Goal: Transaction & Acquisition: Purchase product/service

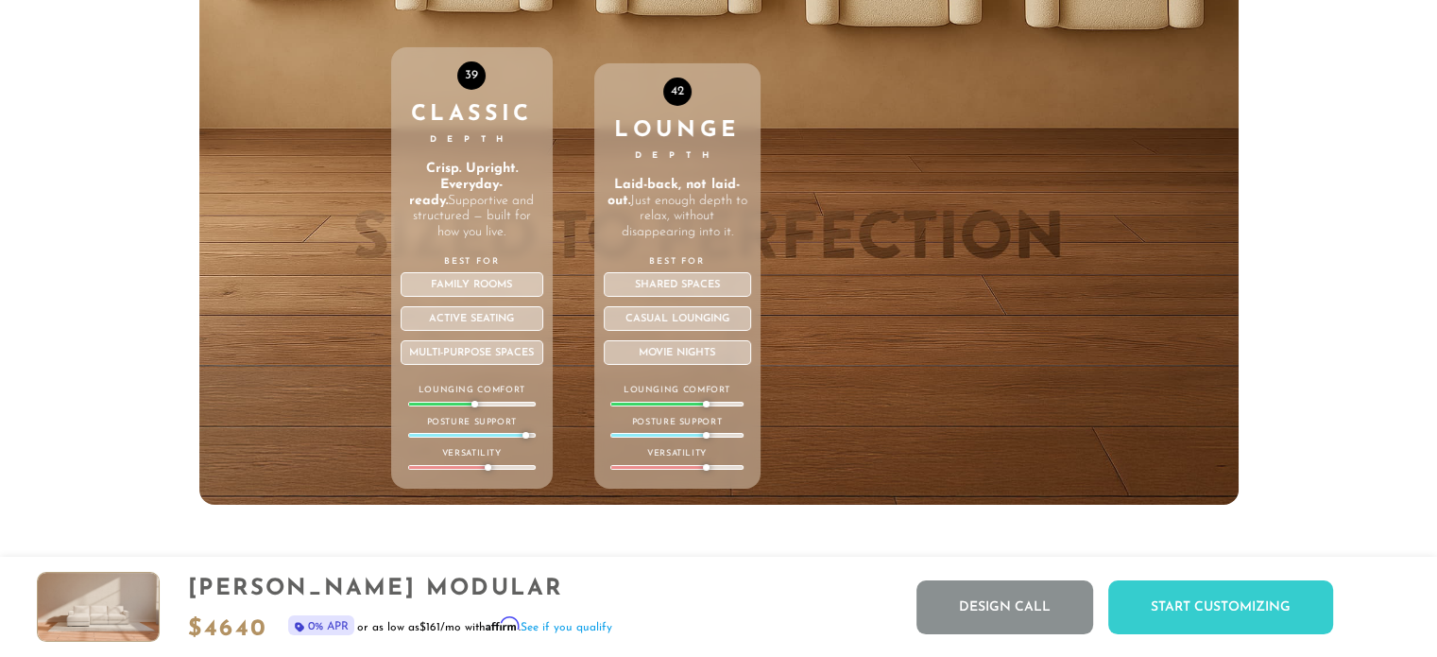
scroll to position [6747, 0]
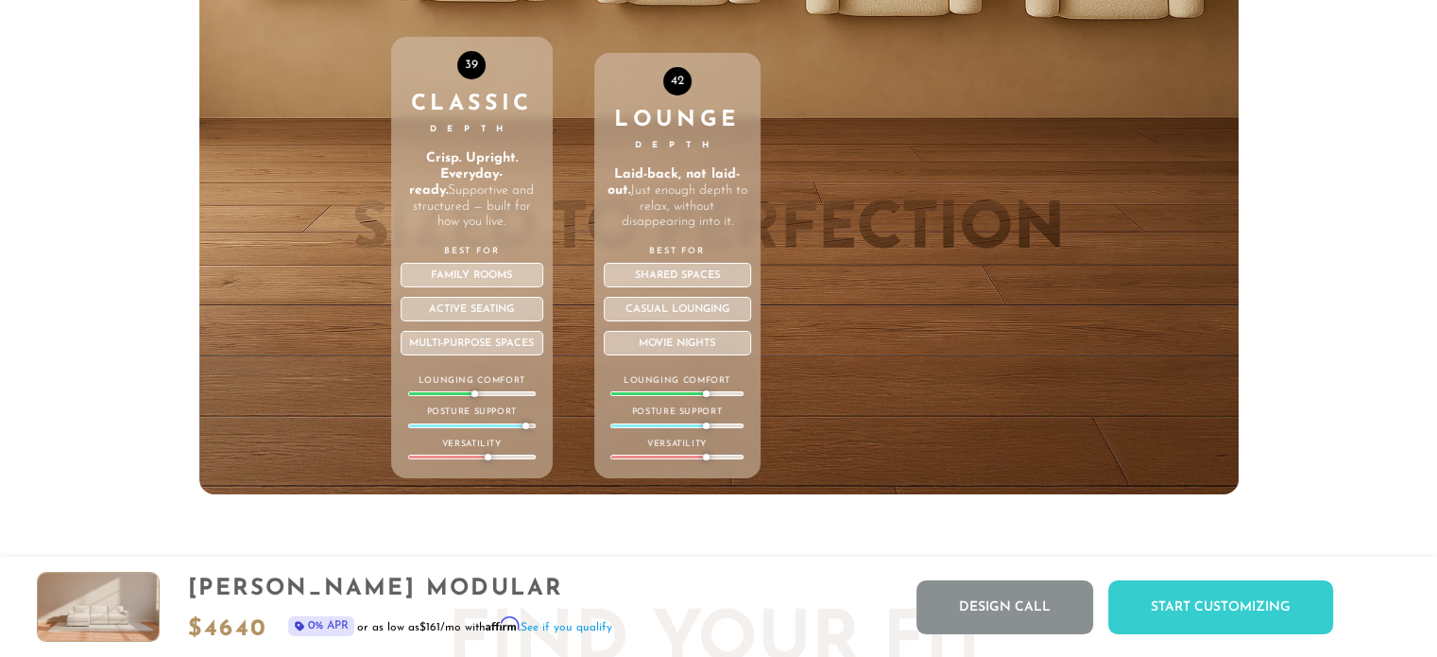
click at [665, 177] on strong "Laid-back, not laid-out." at bounding box center [673, 182] width 133 height 30
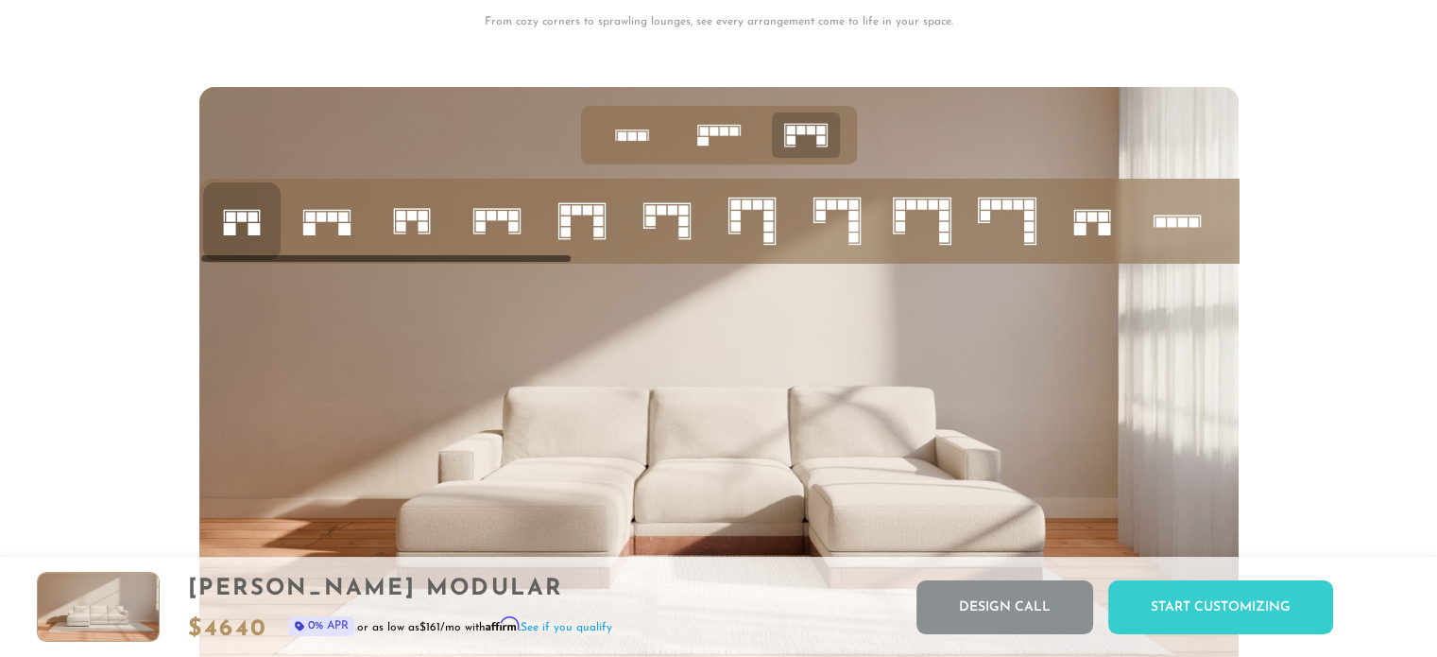
scroll to position [7478, 0]
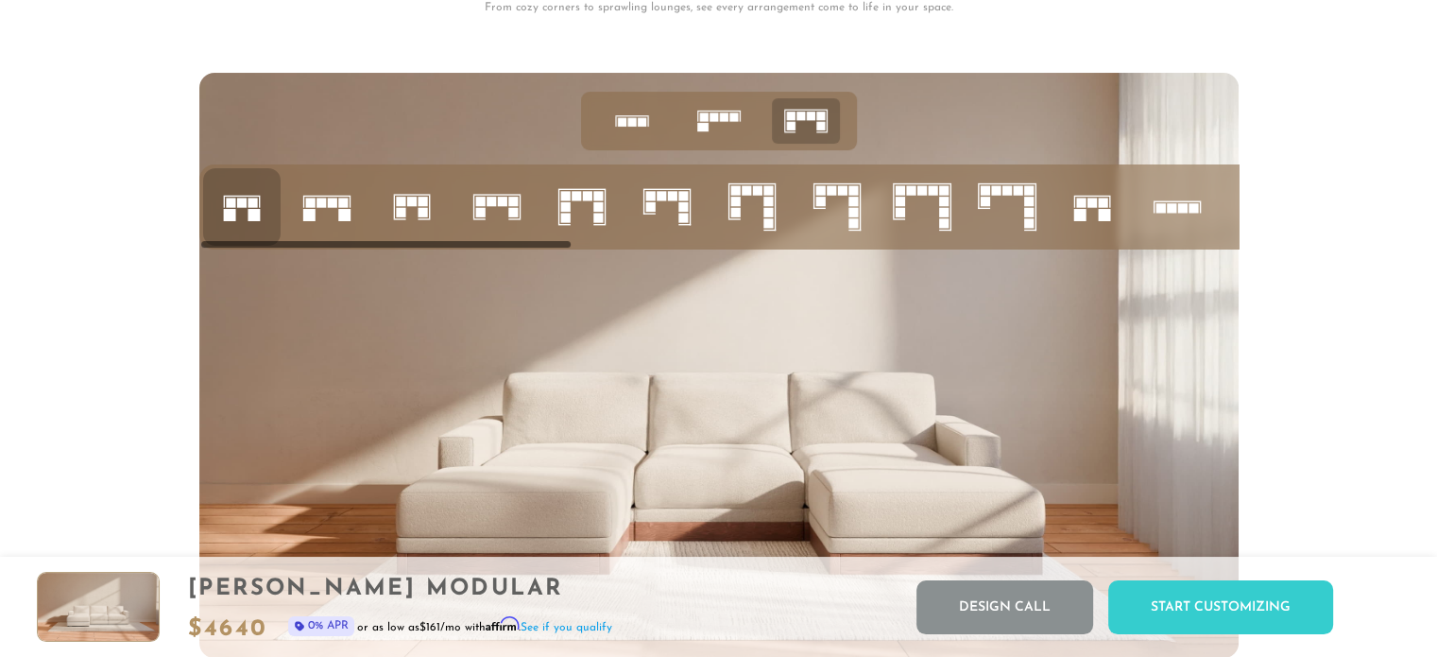
click at [327, 218] on icon at bounding box center [327, 207] width 64 height 64
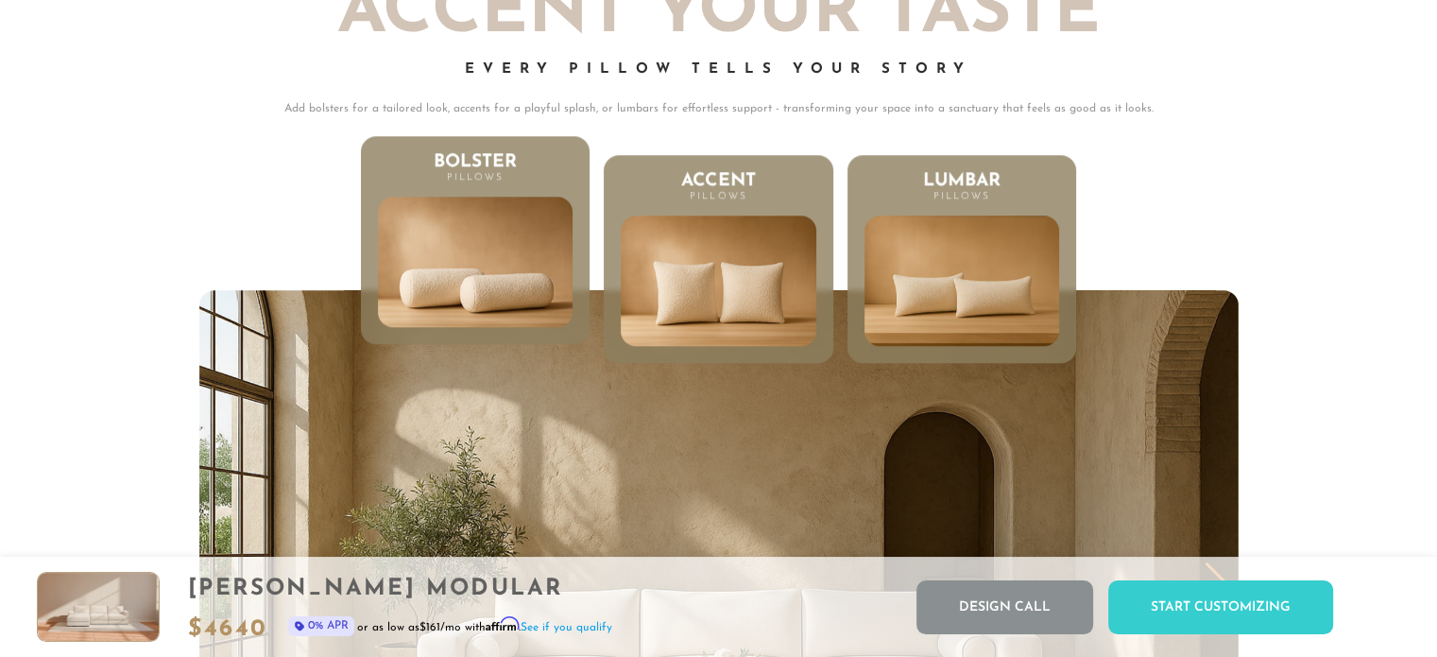
scroll to position [9171, 0]
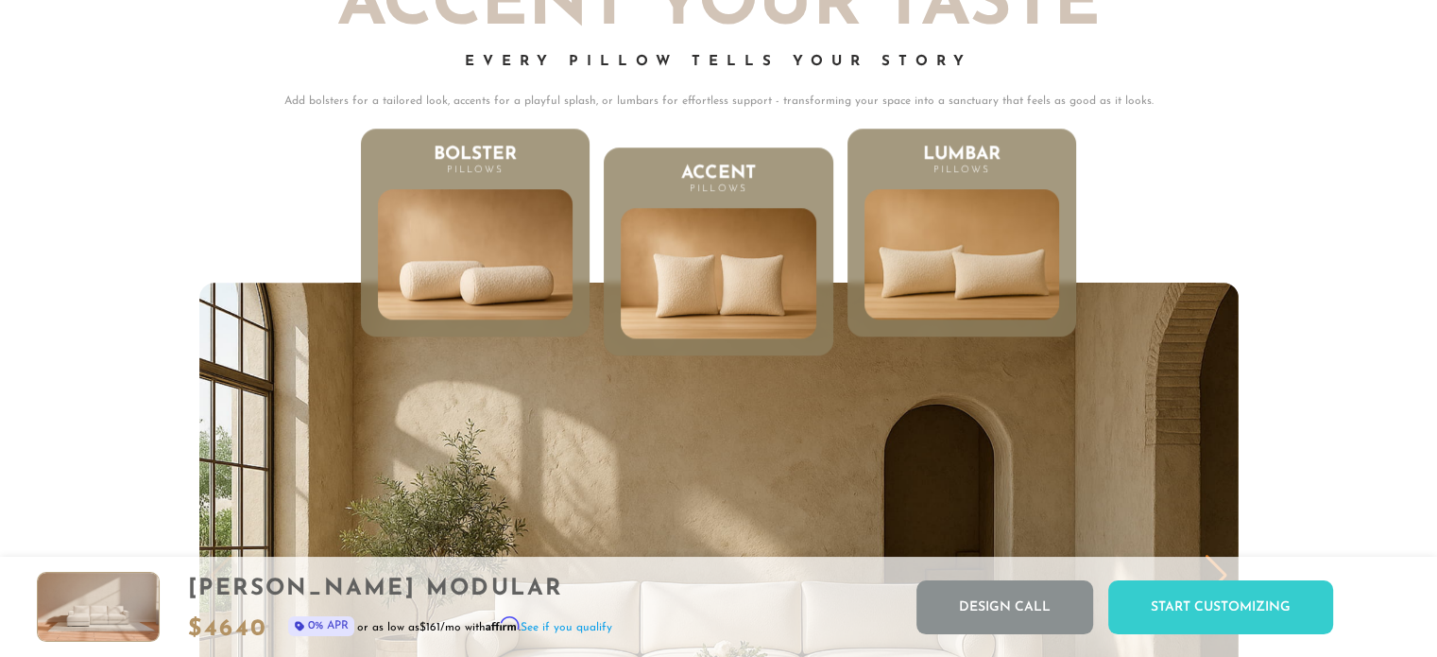
click at [1013, 319] on img at bounding box center [962, 255] width 233 height 158
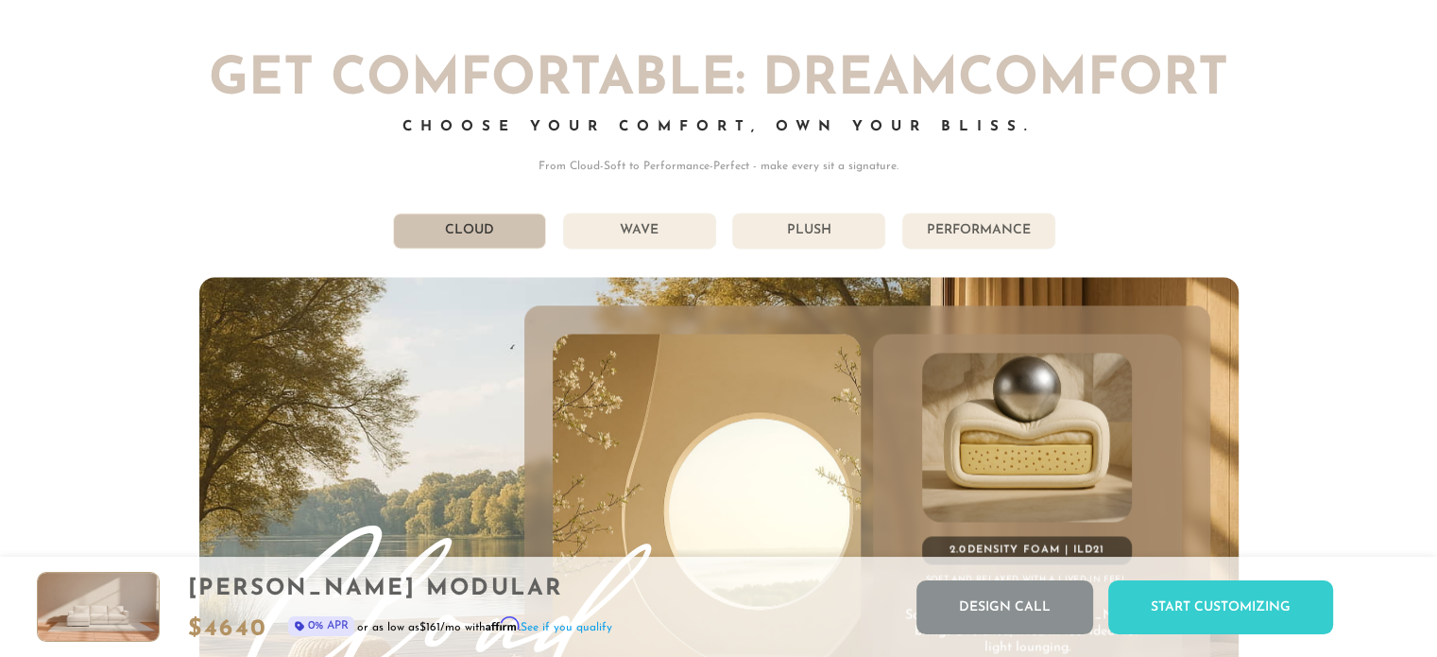
scroll to position [10095, 0]
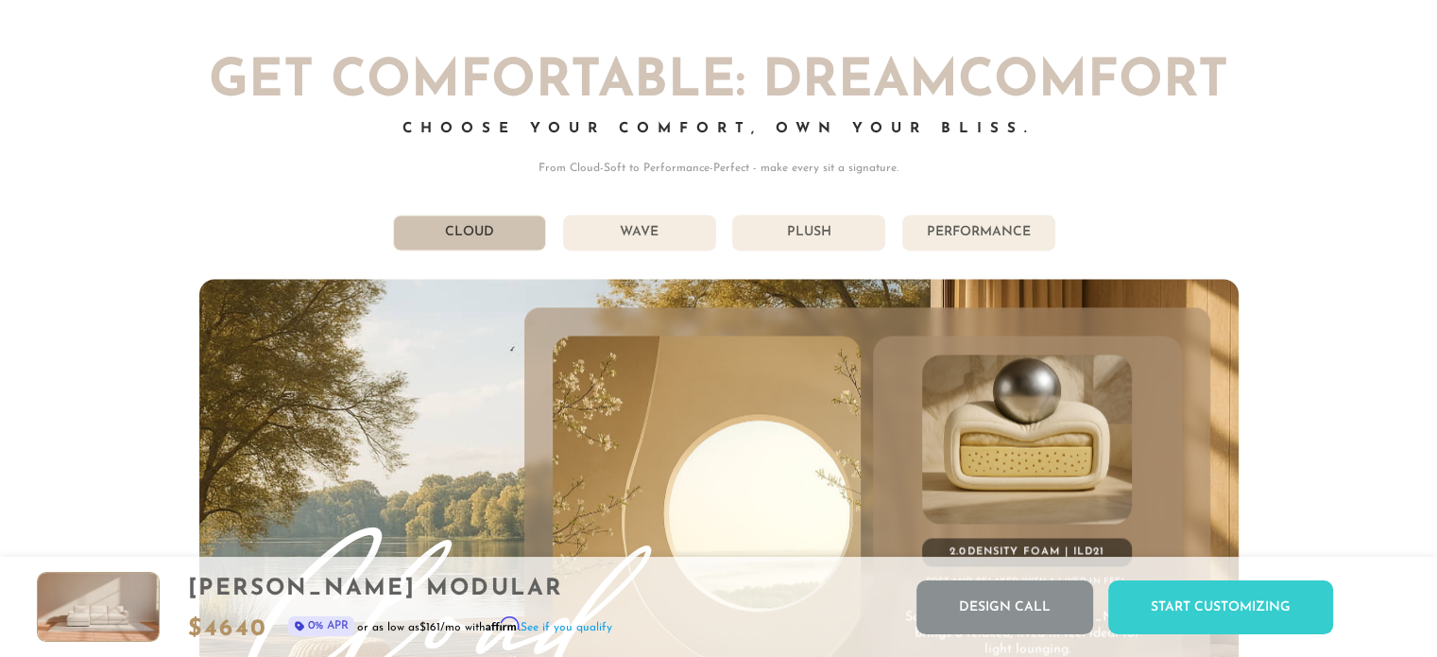
click at [653, 238] on li "Wave" at bounding box center [639, 232] width 153 height 36
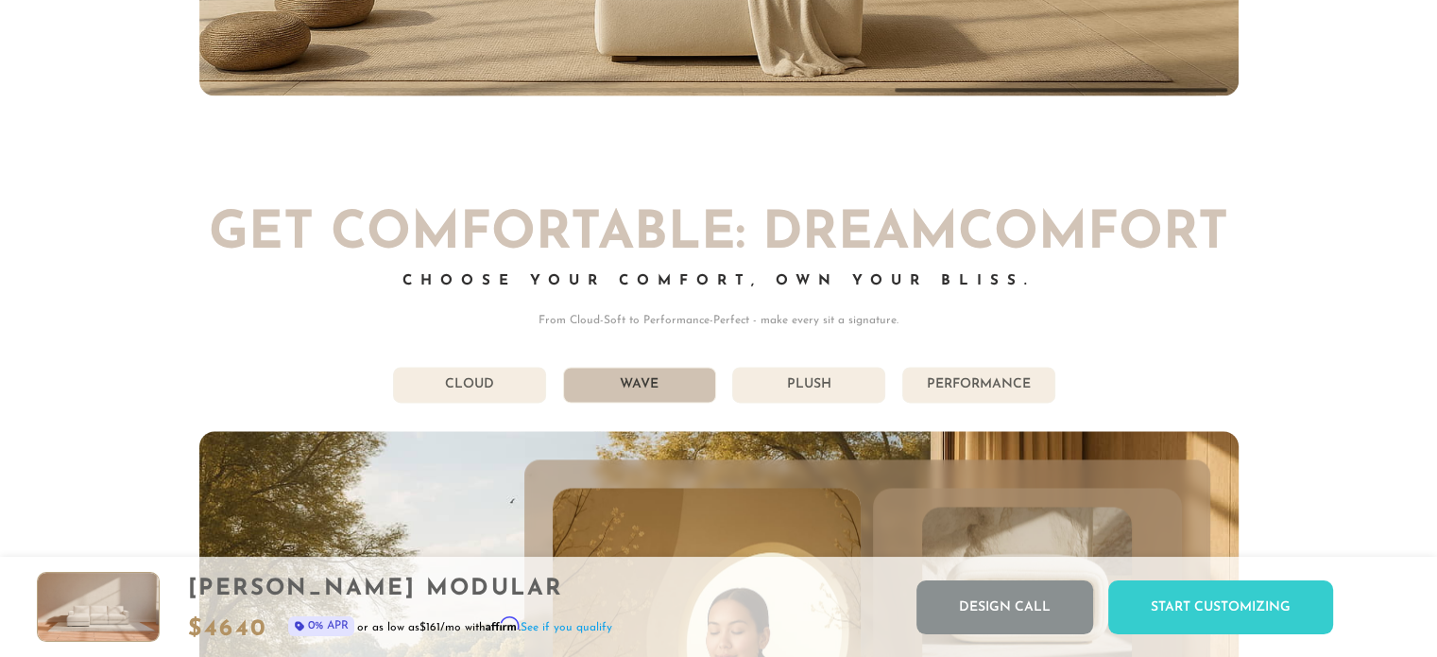
scroll to position [9942, 0]
click at [812, 388] on li "Plush" at bounding box center [808, 385] width 153 height 36
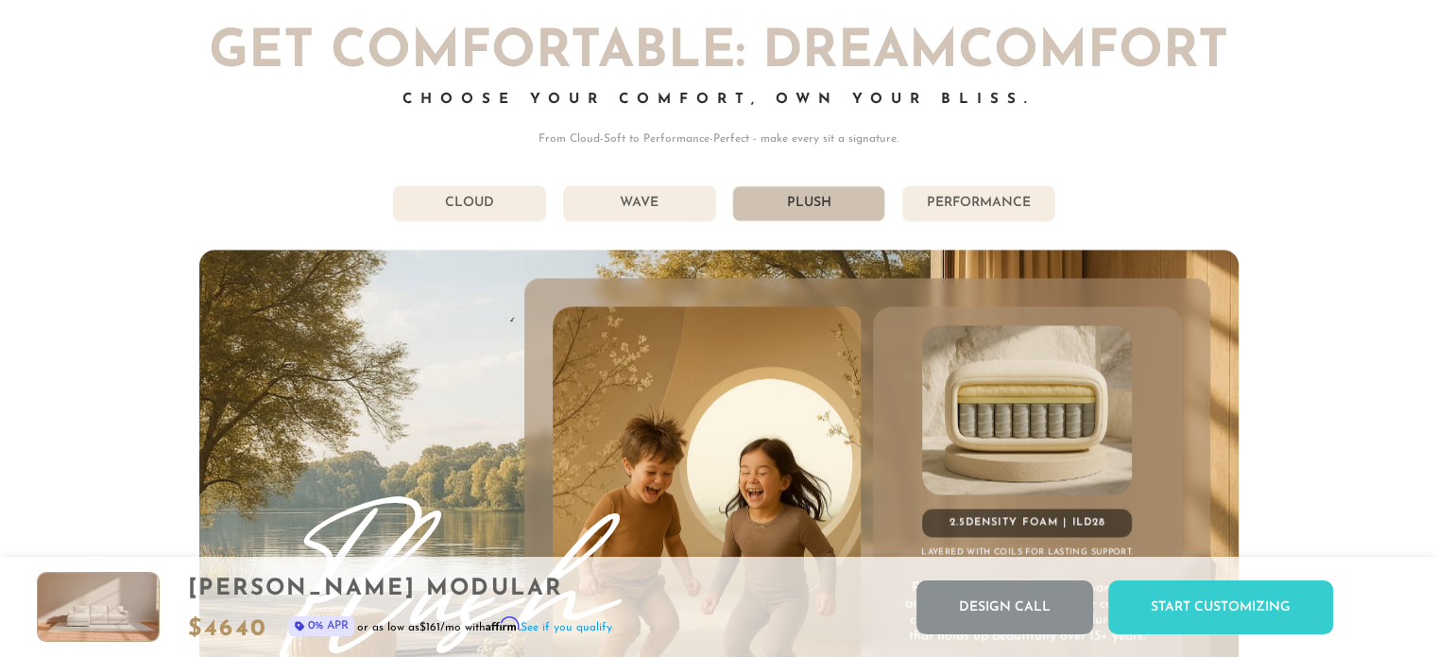
scroll to position [10124, 0]
click at [666, 214] on li "Wave" at bounding box center [639, 204] width 153 height 36
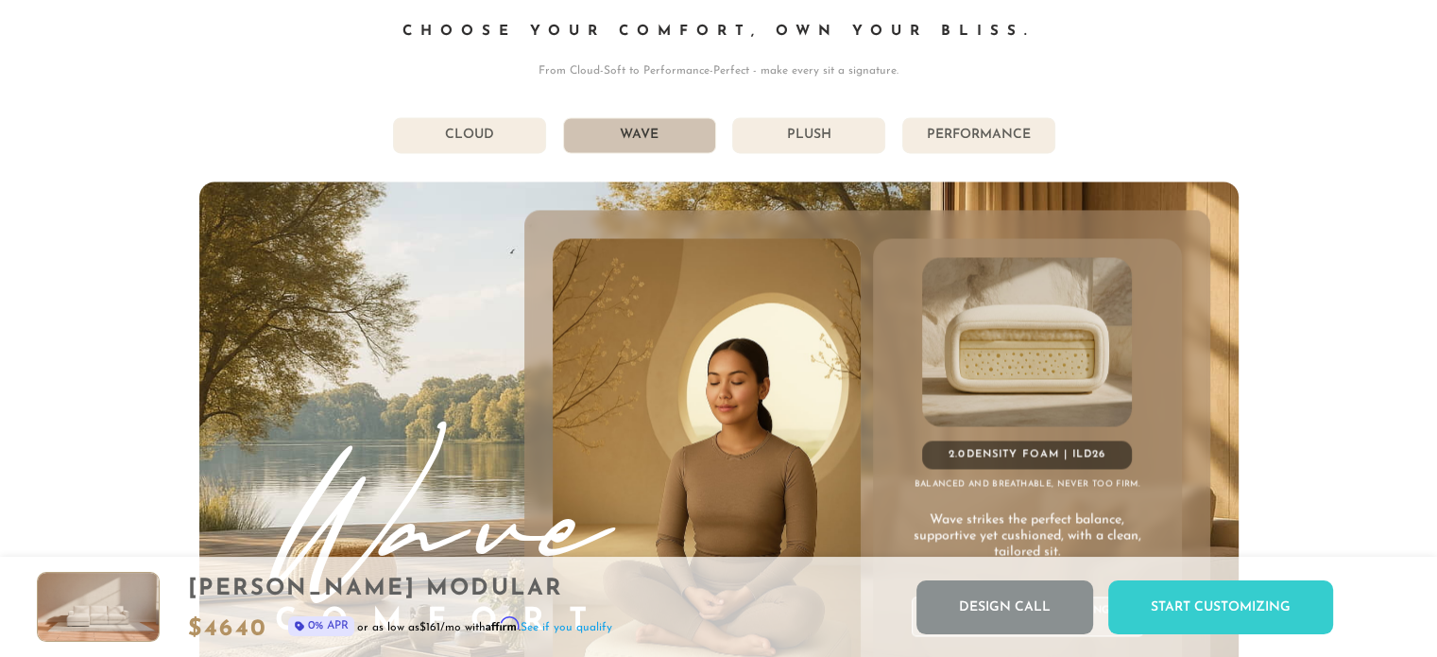
scroll to position [10192, 0]
click at [809, 128] on li "Plush" at bounding box center [808, 136] width 153 height 36
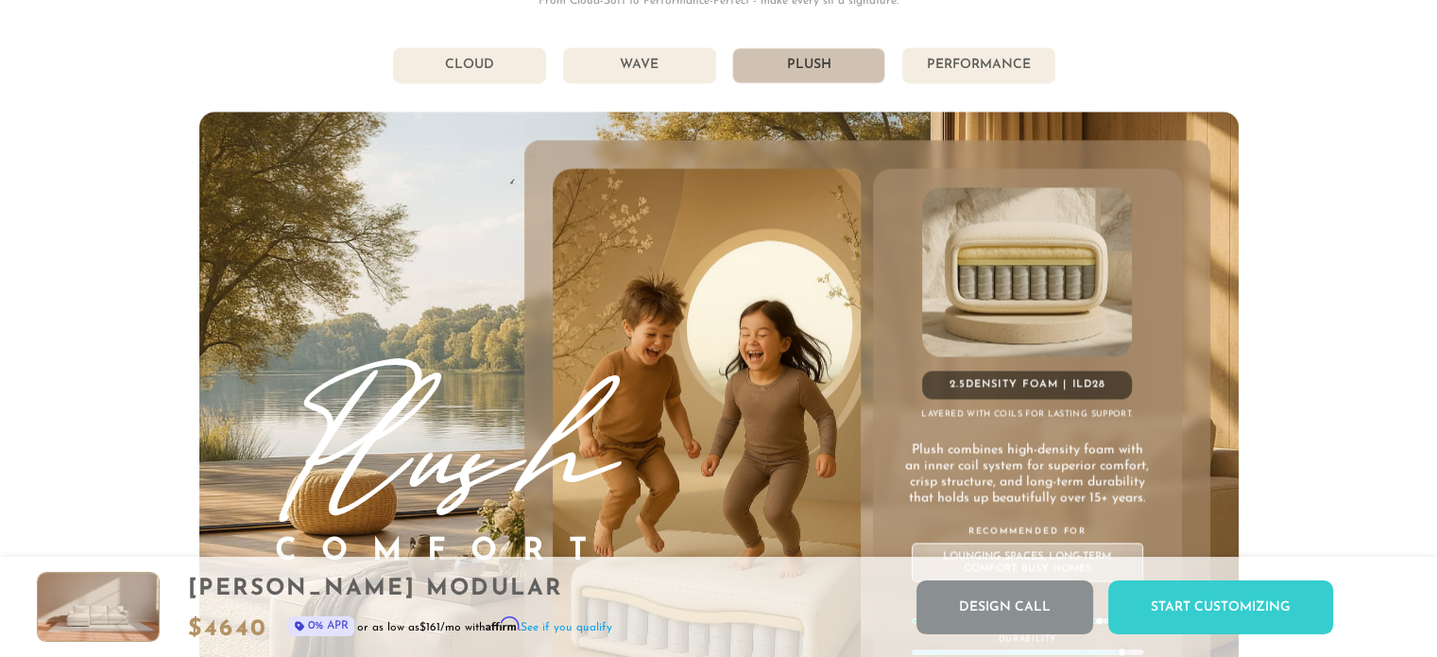
scroll to position [10235, 0]
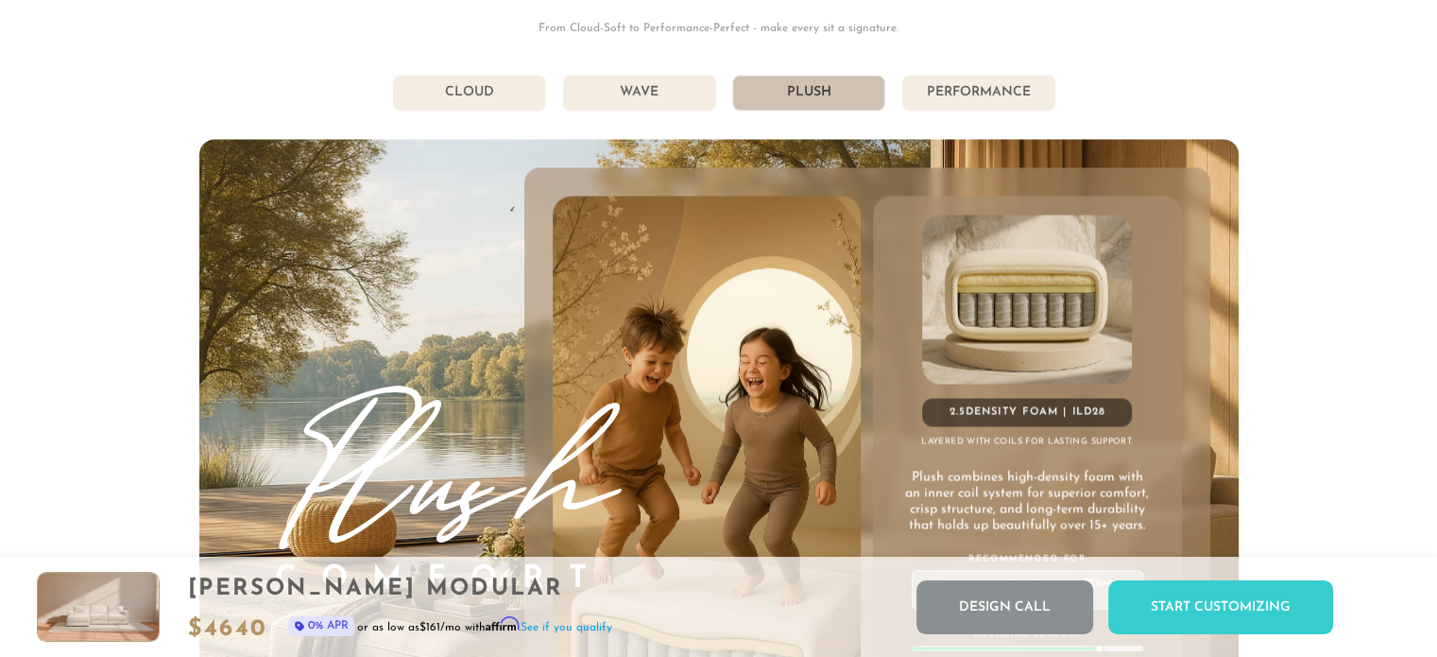
click at [635, 104] on li "Wave" at bounding box center [639, 93] width 153 height 36
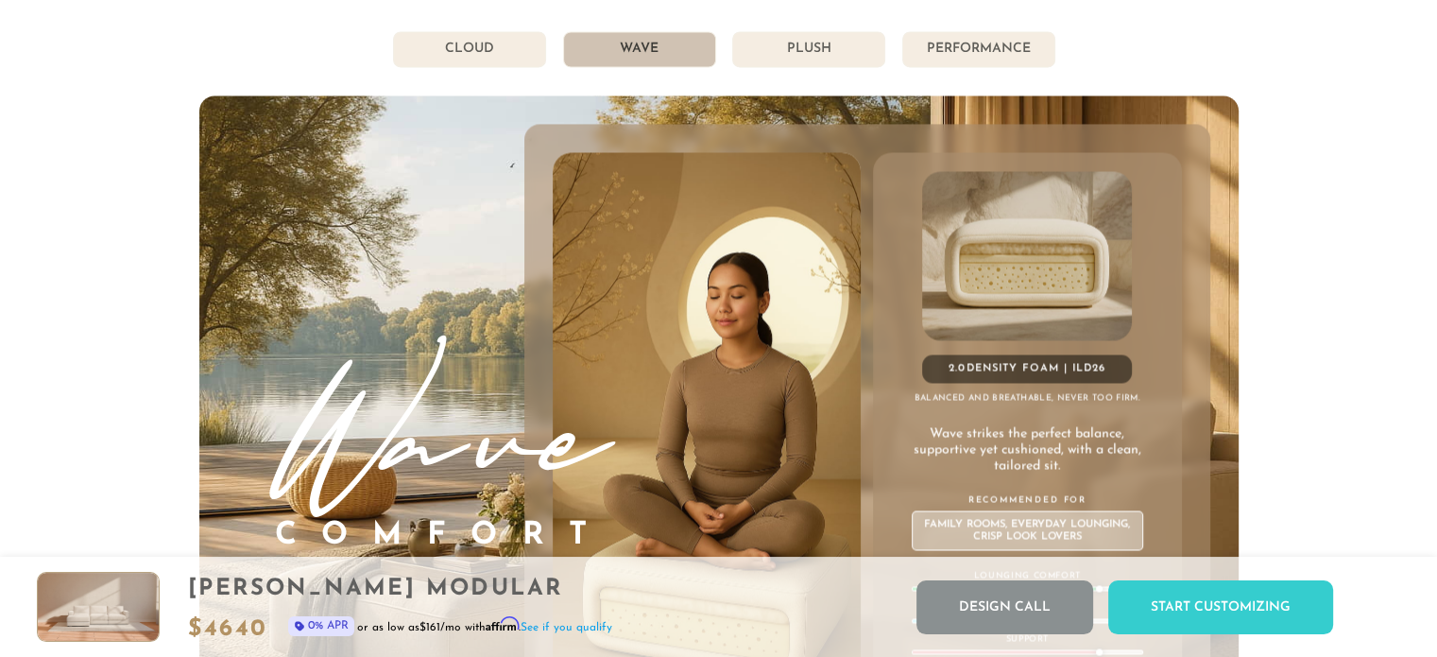
scroll to position [10279, 0]
click at [834, 56] on li "Plush" at bounding box center [808, 49] width 153 height 36
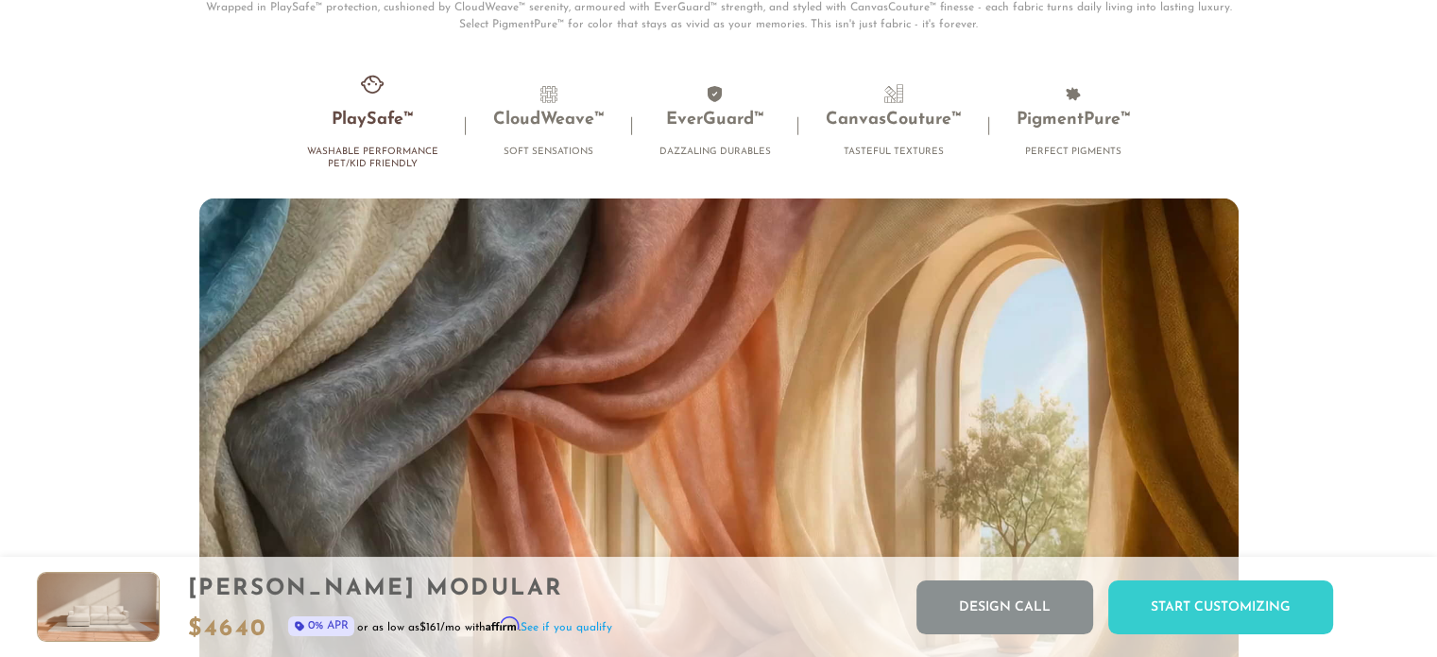
scroll to position [12224, 0]
click at [724, 122] on h3 "EverGuard™" at bounding box center [714, 120] width 111 height 22
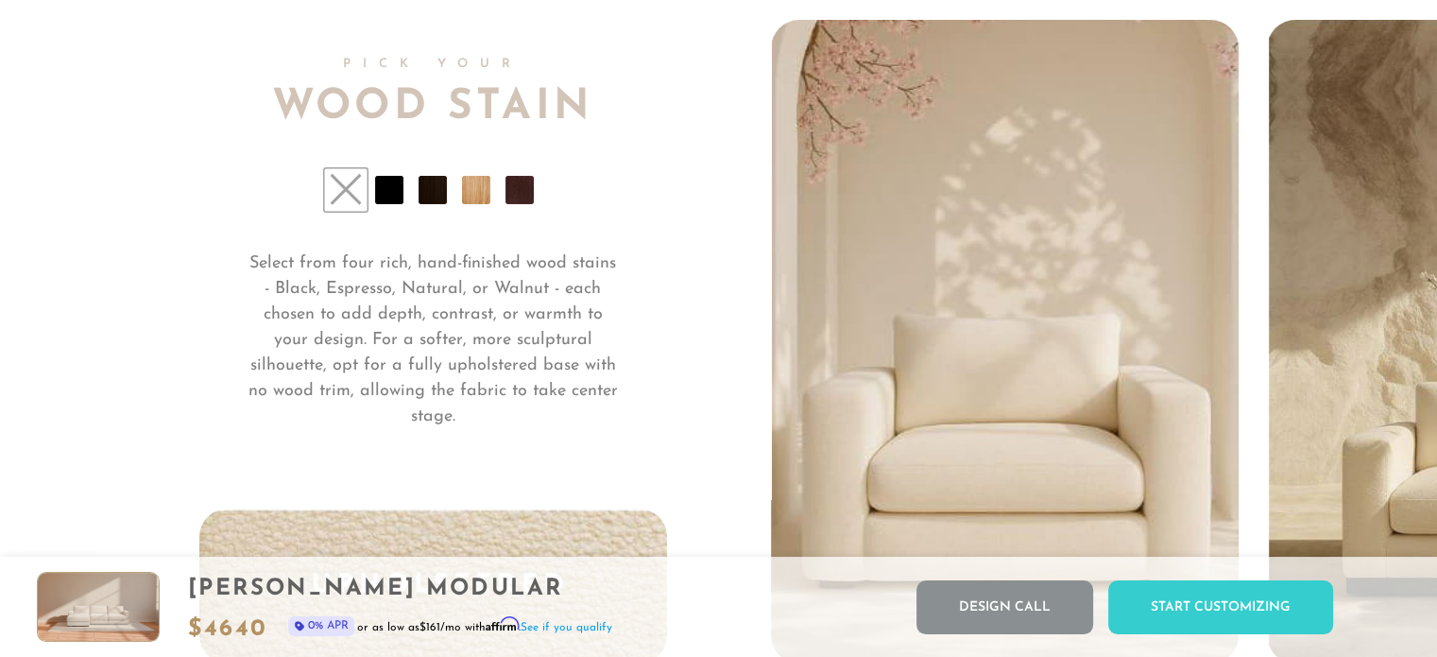
scroll to position [14067, 0]
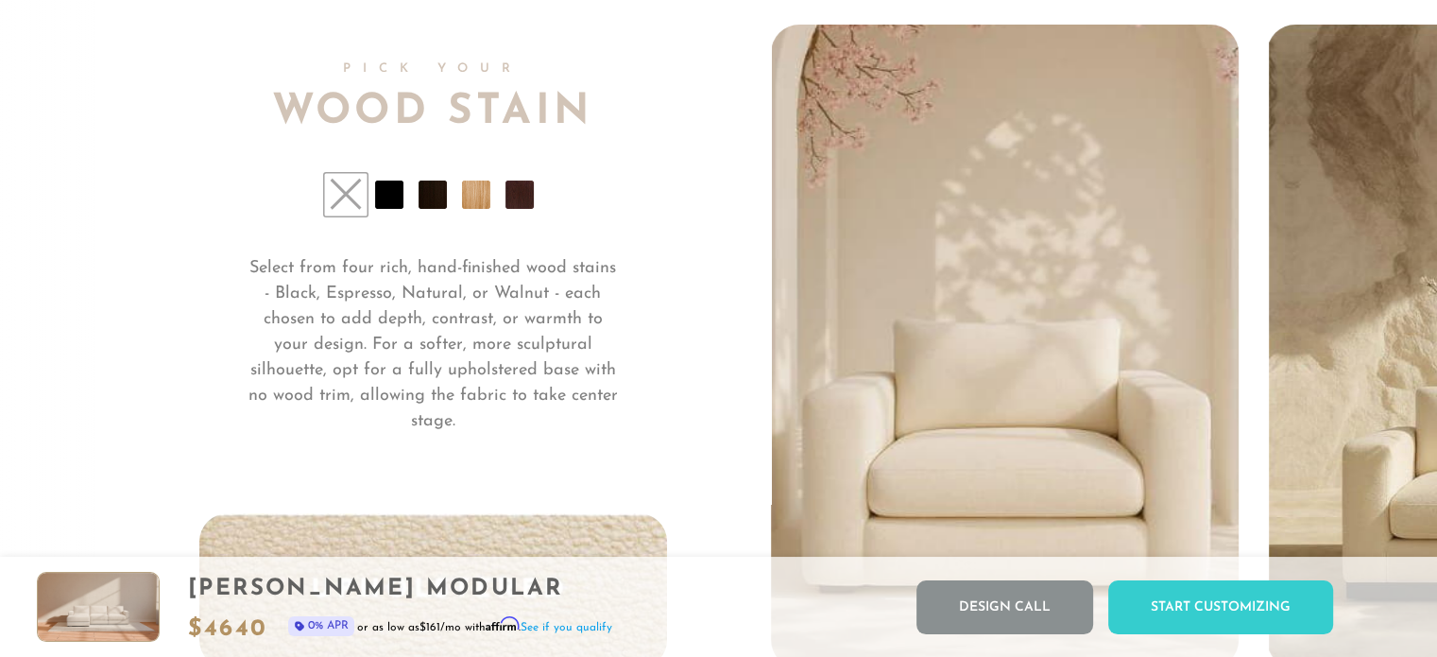
click at [521, 197] on li at bounding box center [519, 194] width 28 height 28
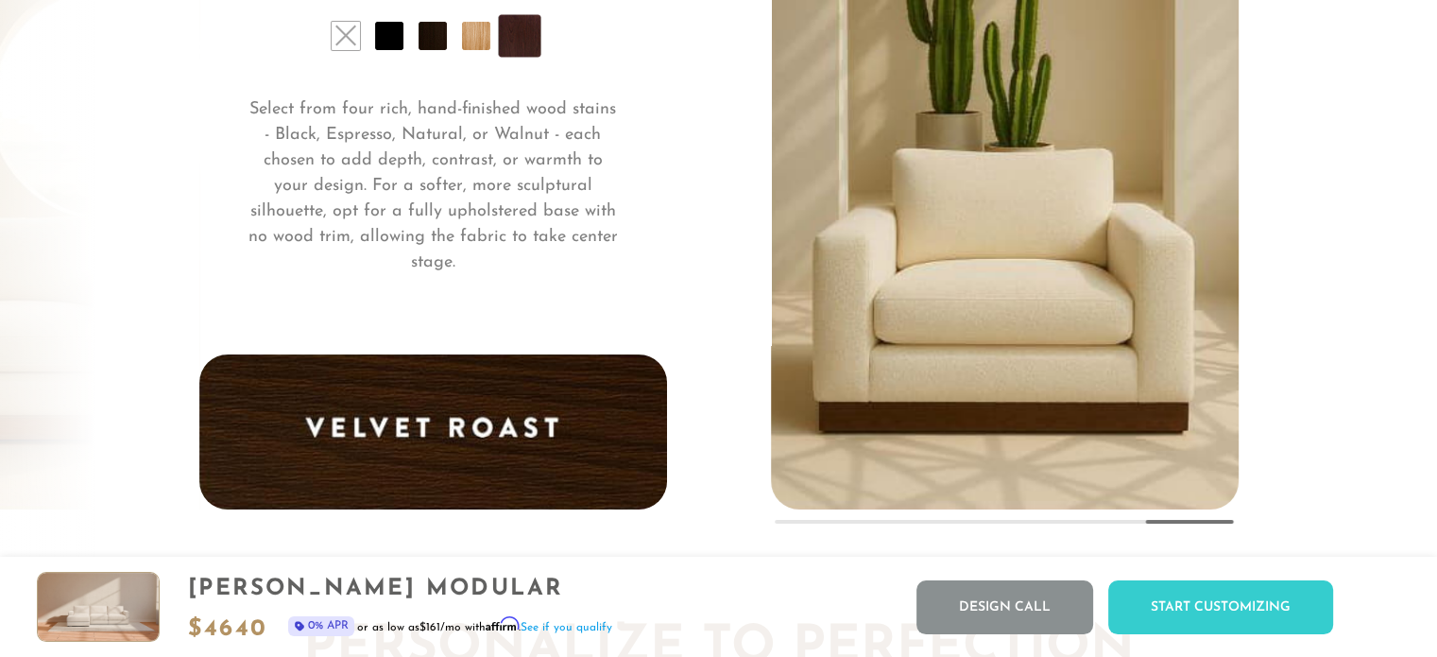
scroll to position [14225, 0]
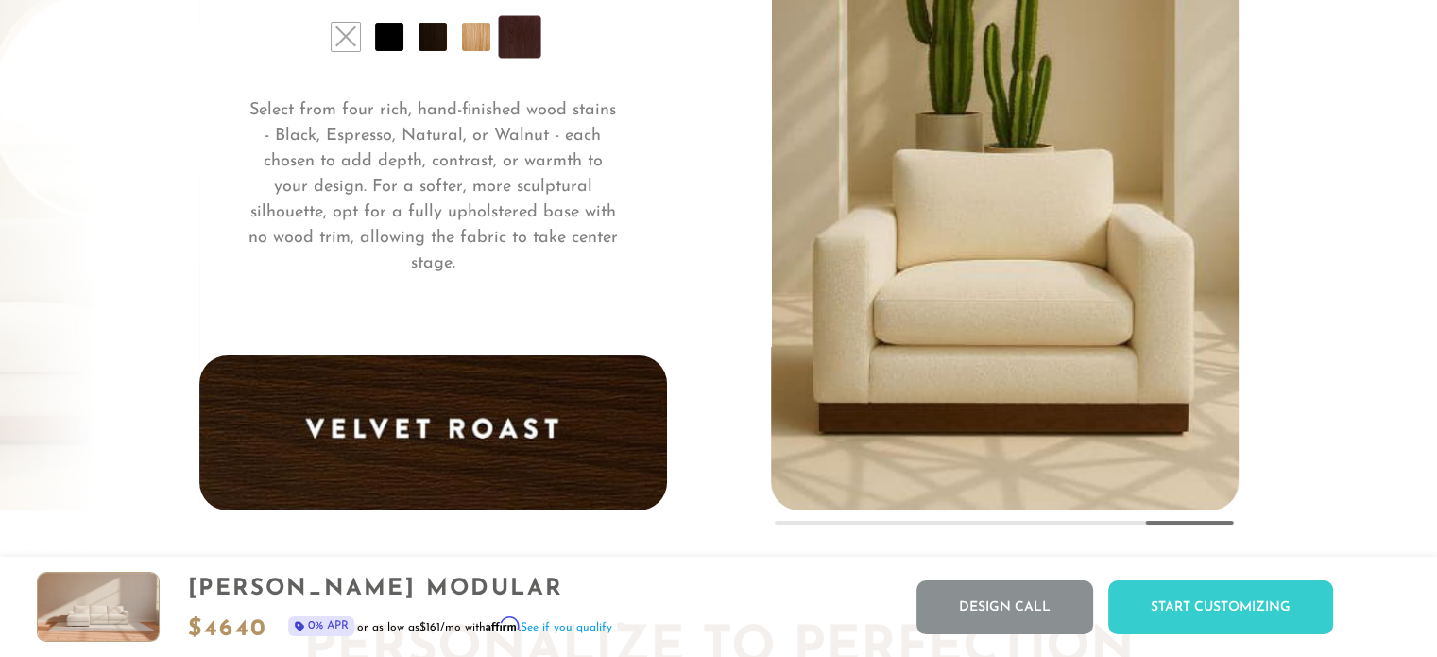
click at [472, 43] on li at bounding box center [476, 37] width 28 height 28
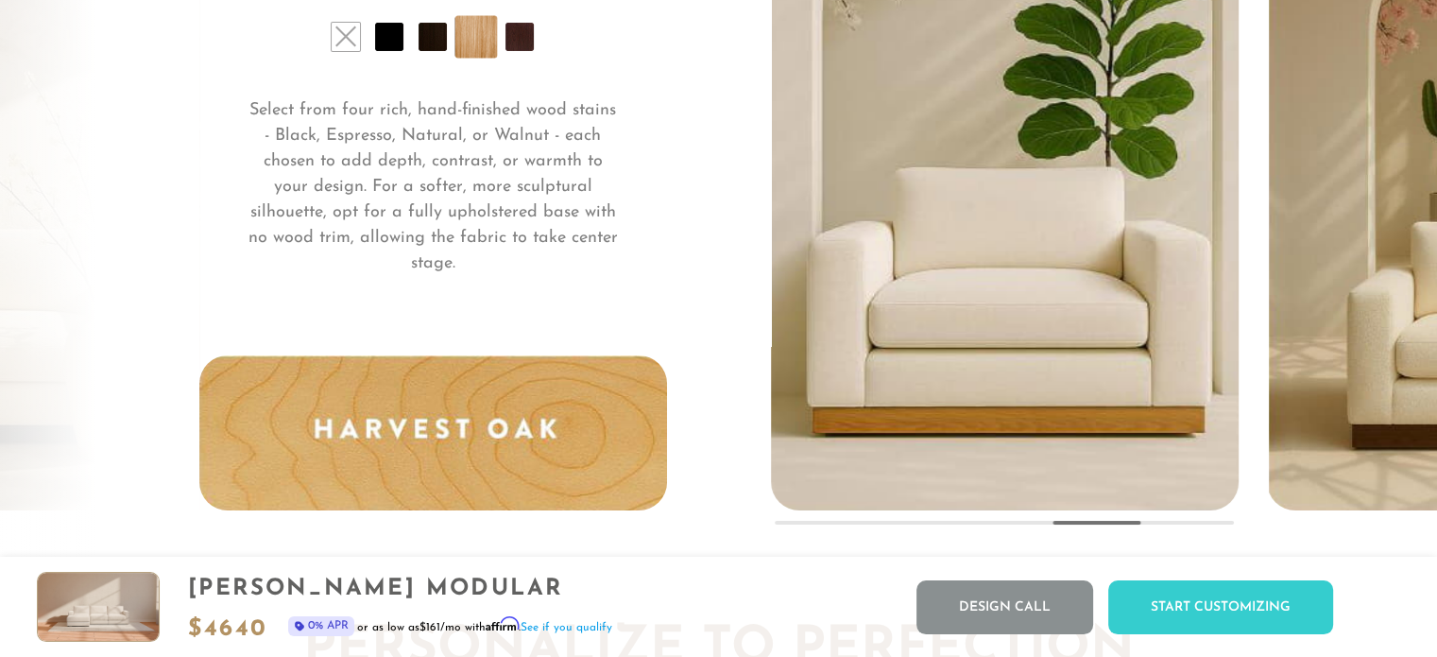
click at [431, 42] on li at bounding box center [433, 37] width 28 height 28
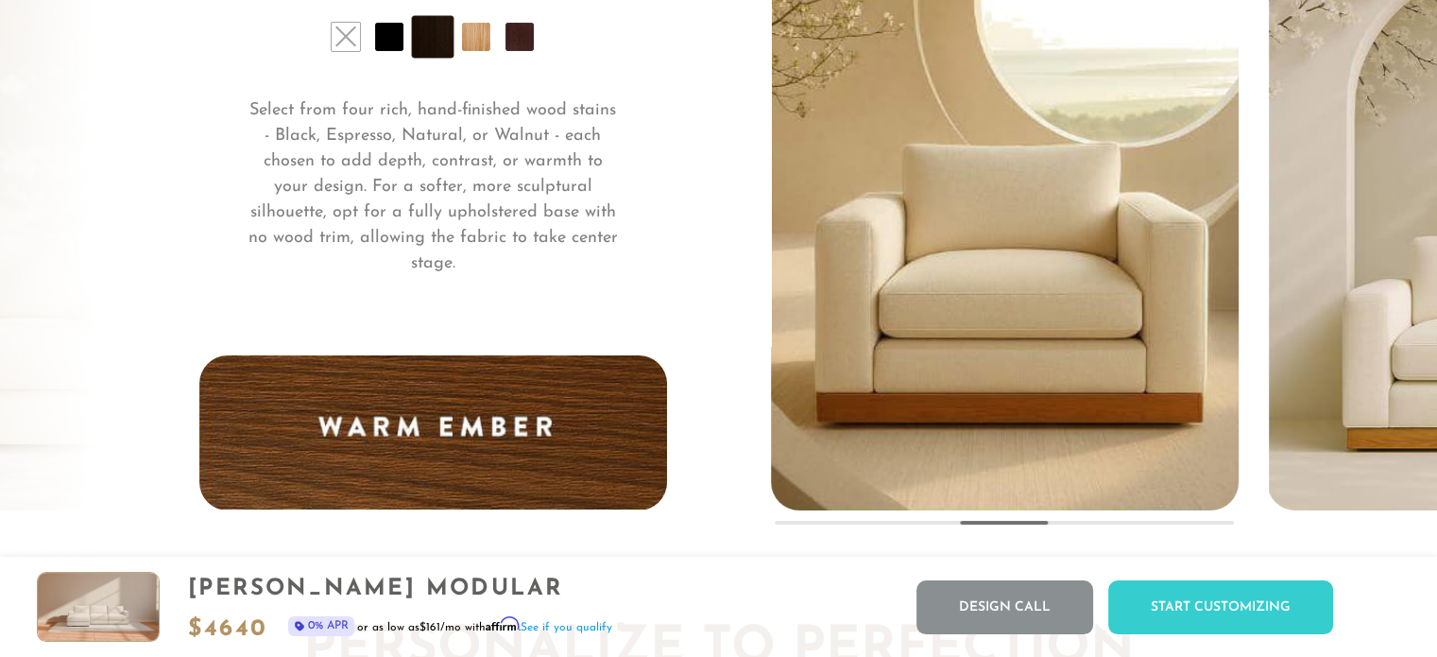
click at [475, 41] on li at bounding box center [476, 37] width 28 height 28
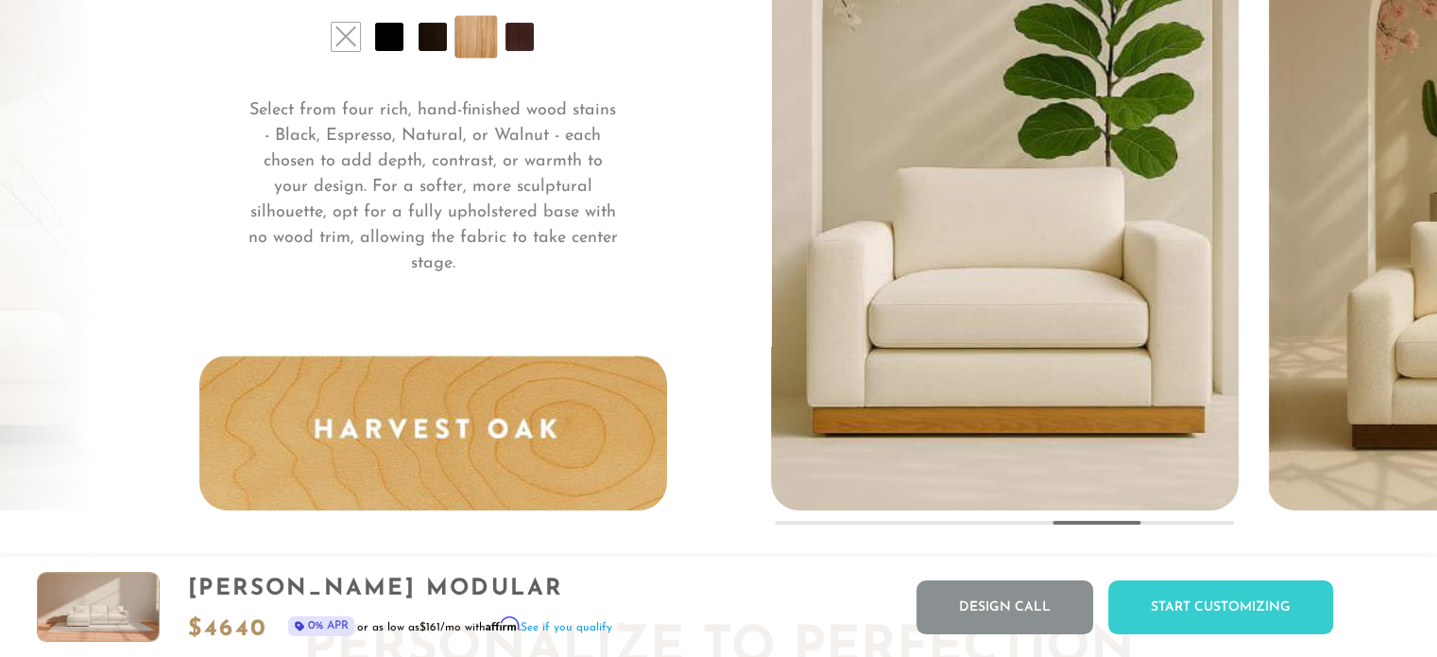
click at [386, 44] on li at bounding box center [389, 37] width 28 height 28
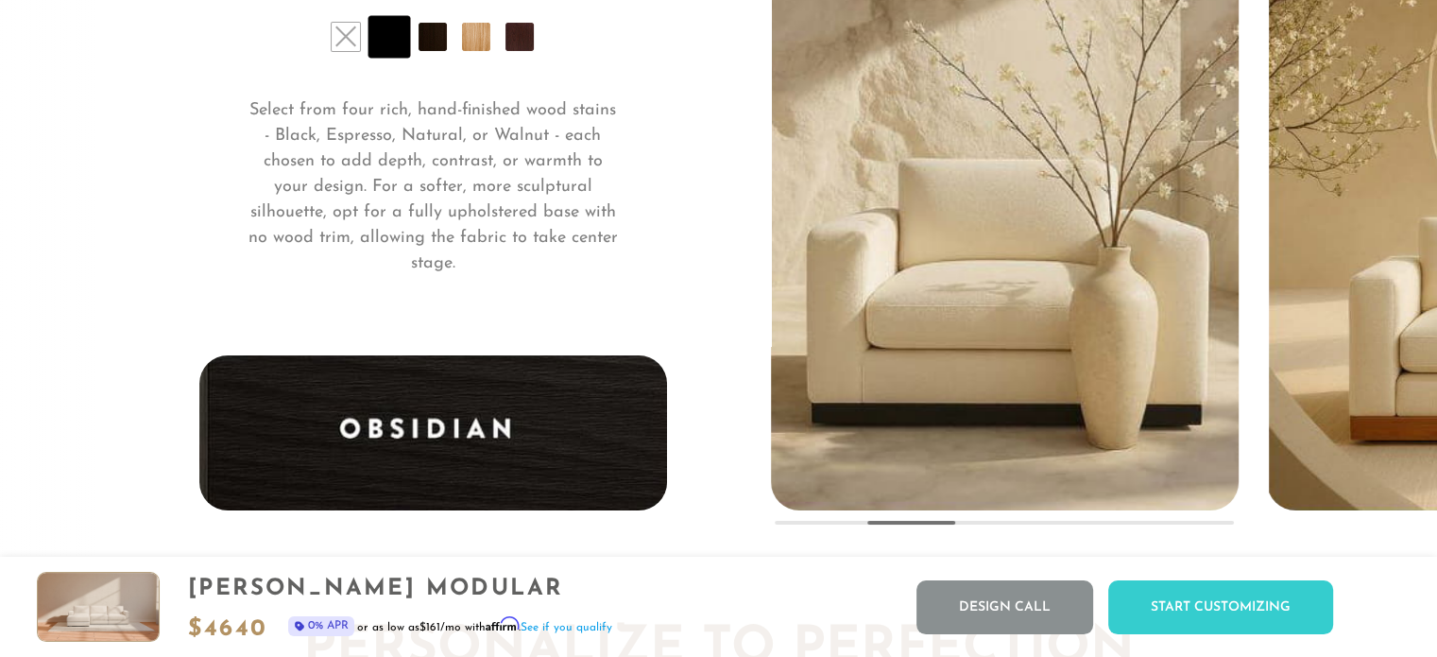
click at [479, 43] on li at bounding box center [476, 37] width 28 height 28
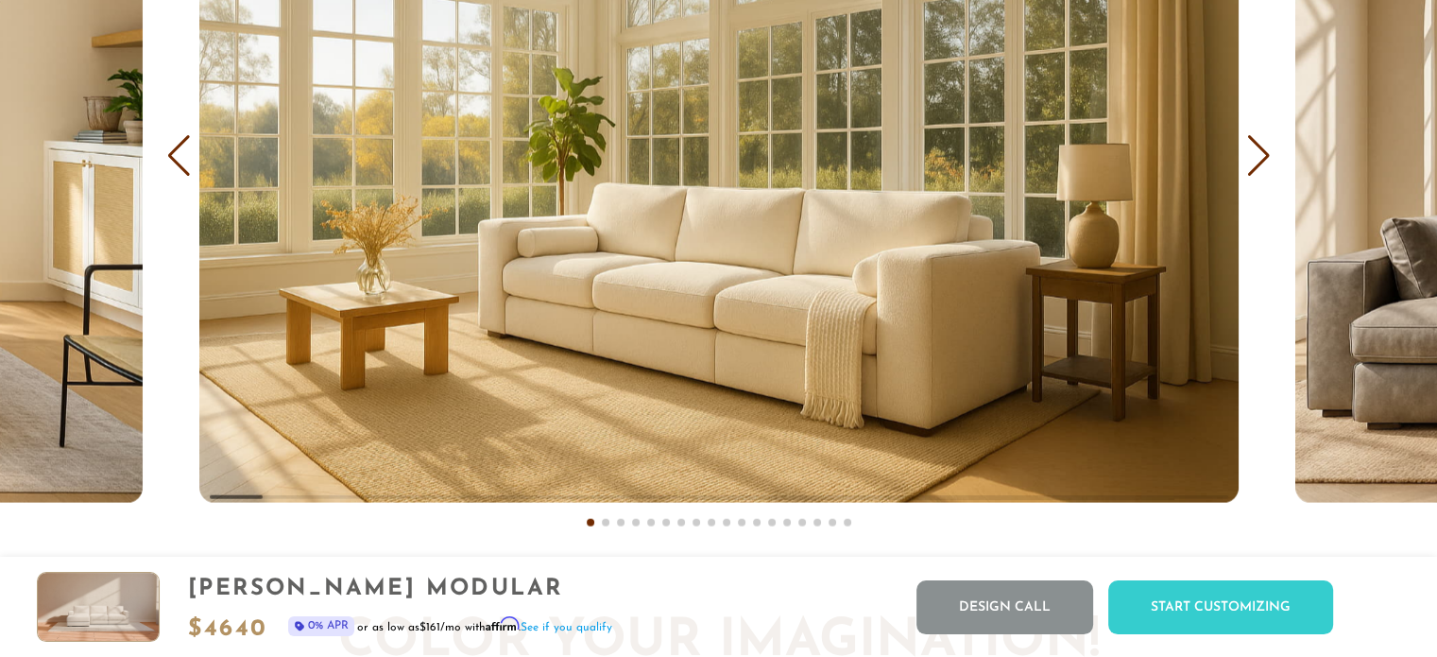
scroll to position [11502, 0]
click at [1263, 162] on div "Next slide" at bounding box center [1259, 157] width 26 height 42
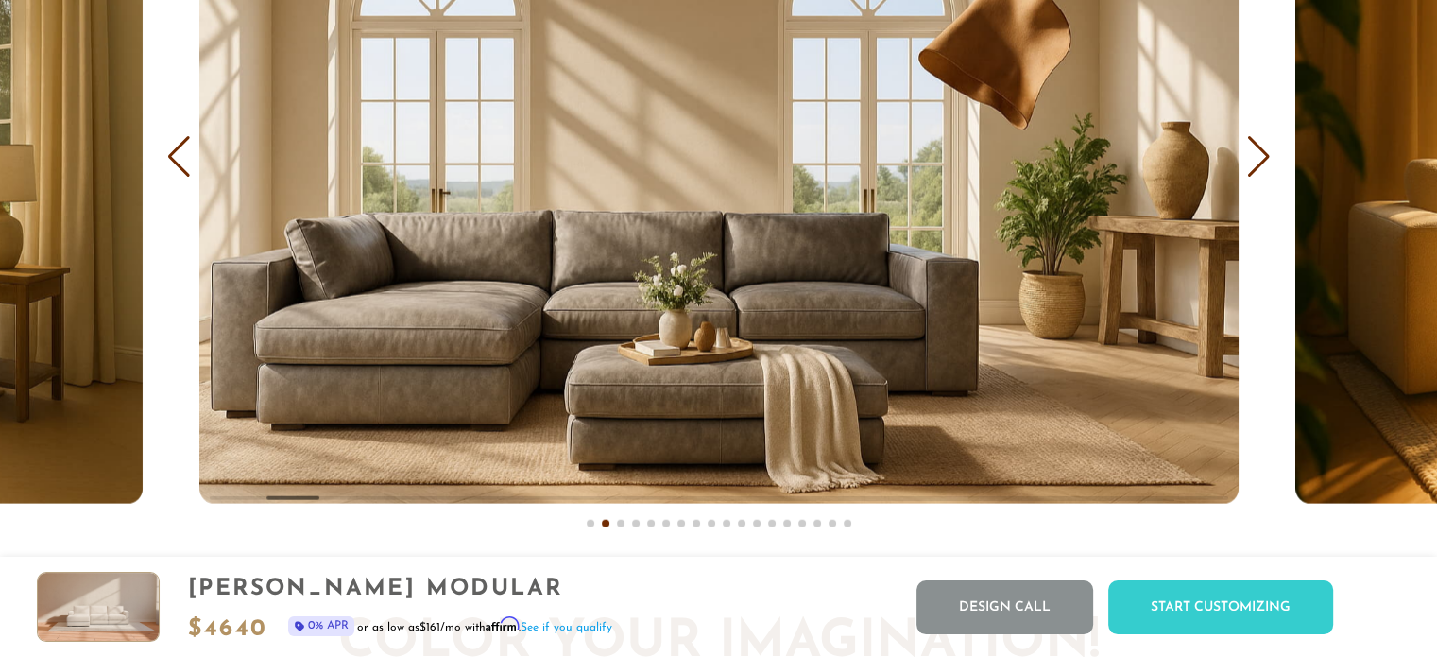
click at [1260, 158] on div "Next slide" at bounding box center [1259, 157] width 26 height 42
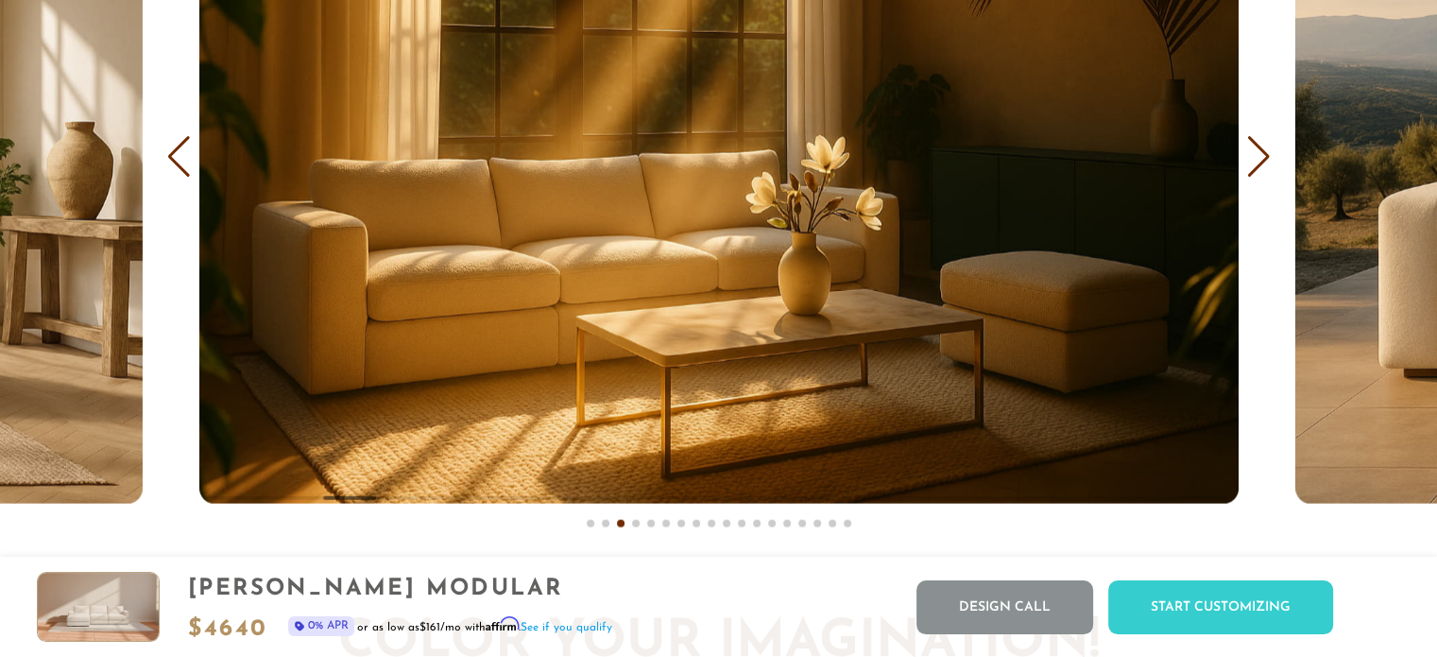
click at [1263, 158] on div "Next slide" at bounding box center [1259, 157] width 26 height 42
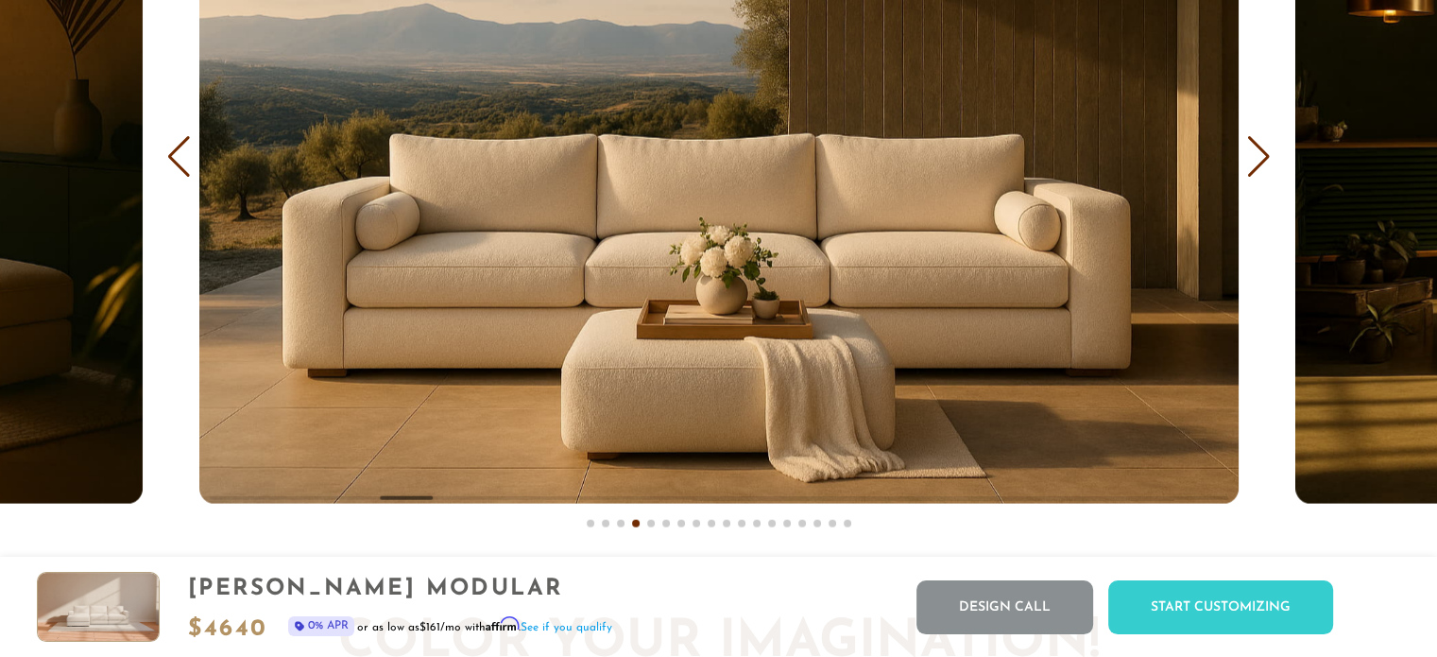
click at [1263, 158] on div "Next slide" at bounding box center [1259, 157] width 26 height 42
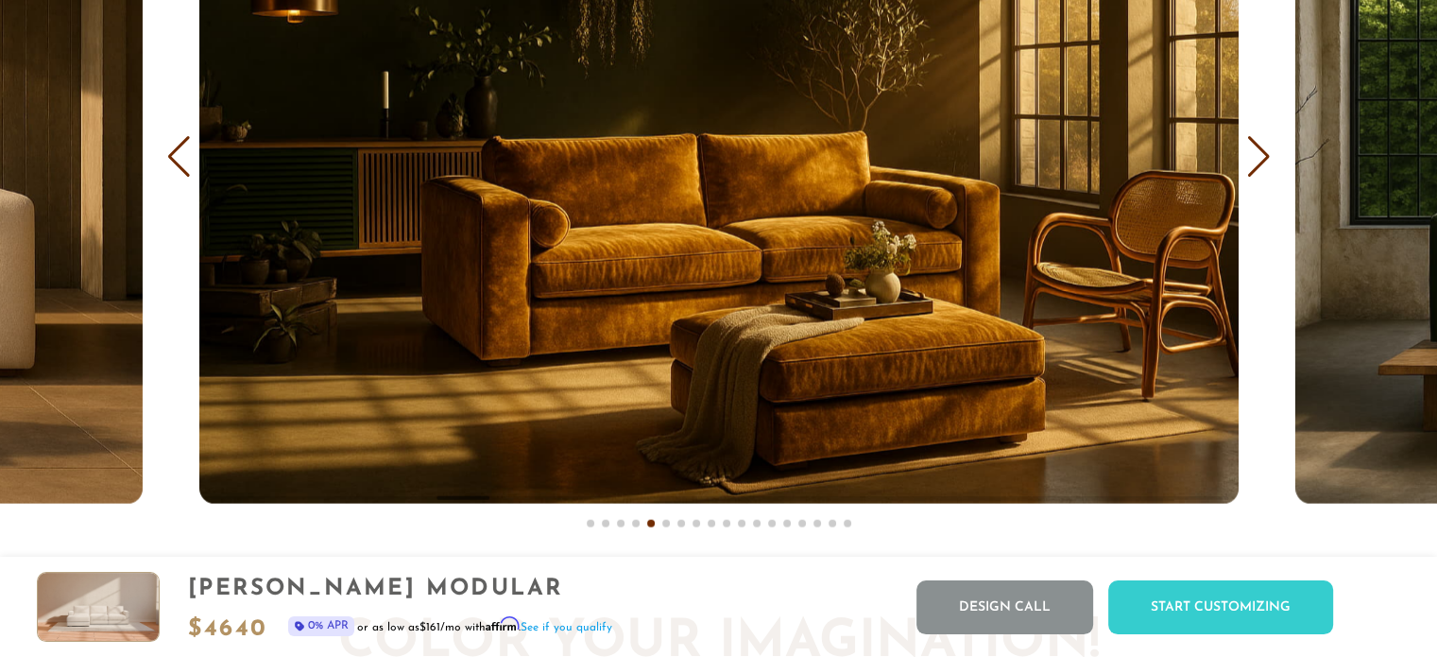
click at [1263, 158] on div "Next slide" at bounding box center [1259, 157] width 26 height 42
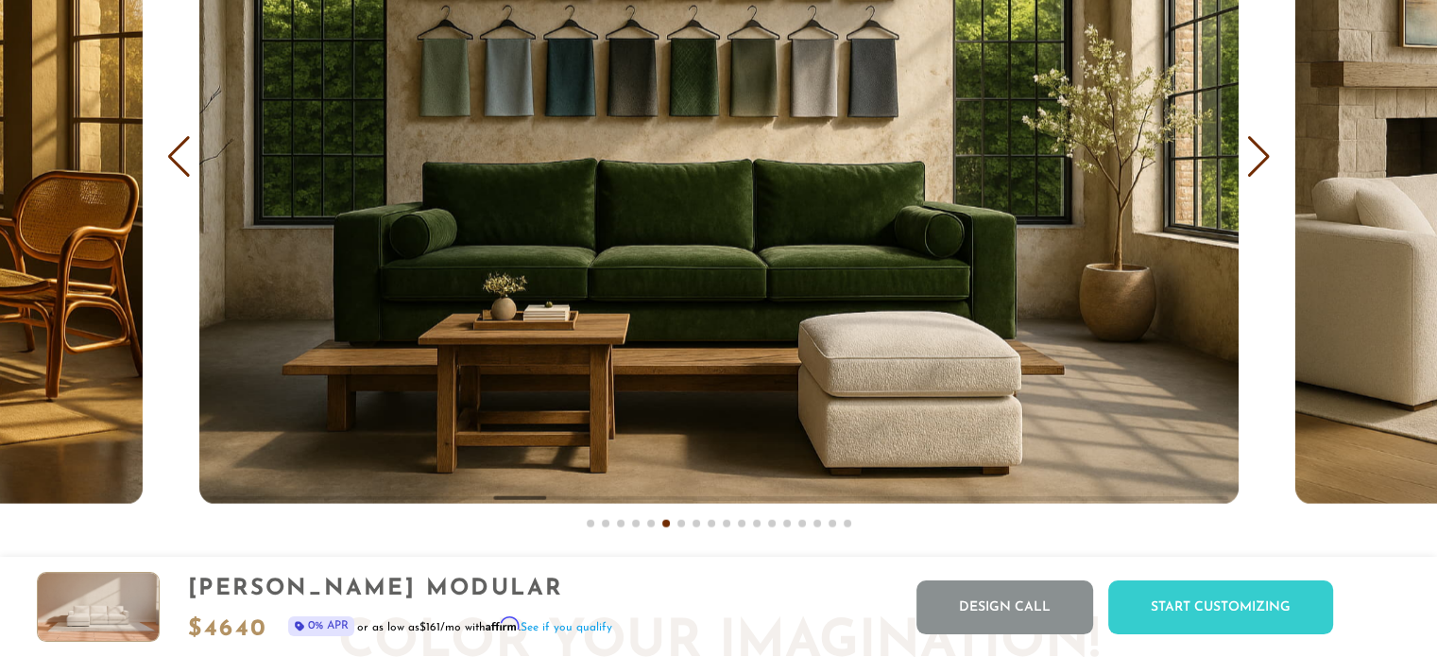
click at [1263, 158] on div "Next slide" at bounding box center [1259, 157] width 26 height 42
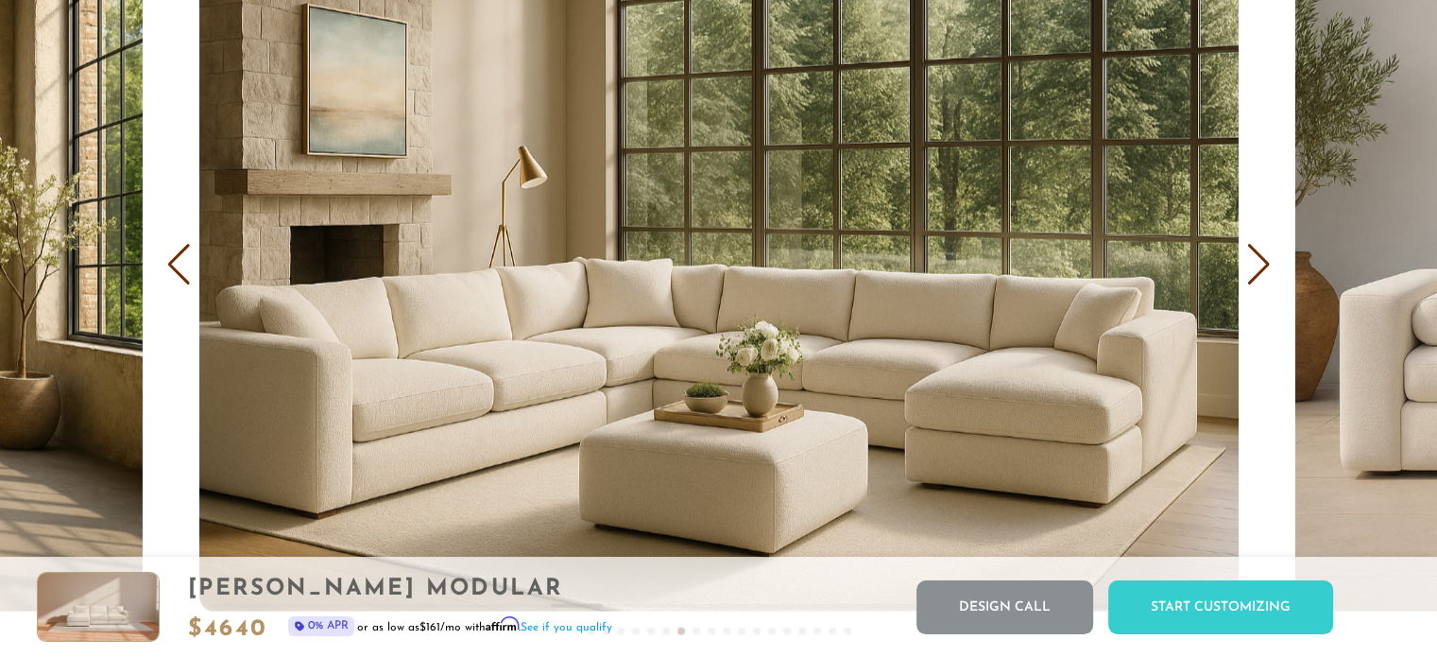
scroll to position [11392, 0]
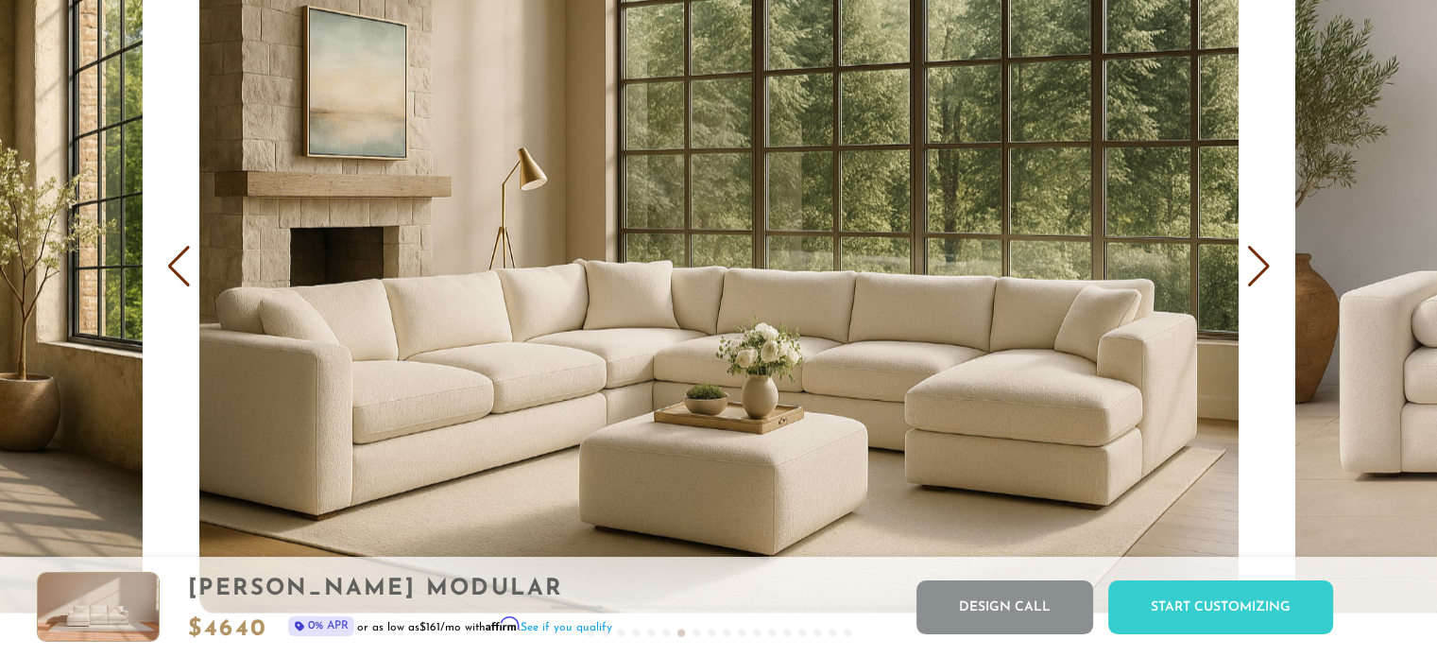
click at [1266, 273] on div "Next slide" at bounding box center [1259, 267] width 26 height 42
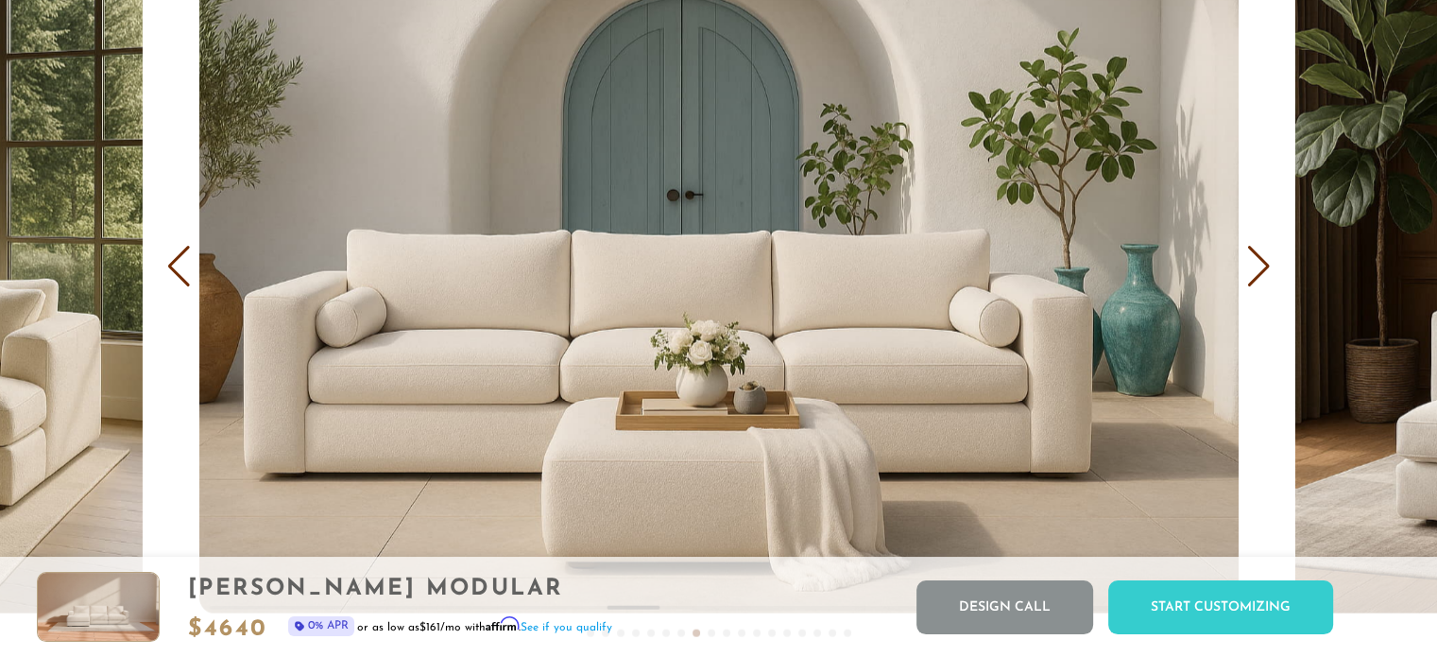
click at [1269, 270] on div "Next slide" at bounding box center [1259, 267] width 26 height 42
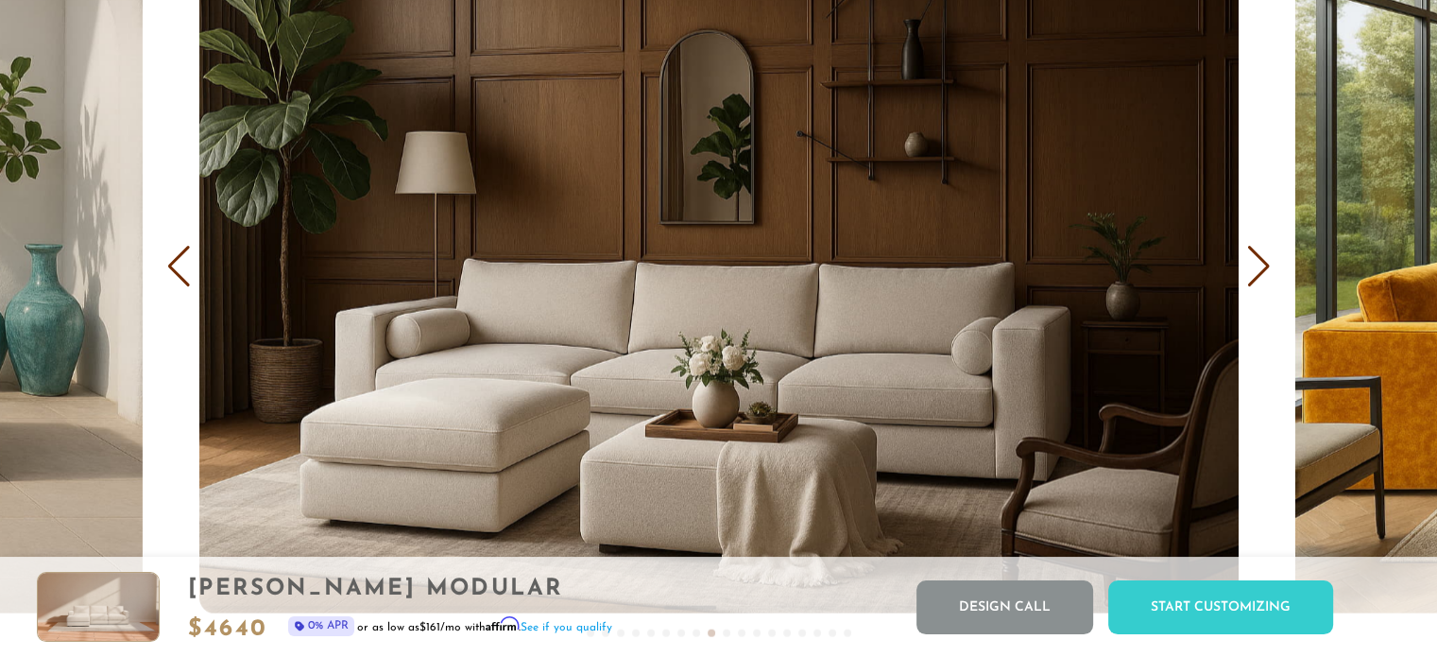
click at [1269, 270] on div "Next slide" at bounding box center [1259, 267] width 26 height 42
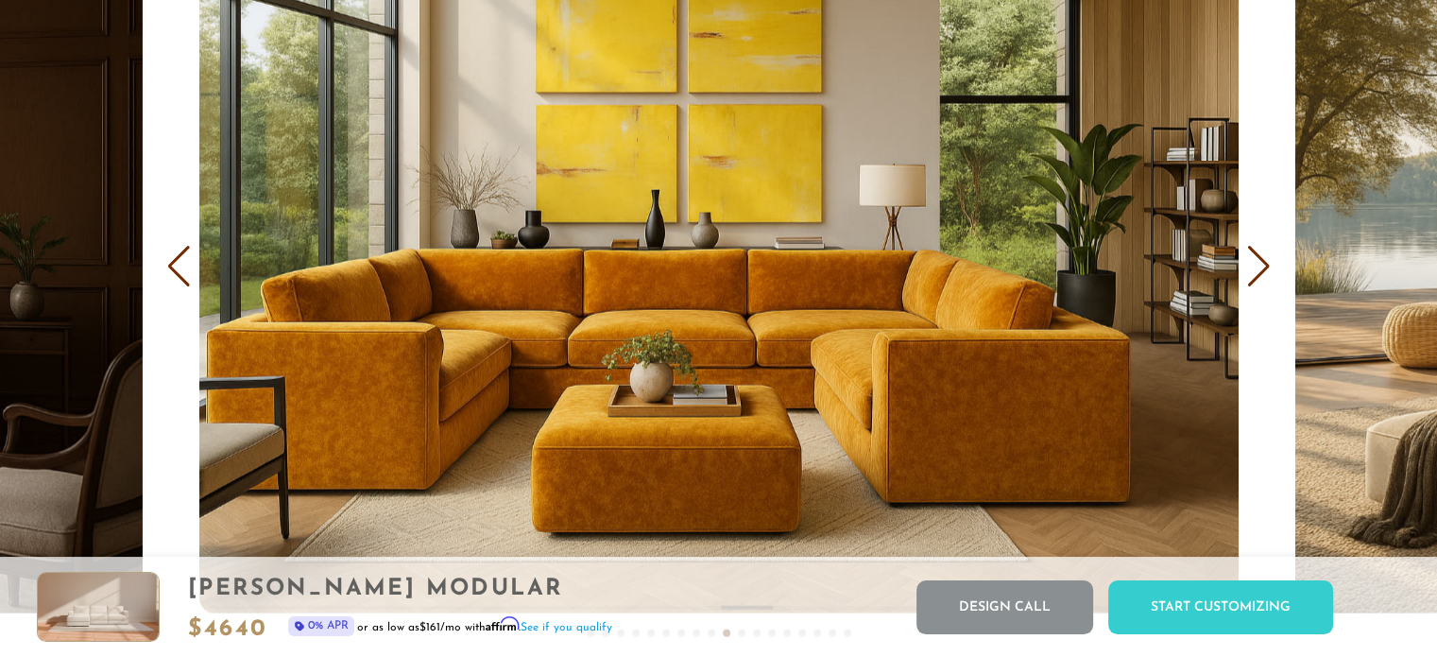
click at [1270, 269] on div "Next slide" at bounding box center [1259, 267] width 26 height 42
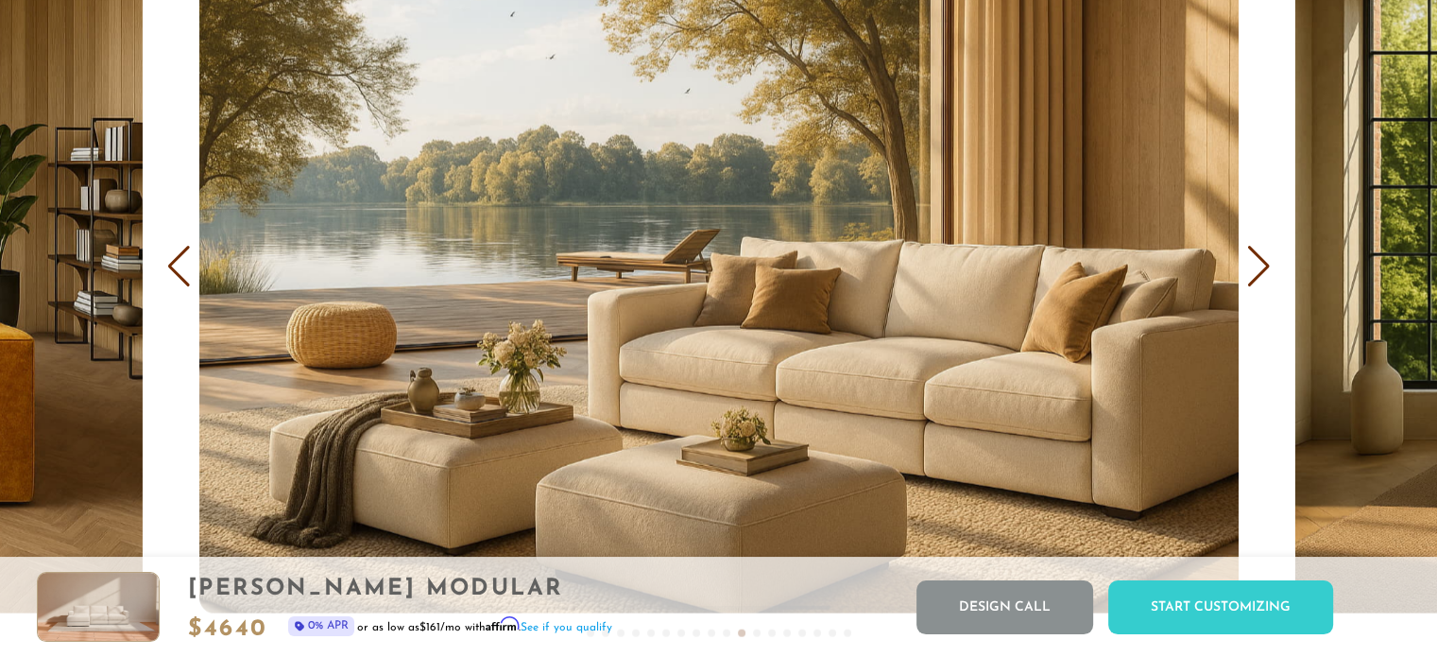
click at [1270, 269] on div "Next slide" at bounding box center [1259, 267] width 26 height 42
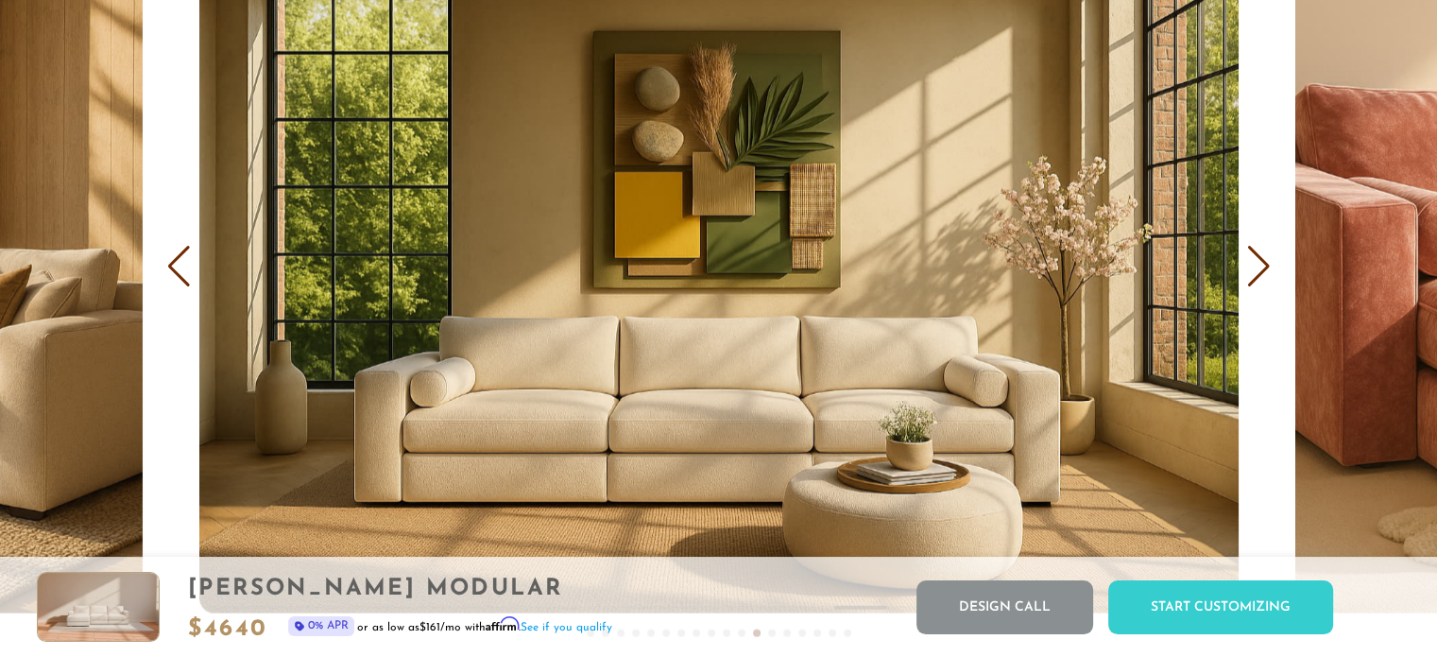
click at [1270, 269] on div "Next slide" at bounding box center [1259, 267] width 26 height 42
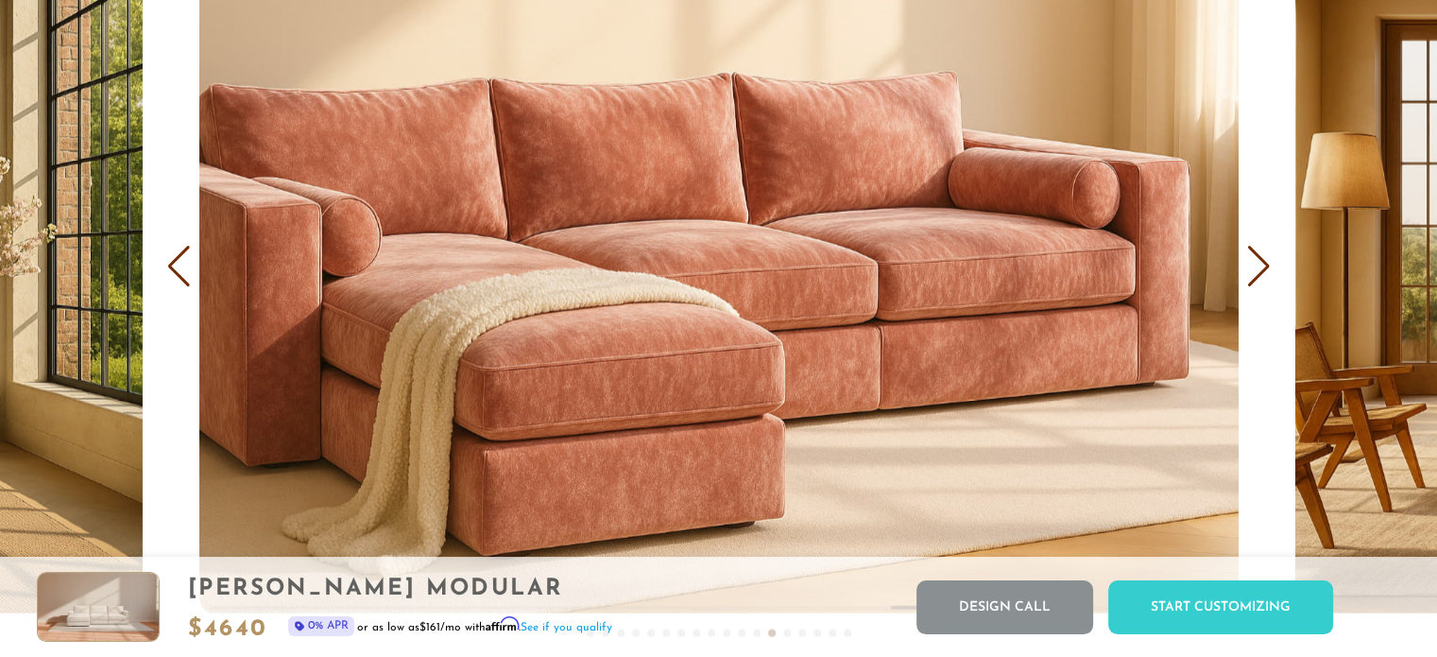
click at [1270, 269] on div "Next slide" at bounding box center [1259, 267] width 26 height 42
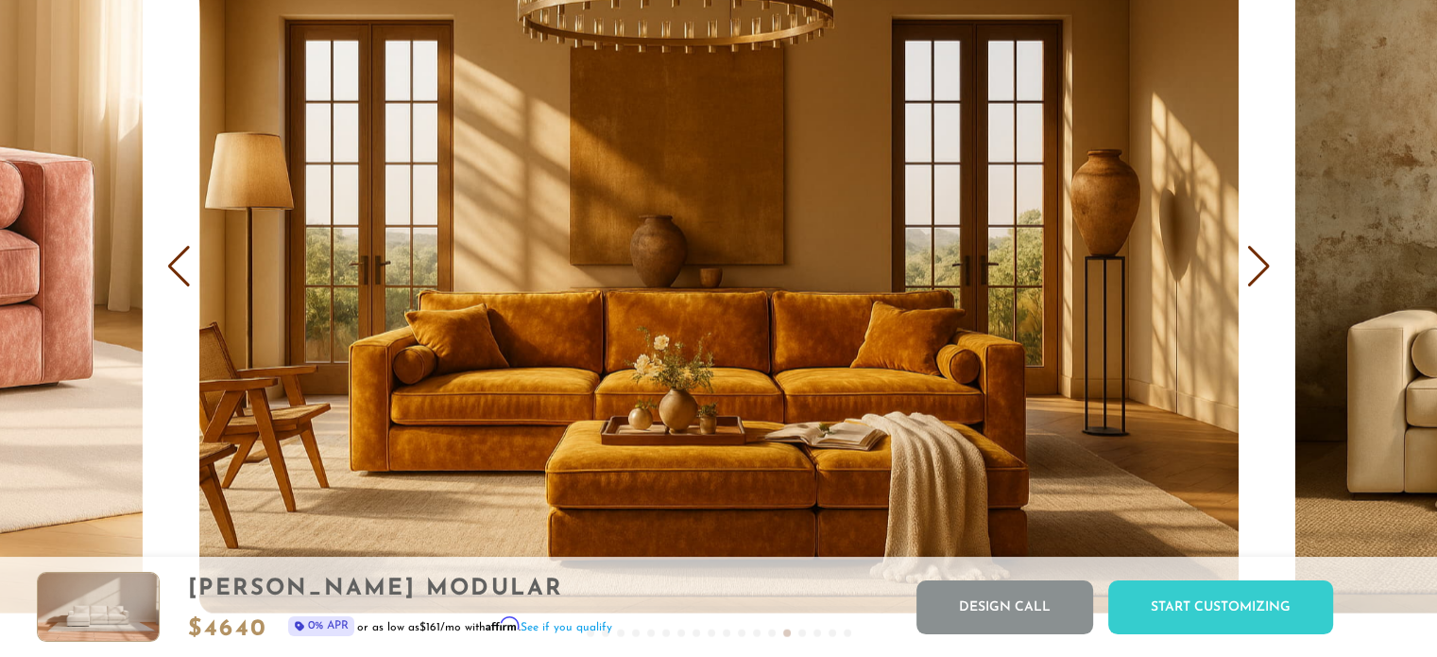
click at [1267, 271] on div "Next slide" at bounding box center [1259, 267] width 26 height 42
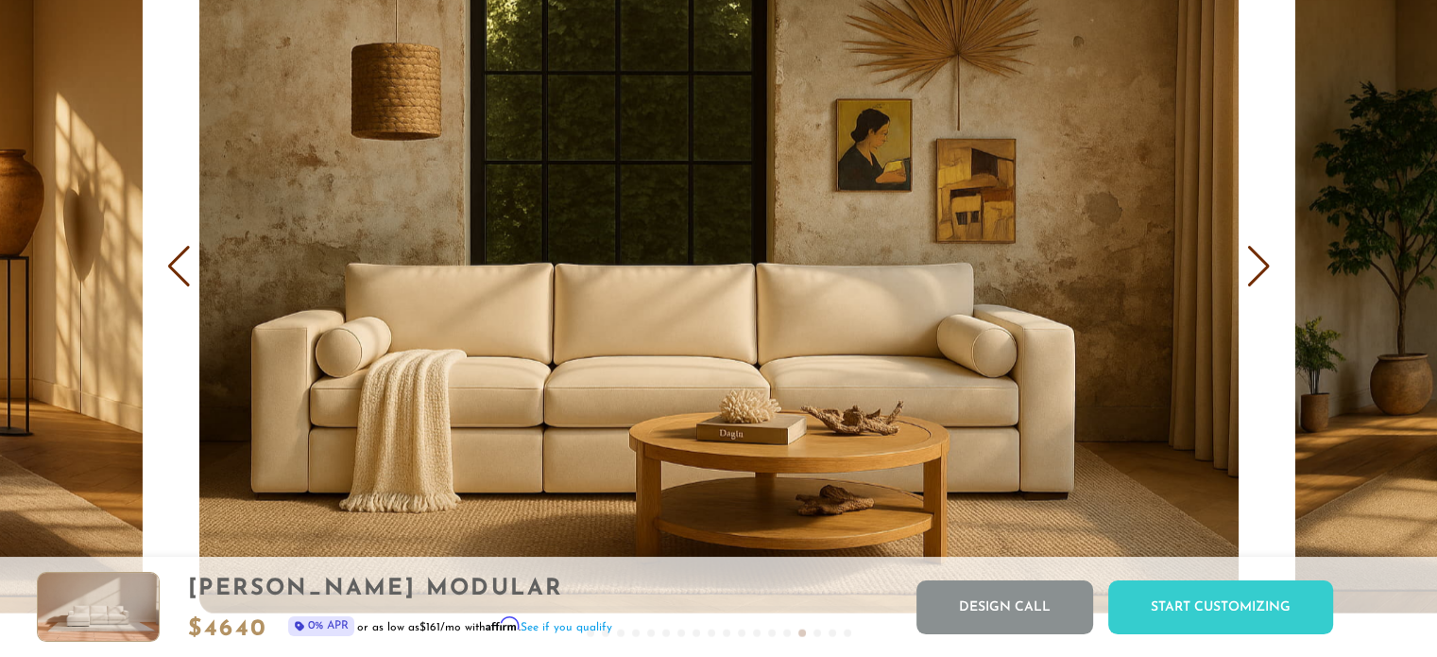
click at [1267, 271] on div "Next slide" at bounding box center [1259, 267] width 26 height 42
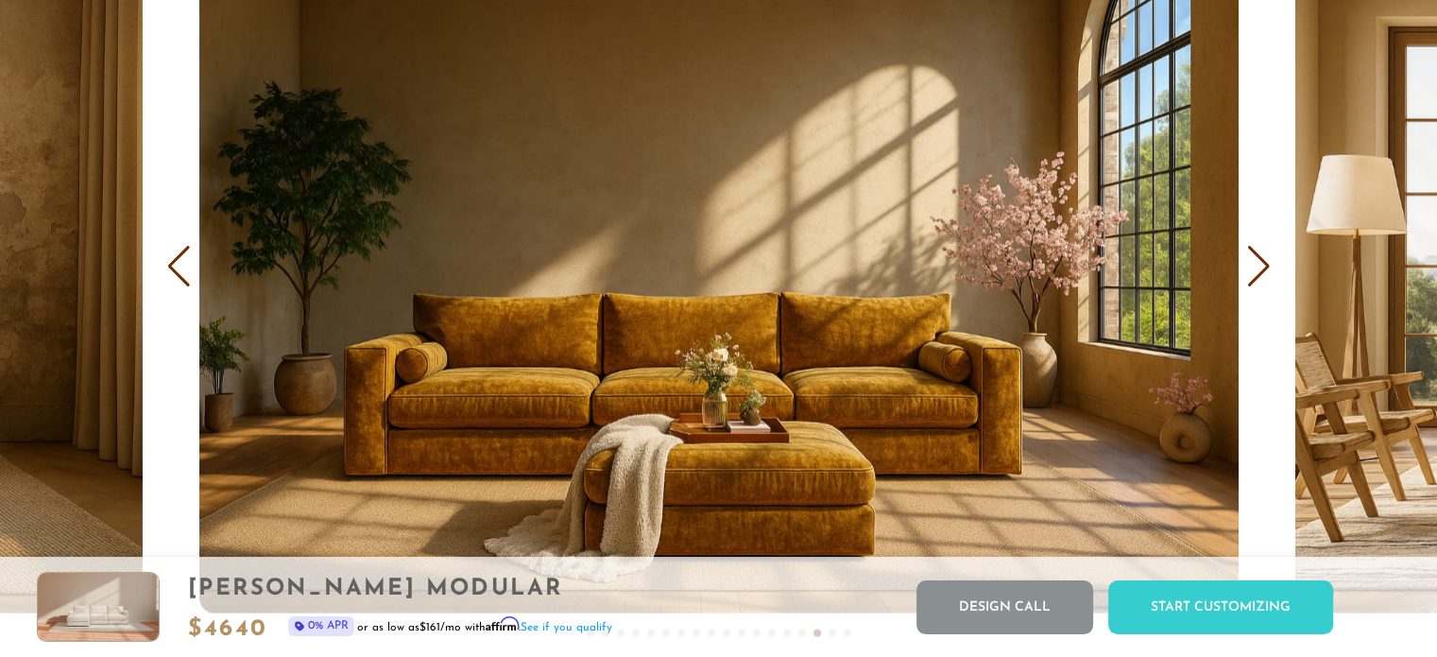
click at [1267, 271] on div "Next slide" at bounding box center [1259, 267] width 26 height 42
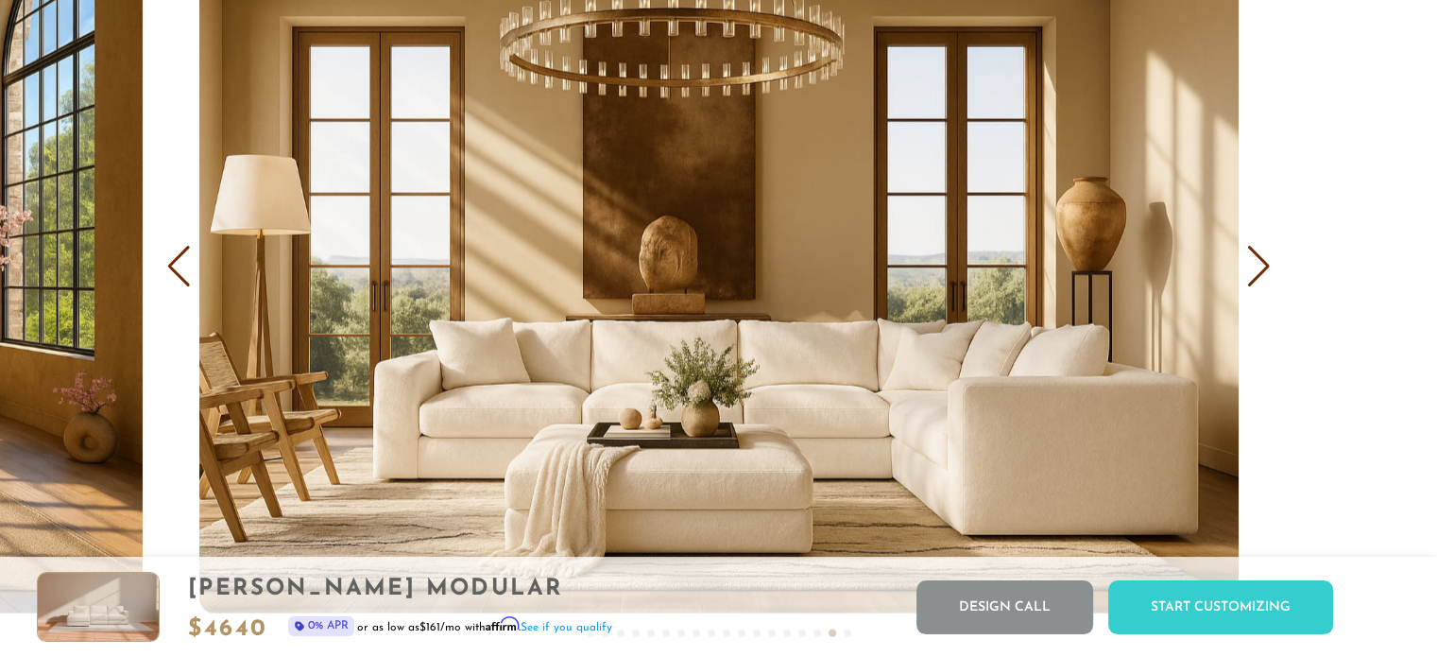
click at [1267, 271] on div "Next slide" at bounding box center [1259, 267] width 26 height 42
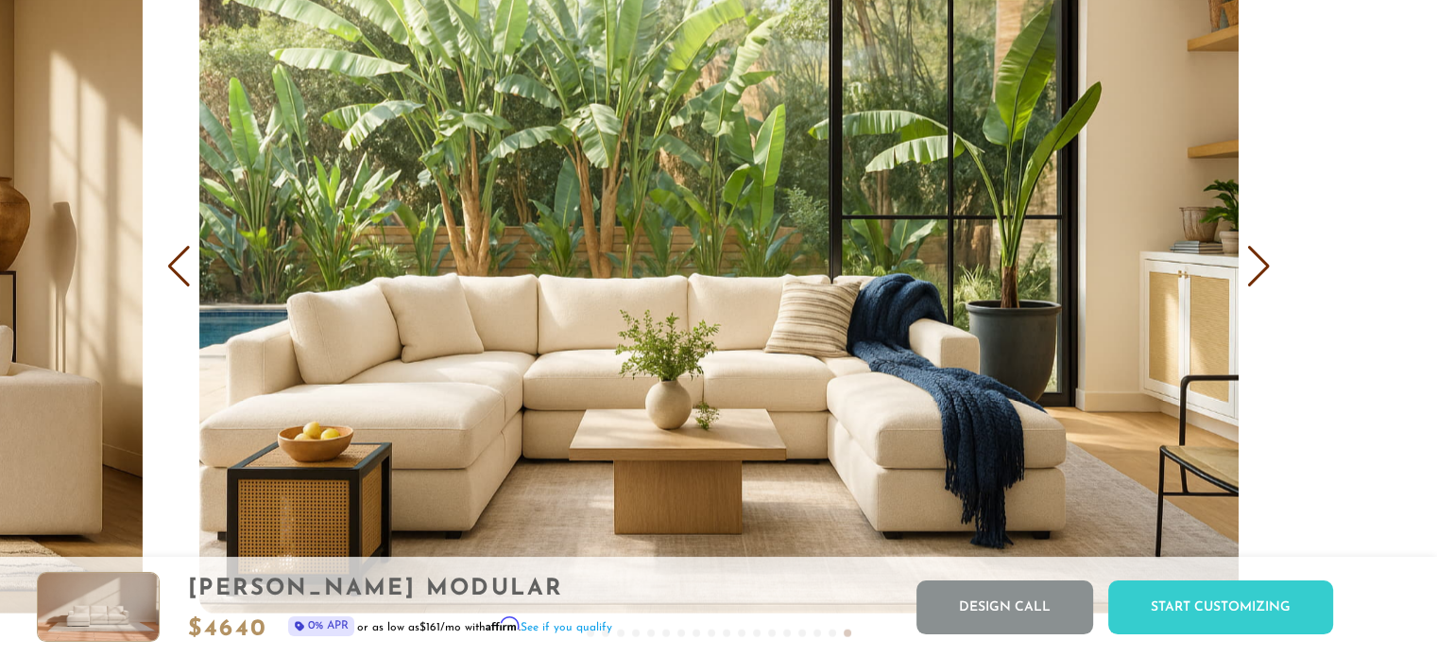
click at [1268, 271] on div "Next slide" at bounding box center [1259, 267] width 26 height 42
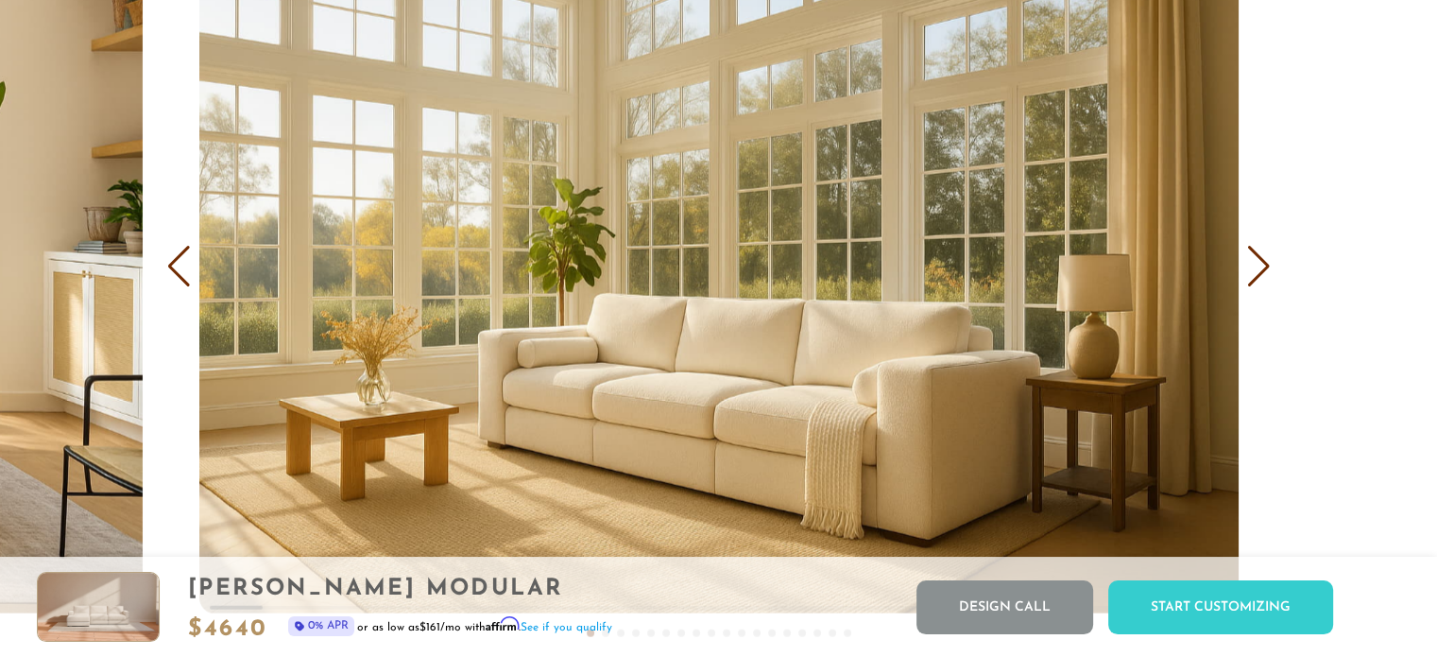
click at [1270, 269] on div "Next slide" at bounding box center [1259, 267] width 26 height 42
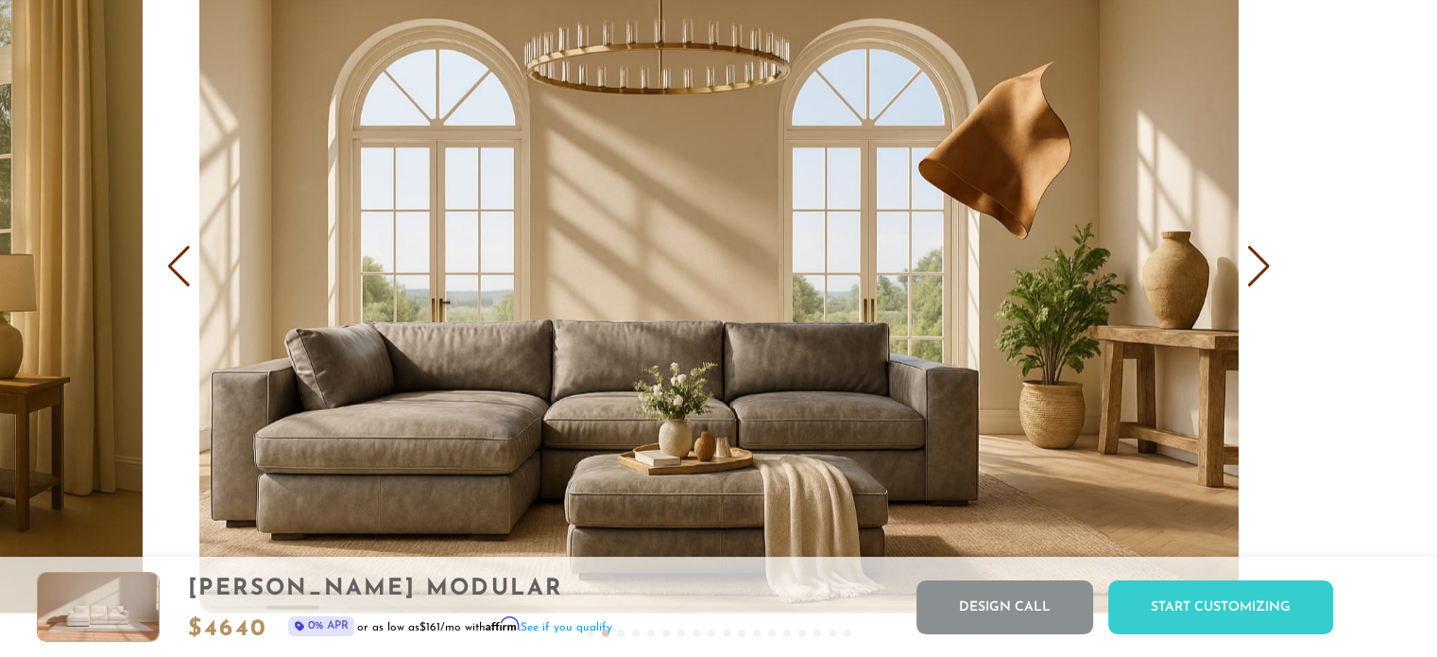
click at [1273, 269] on div "COVER IT: DreamThread Choose Your Fabric, Paint Your Story. Every shade, every …" at bounding box center [718, 187] width 1437 height 964
click at [1263, 271] on div "Next slide" at bounding box center [1259, 267] width 26 height 42
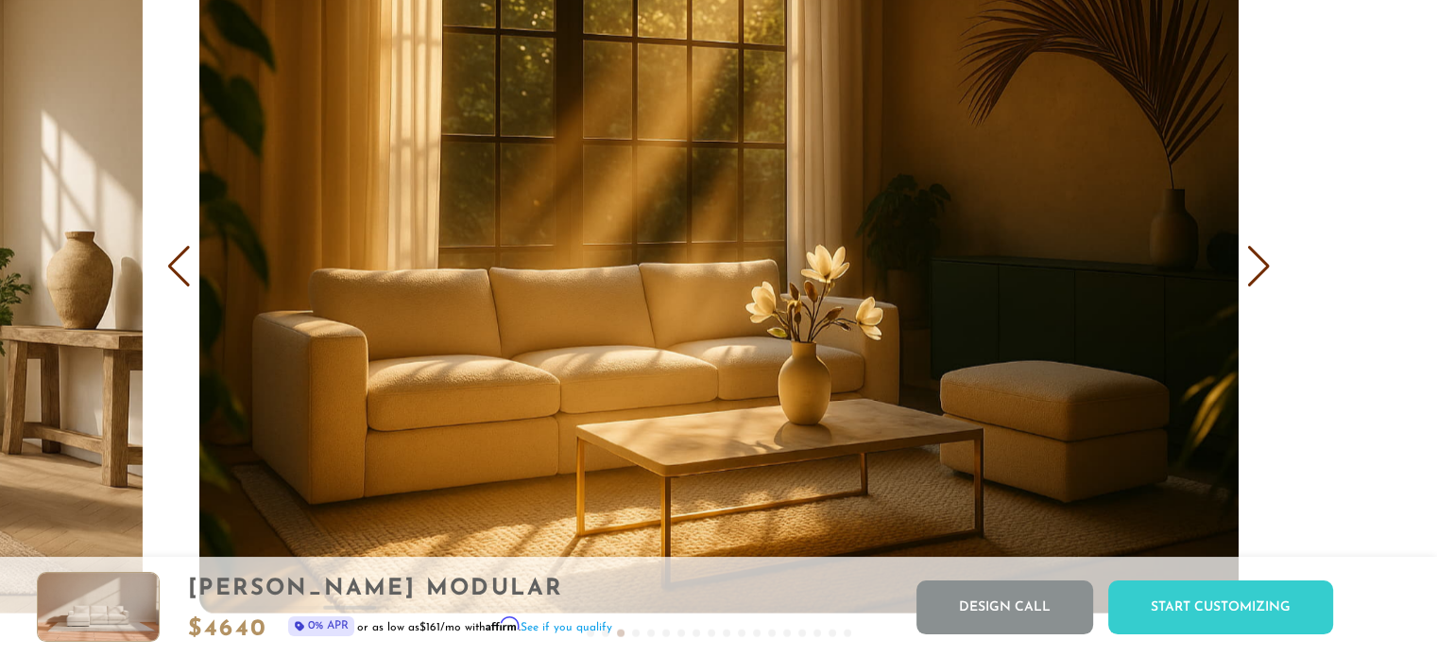
click at [1271, 271] on div "COVER IT: DreamThread Choose Your Fabric, Paint Your Story. Every shade, every …" at bounding box center [718, 187] width 1437 height 964
click at [1269, 271] on div "Next slide" at bounding box center [1259, 267] width 26 height 42
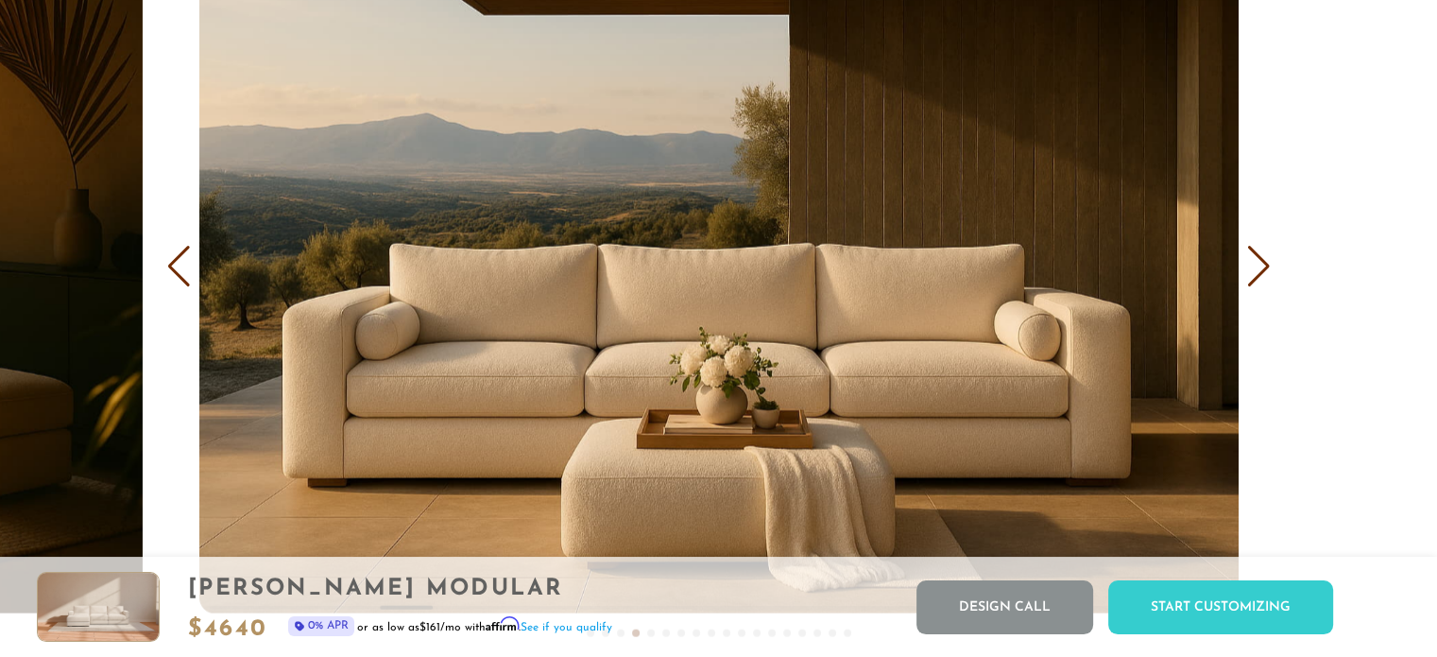
click at [1267, 271] on div "Next slide" at bounding box center [1259, 267] width 26 height 42
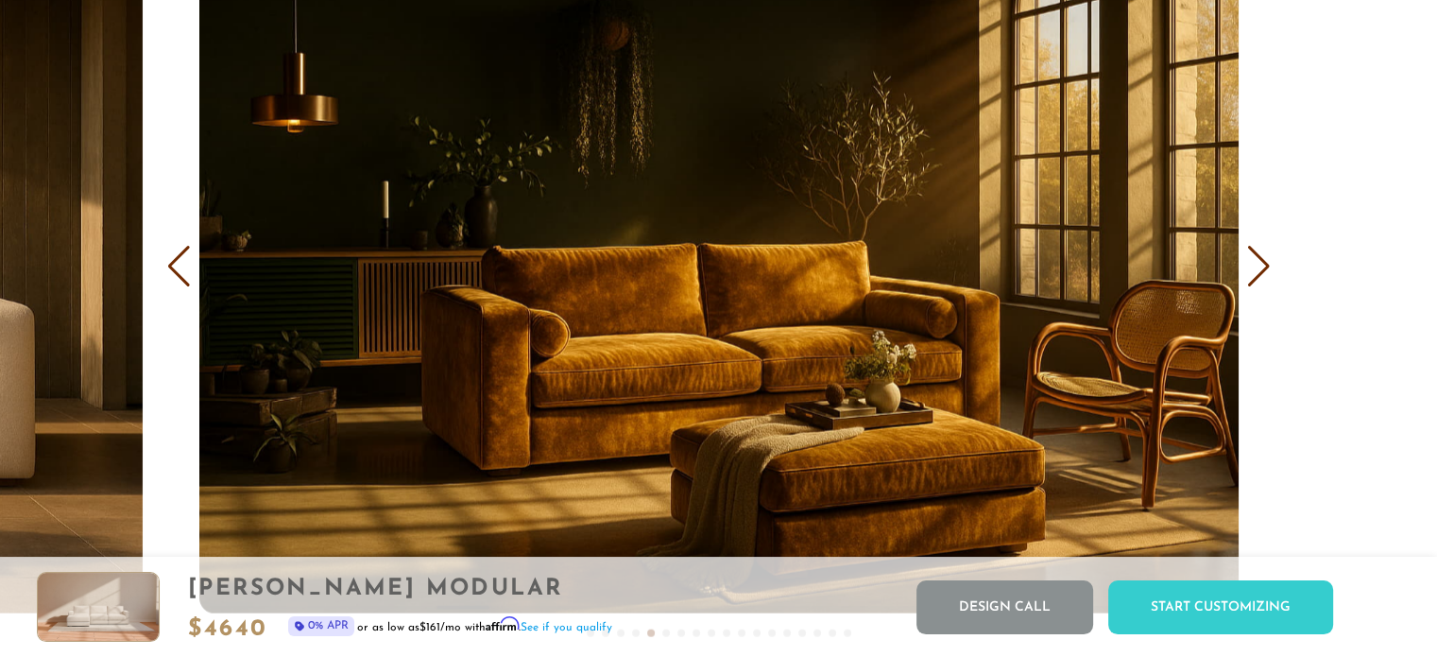
click at [1267, 271] on div "Next slide" at bounding box center [1259, 267] width 26 height 42
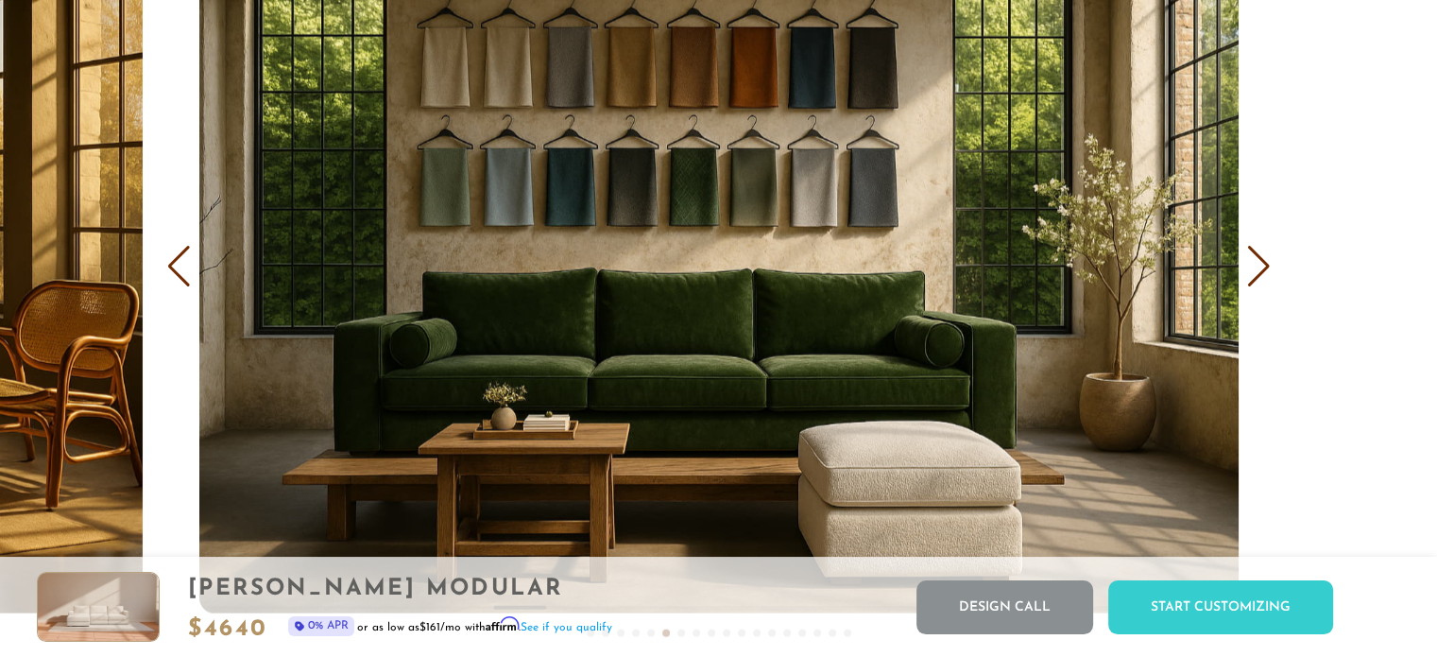
click at [1267, 271] on div "Next slide" at bounding box center [1259, 267] width 26 height 42
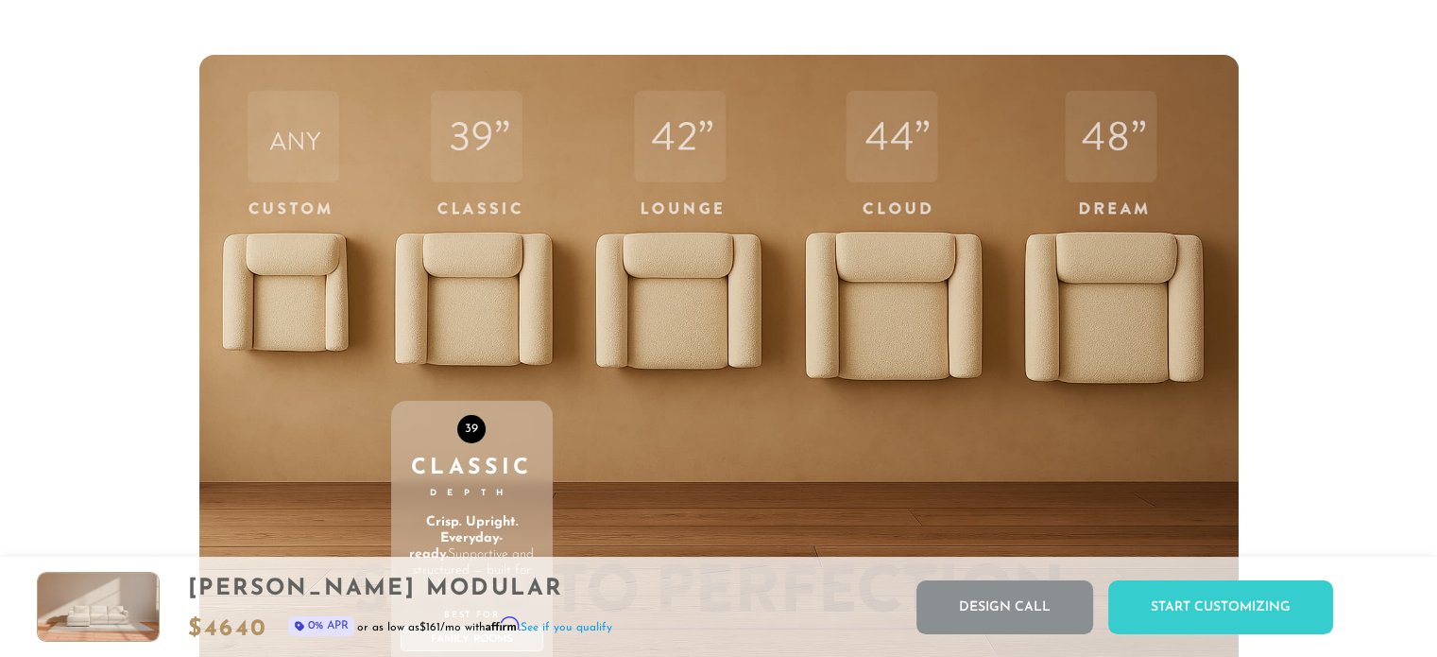
scroll to position [6385, 0]
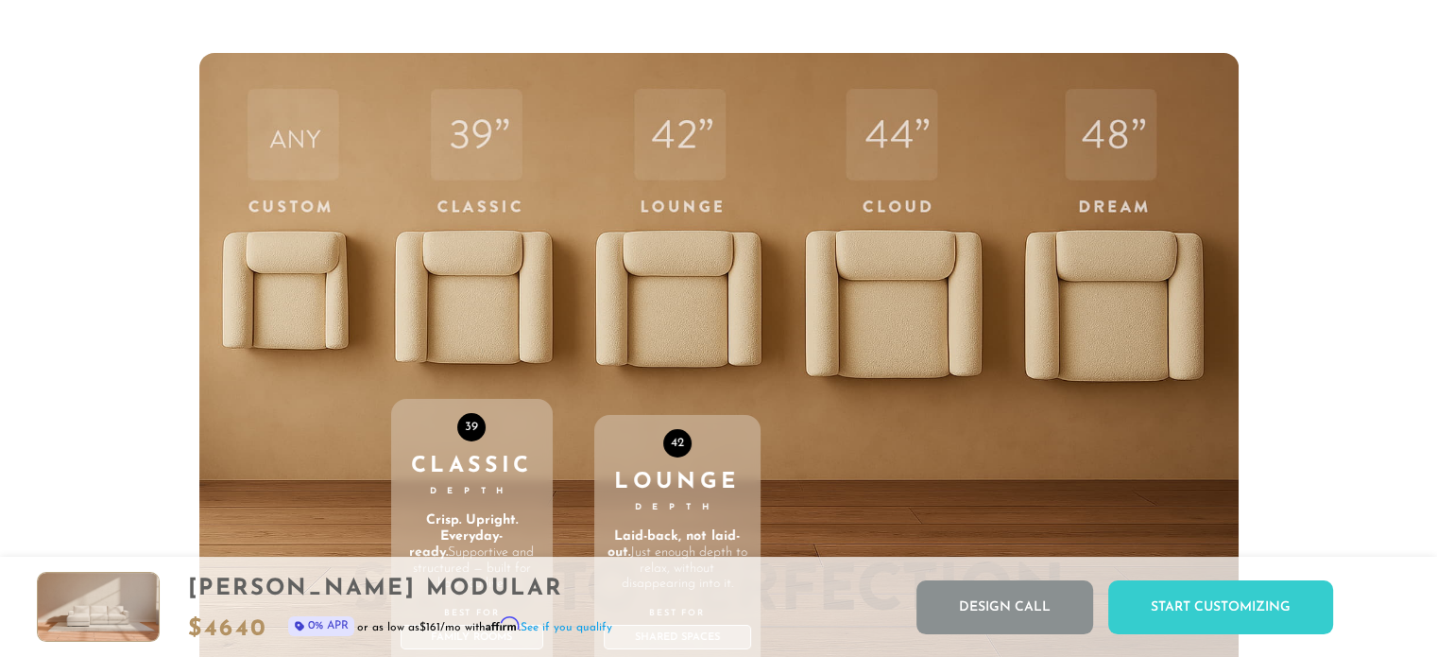
click at [691, 312] on div "42 Lounge Depth Laid-back, not laid-out. Just enough depth to relax, without di…" at bounding box center [677, 454] width 166 height 803
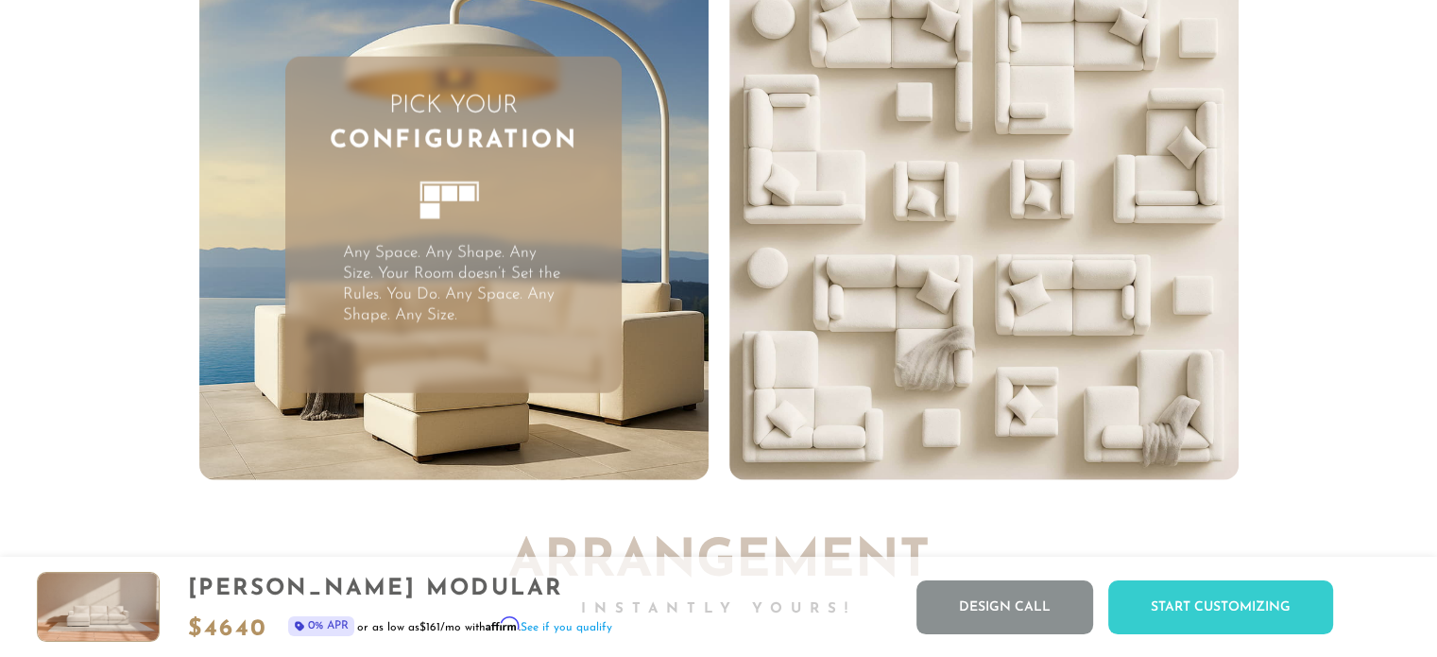
scroll to position [4958, 0]
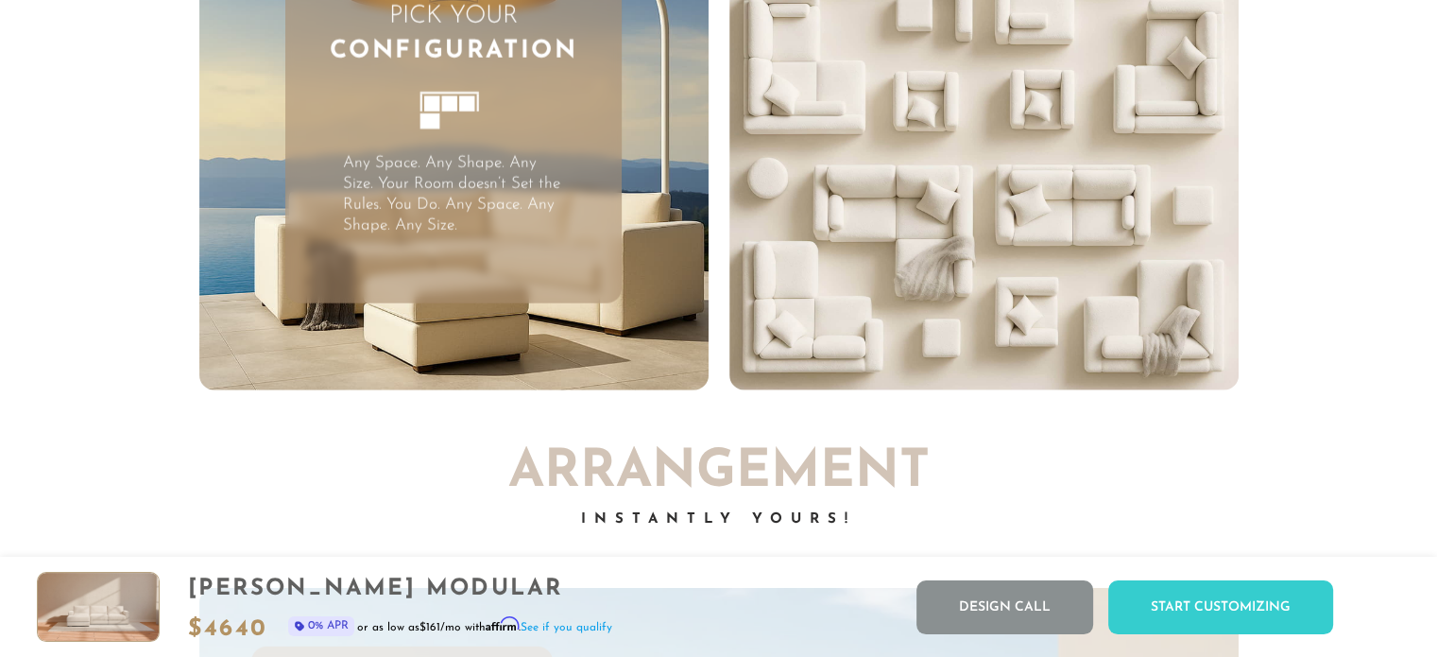
click at [469, 195] on p "Any Space. Any Shape. Any Size. Your Room doesn’t Set the Rules. You Do. Any Sp…" at bounding box center [454, 194] width 222 height 83
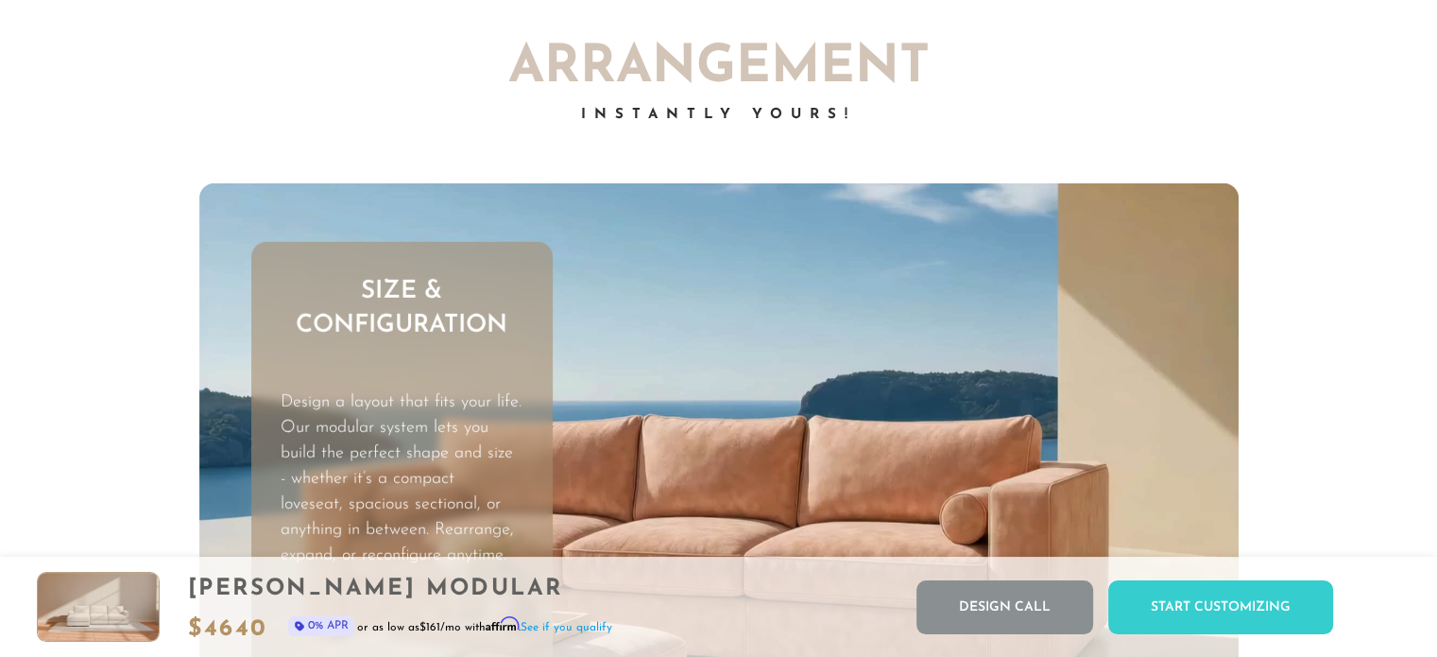
scroll to position [5620, 0]
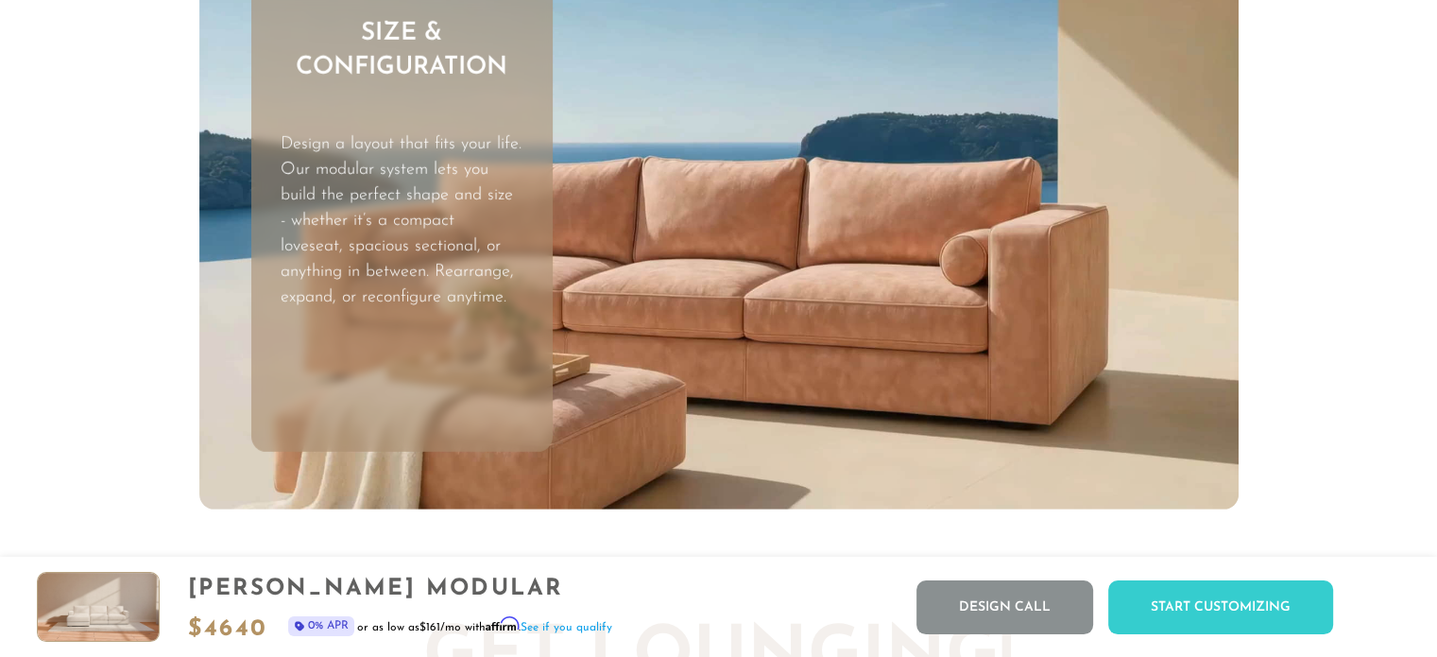
click at [586, 354] on video "Your browser does not support HTML5 video." at bounding box center [718, 217] width 1039 height 585
click at [805, 313] on video "Your browser does not support HTML5 video." at bounding box center [718, 217] width 1039 height 585
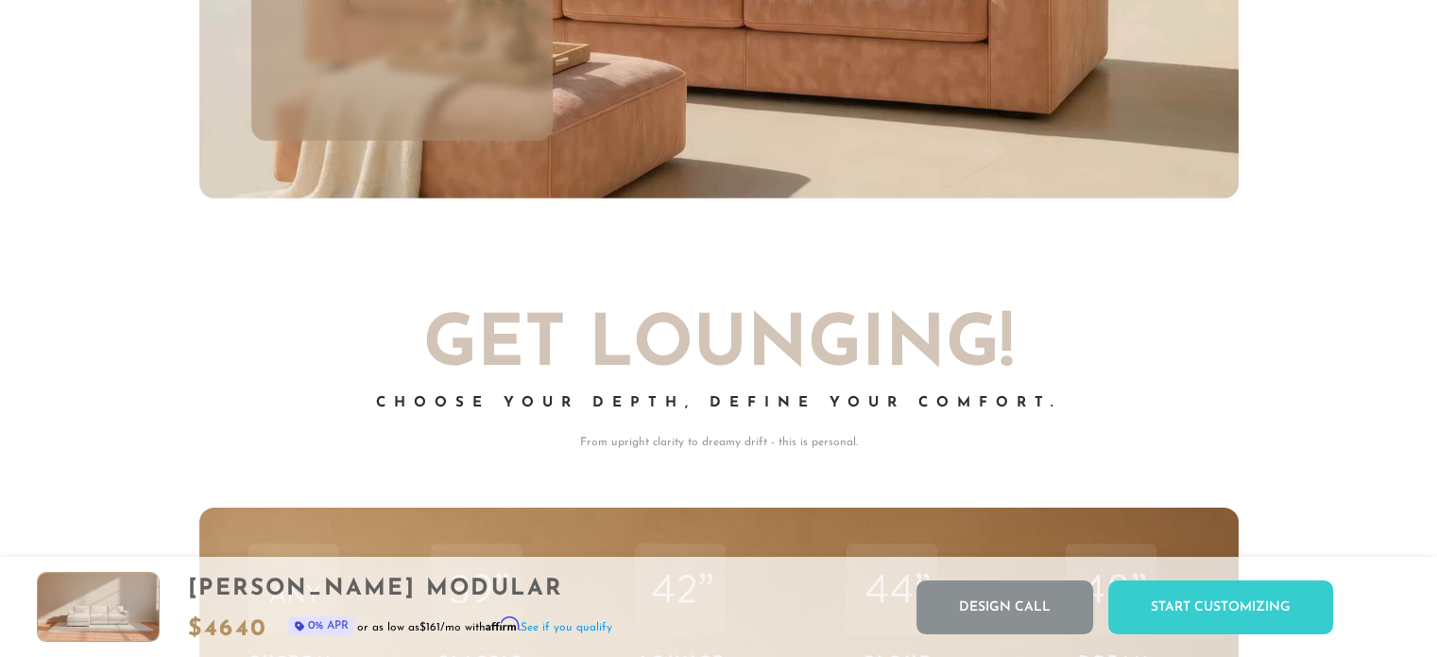
scroll to position [5933, 0]
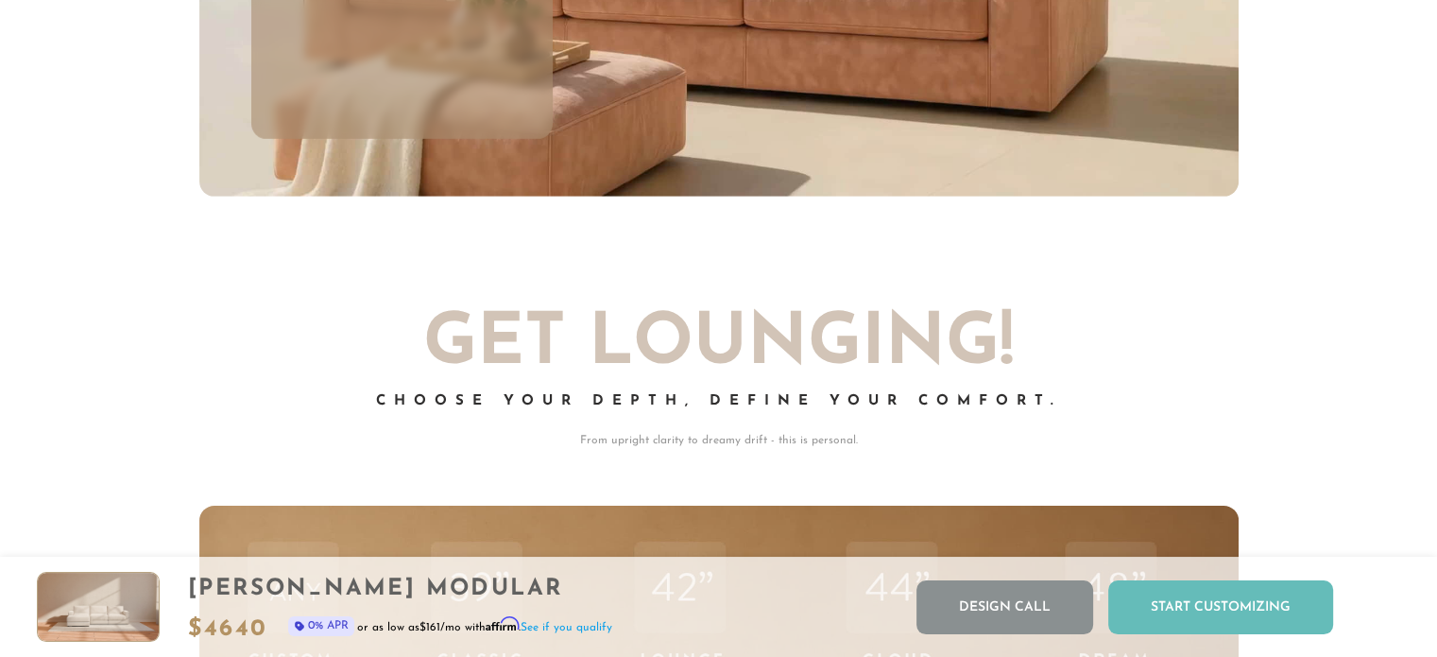
click at [1221, 606] on div "Start Customizing" at bounding box center [1220, 607] width 225 height 54
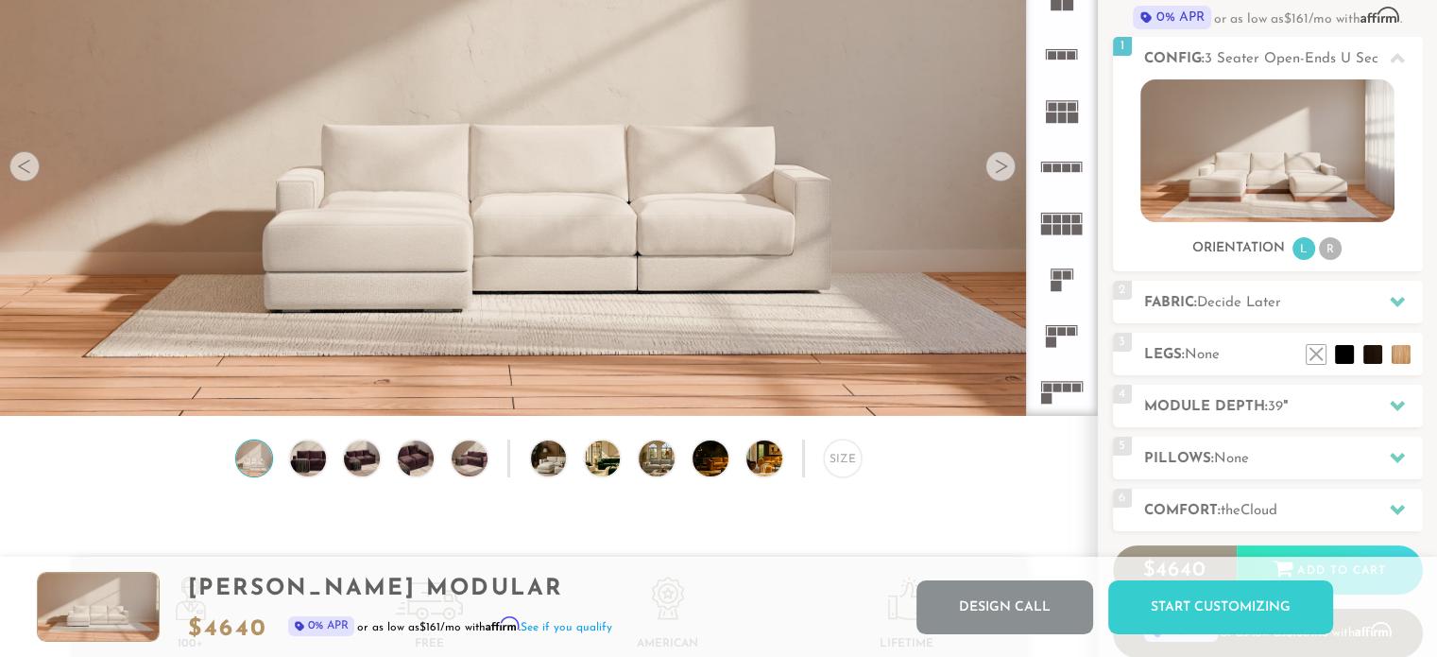
scroll to position [224, 0]
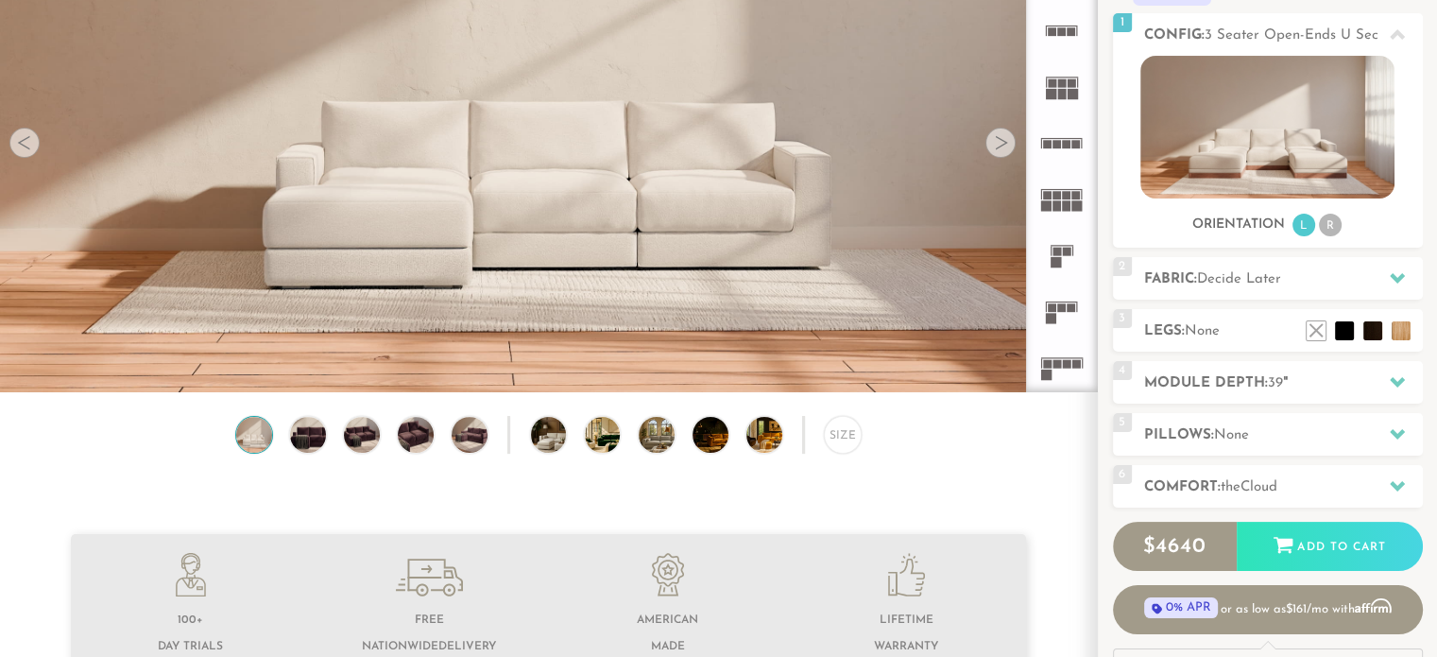
drag, startPoint x: 1392, startPoint y: 378, endPoint x: 1033, endPoint y: 451, distance: 366.3
click at [1033, 451] on div "Size" at bounding box center [548, 439] width 1097 height 47
click at [1394, 275] on icon at bounding box center [1397, 278] width 15 height 10
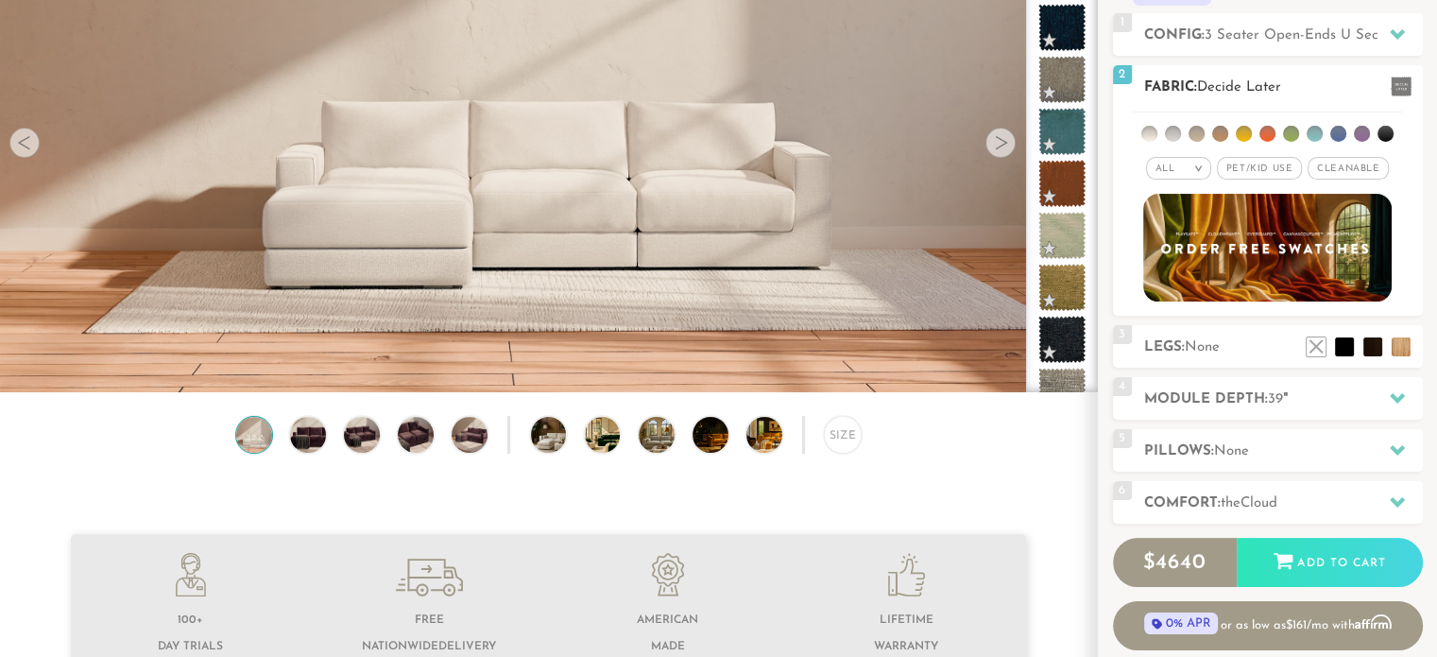
click at [1350, 165] on span "Cleanable x" at bounding box center [1348, 168] width 81 height 23
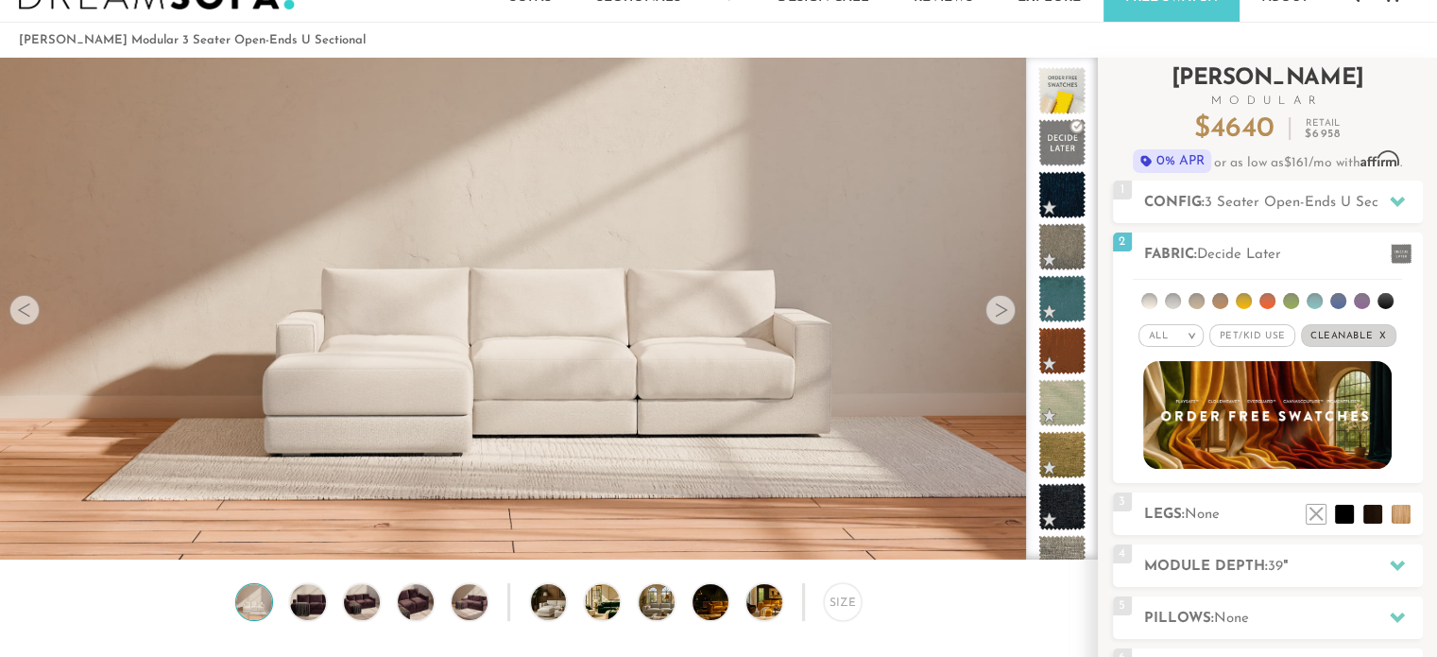
scroll to position [54, 0]
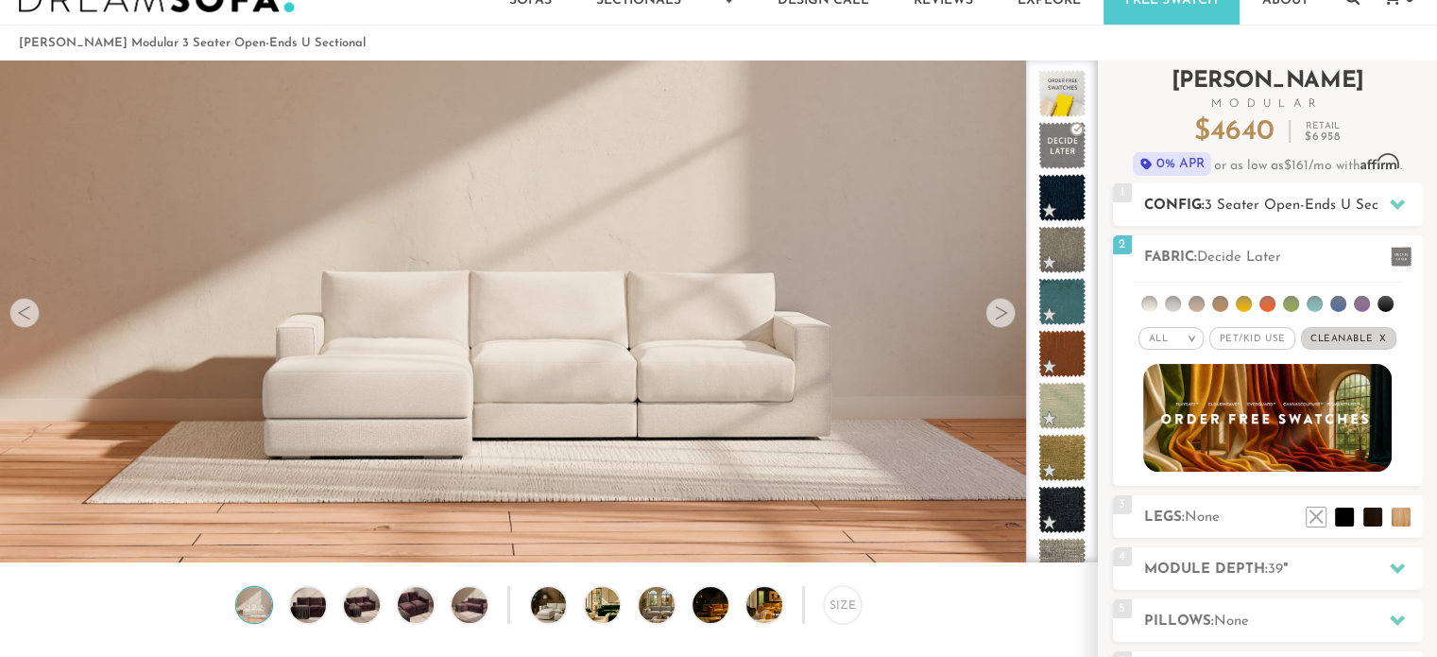
click at [1400, 207] on icon at bounding box center [1397, 204] width 15 height 15
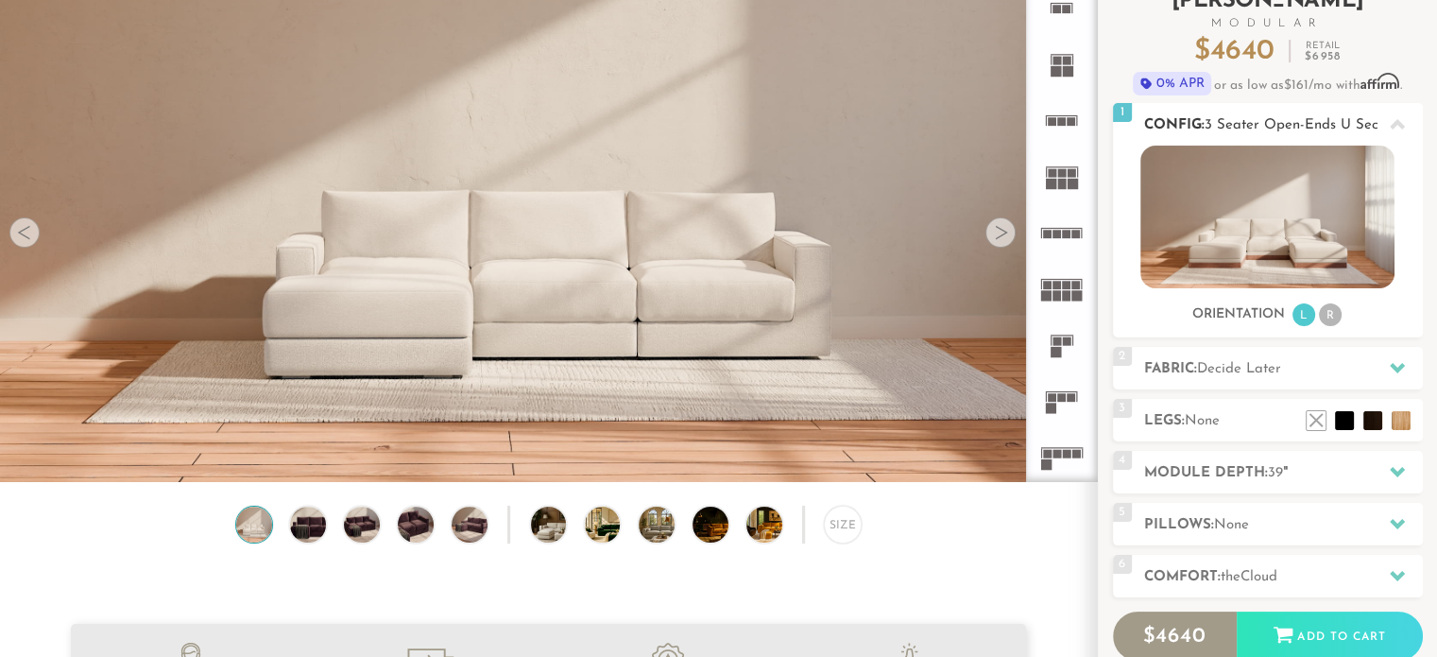
scroll to position [147, 0]
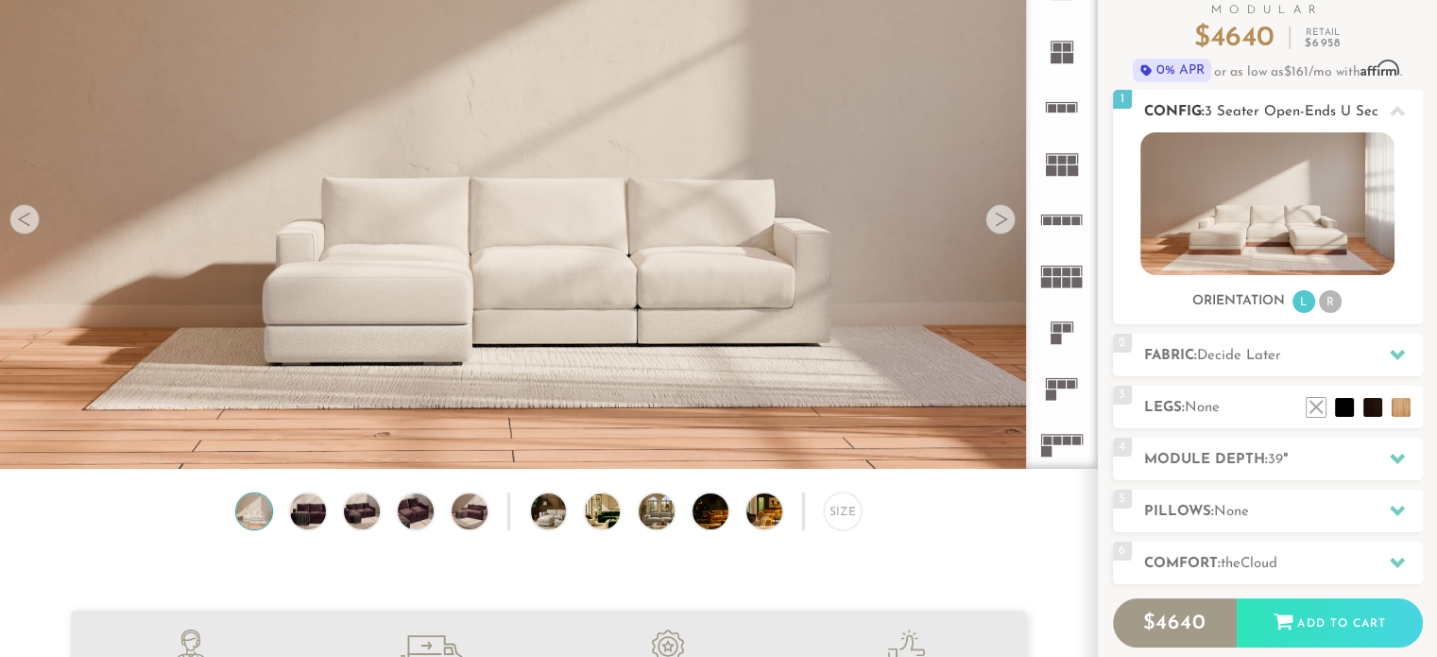
click at [1335, 304] on li "R" at bounding box center [1330, 301] width 23 height 23
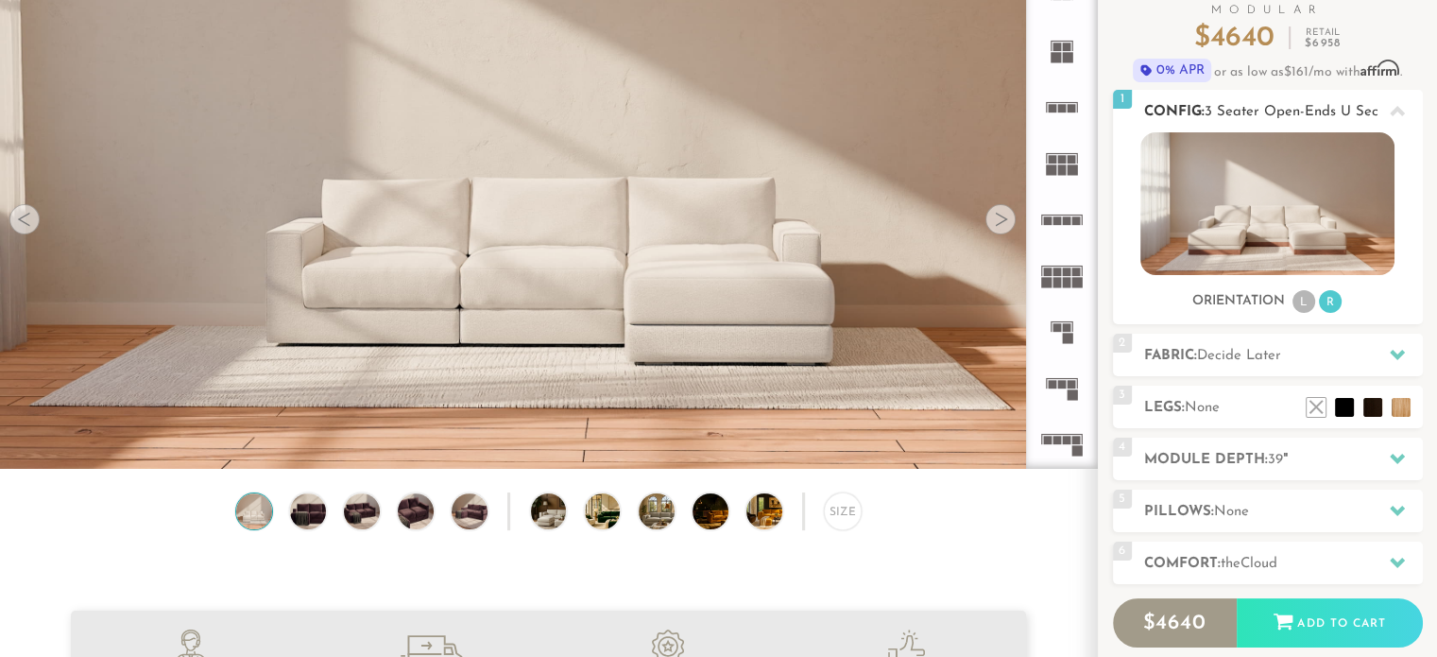
click at [1304, 299] on li "L" at bounding box center [1303, 301] width 23 height 23
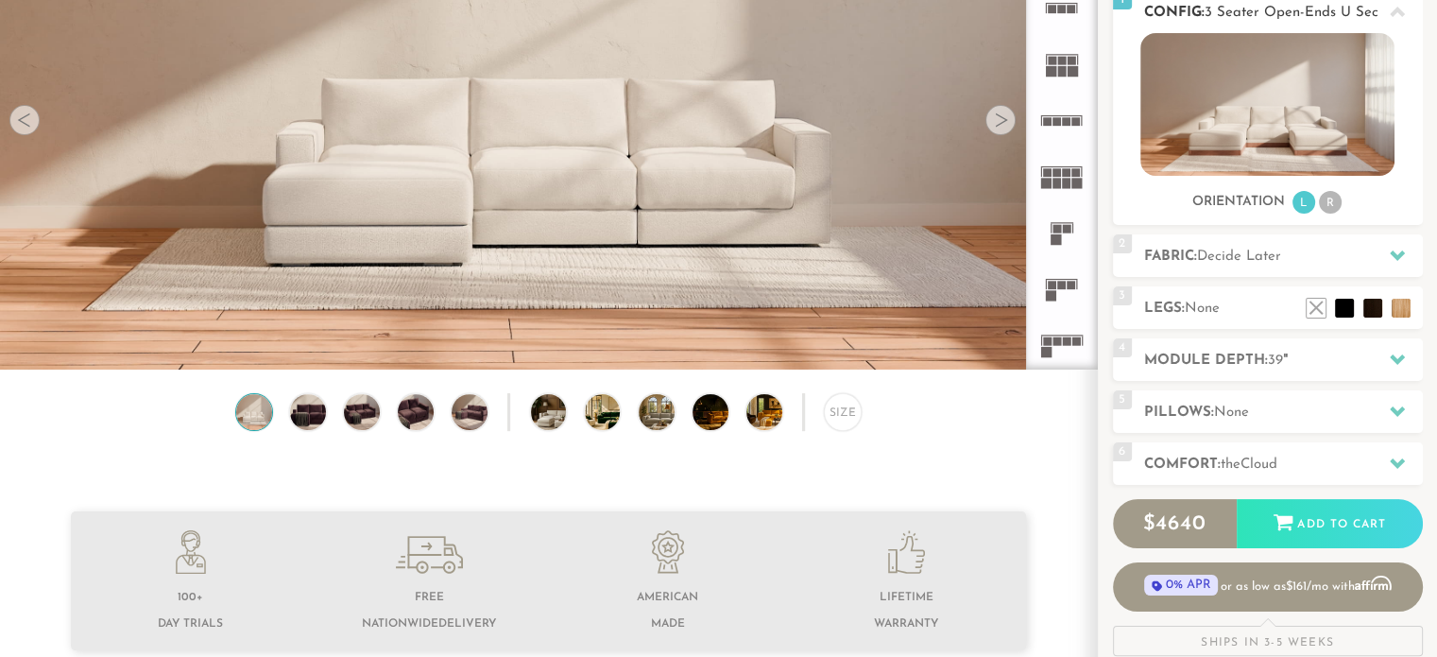
scroll to position [261, 0]
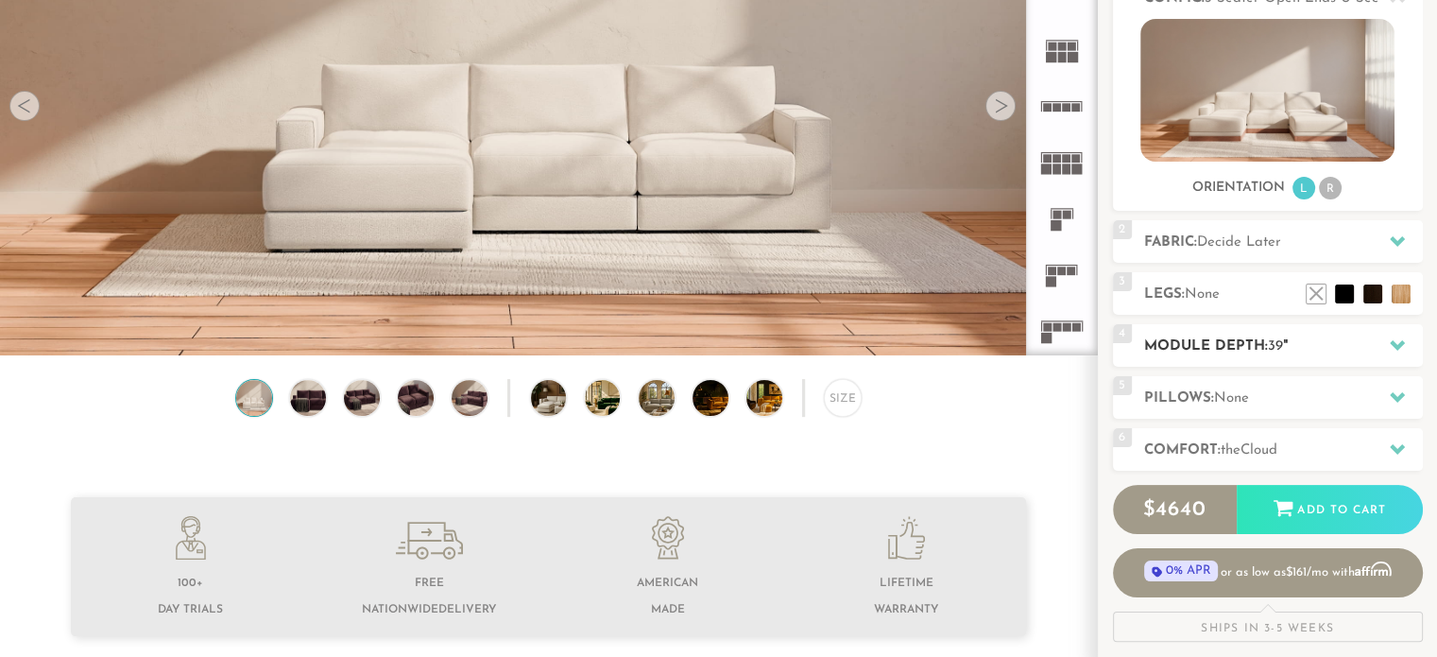
click at [1394, 344] on icon at bounding box center [1397, 345] width 15 height 10
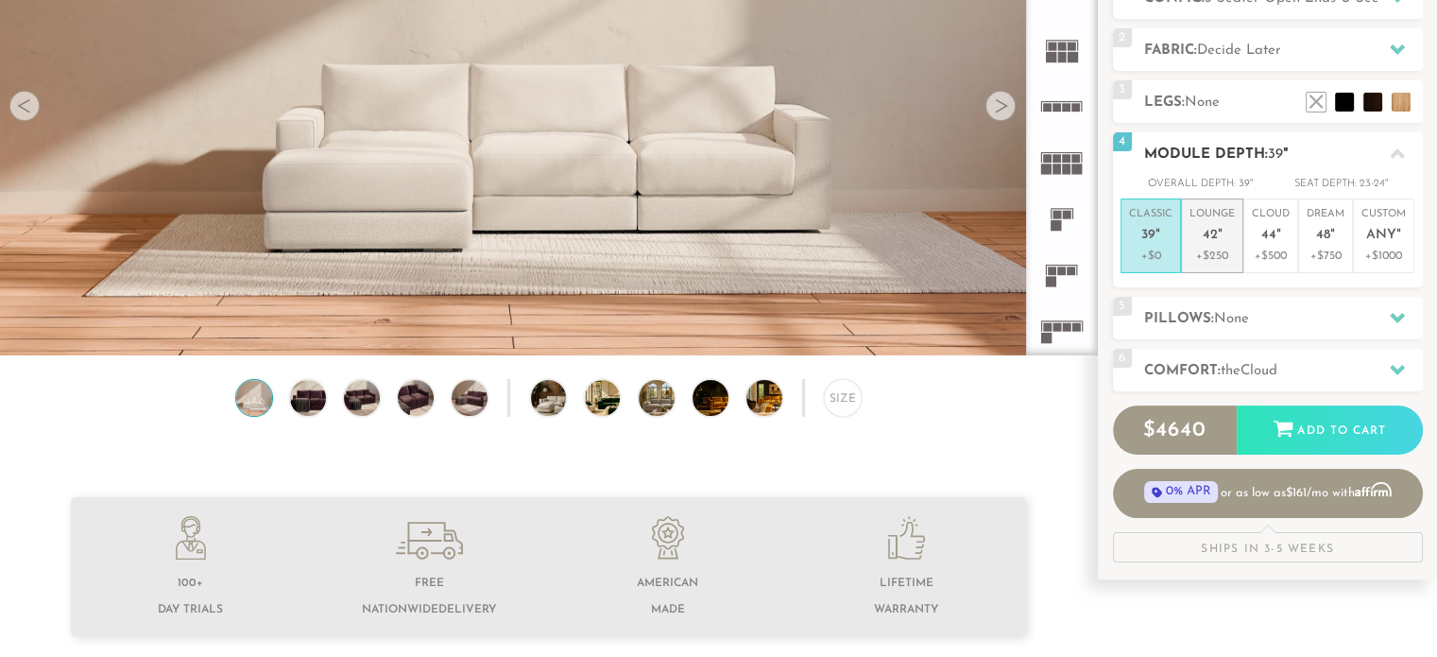
drag, startPoint x: 1217, startPoint y: 254, endPoint x: 1226, endPoint y: 214, distance: 40.8
click at [1226, 214] on p "Lounge 42 "" at bounding box center [1211, 227] width 45 height 41
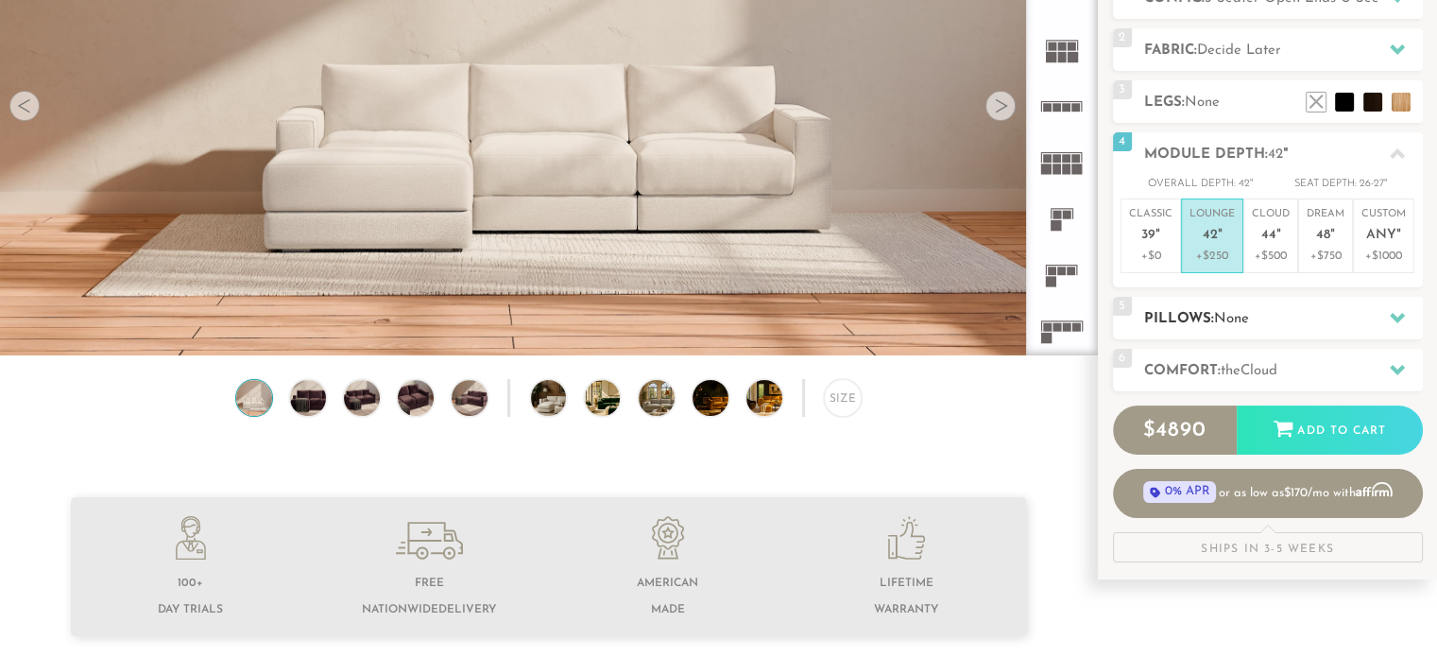
click at [1398, 315] on icon at bounding box center [1397, 318] width 15 height 10
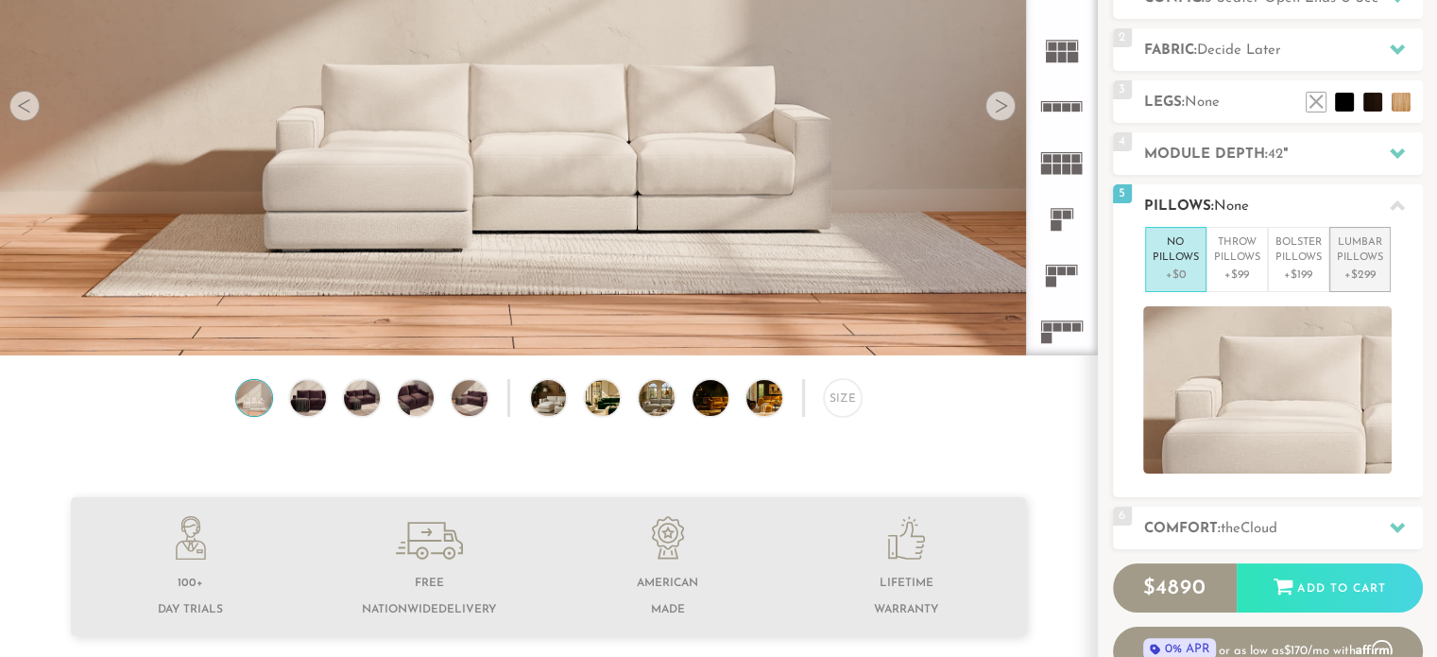
click at [1368, 264] on p "Lumbar Pillows" at bounding box center [1360, 250] width 46 height 31
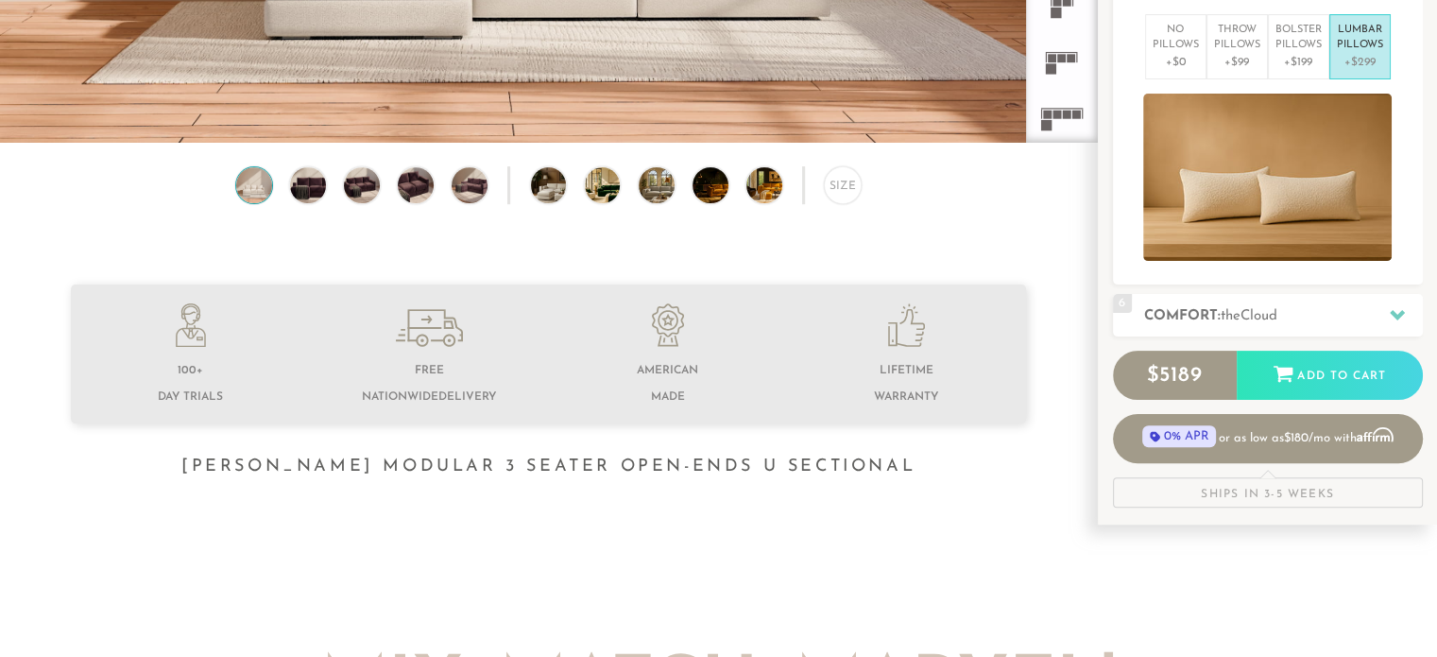
scroll to position [475, 0]
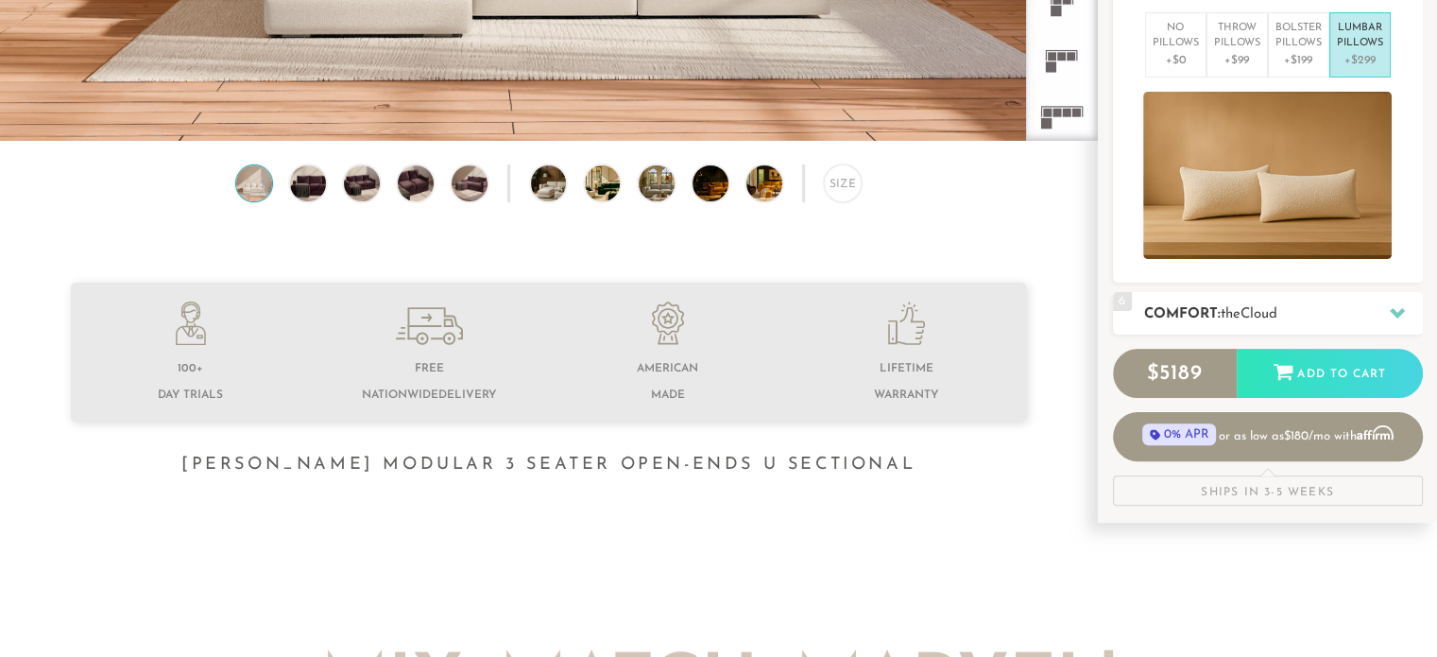
click at [1393, 313] on icon at bounding box center [1397, 313] width 15 height 10
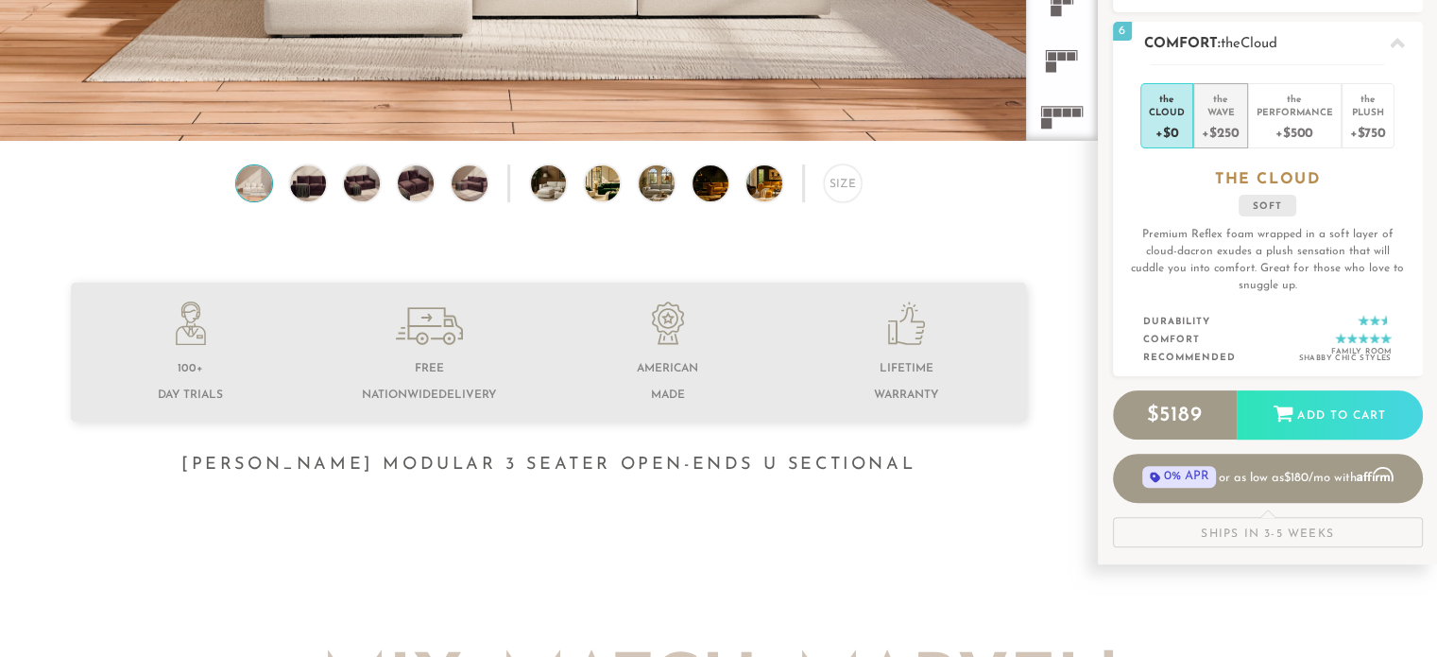
click at [1218, 112] on div "Wave" at bounding box center [1220, 111] width 37 height 13
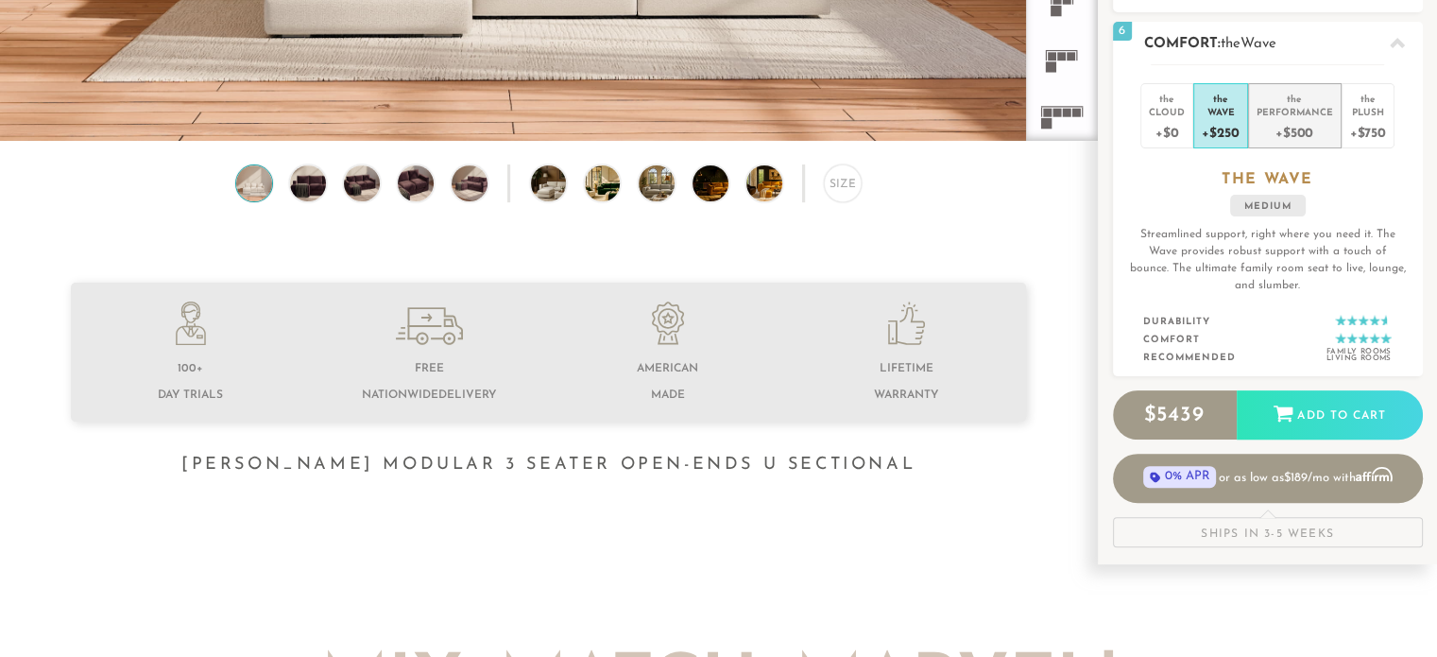
click at [1270, 112] on div "Performance" at bounding box center [1294, 111] width 77 height 13
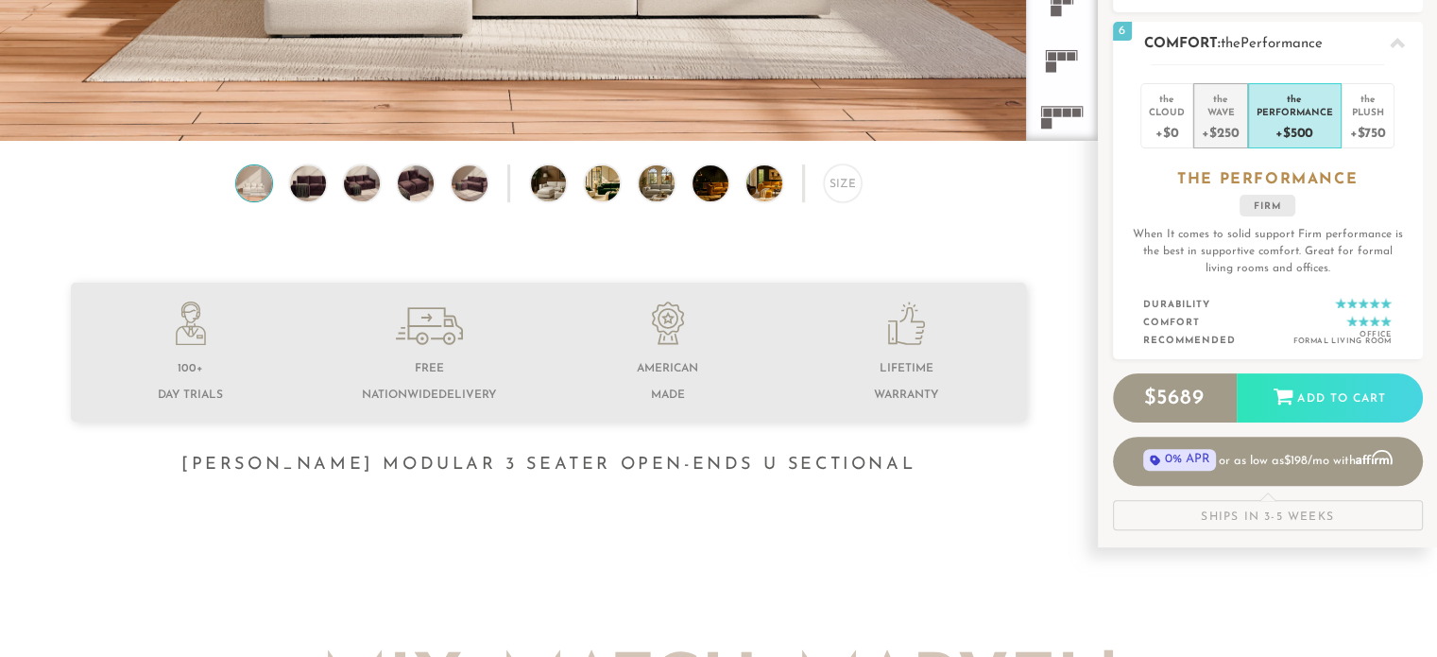
click at [1225, 120] on div "+$250" at bounding box center [1220, 131] width 37 height 27
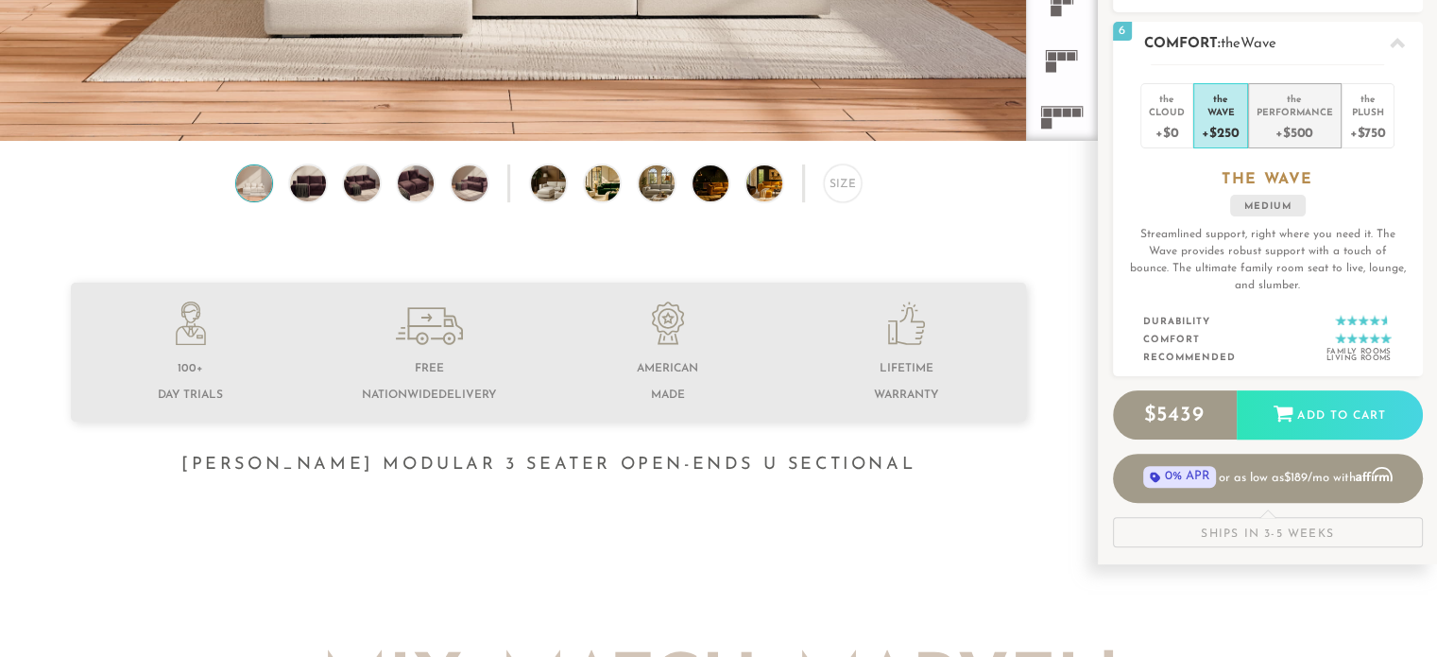
click at [1299, 128] on div "+$500" at bounding box center [1294, 131] width 77 height 27
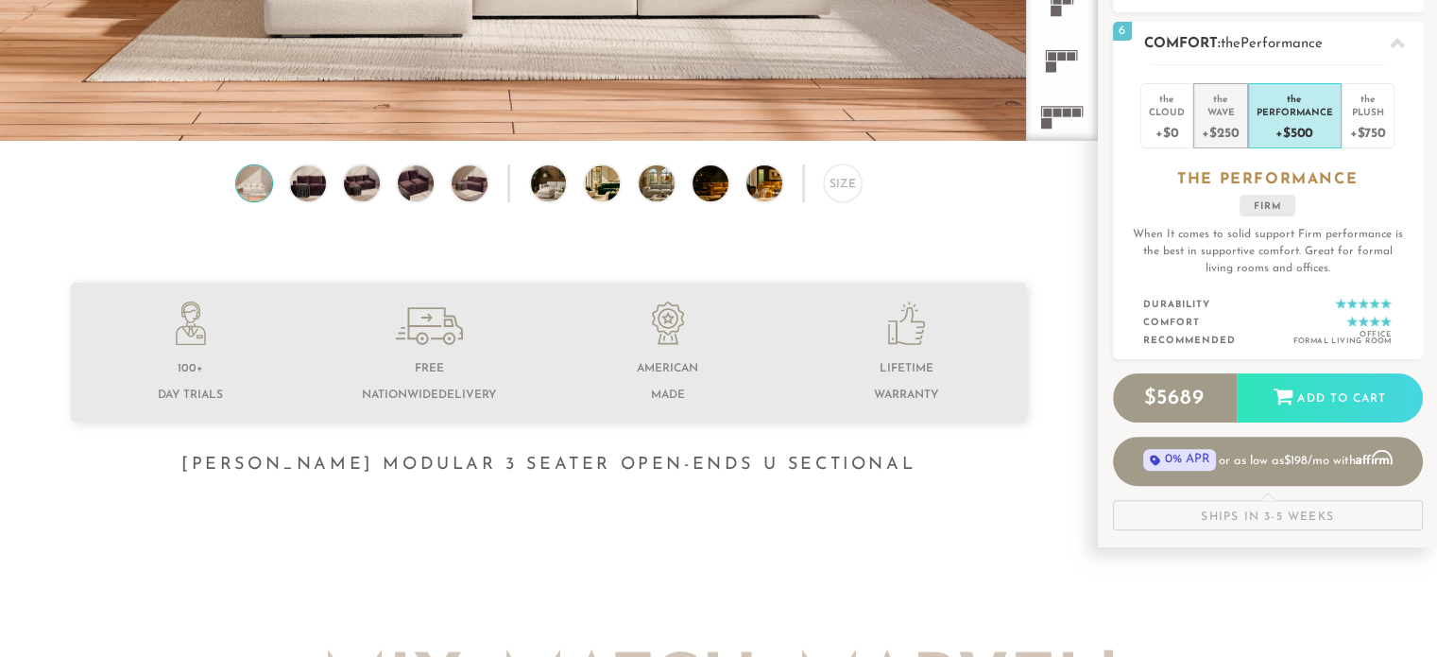
click at [1229, 124] on div "+$250" at bounding box center [1220, 131] width 37 height 27
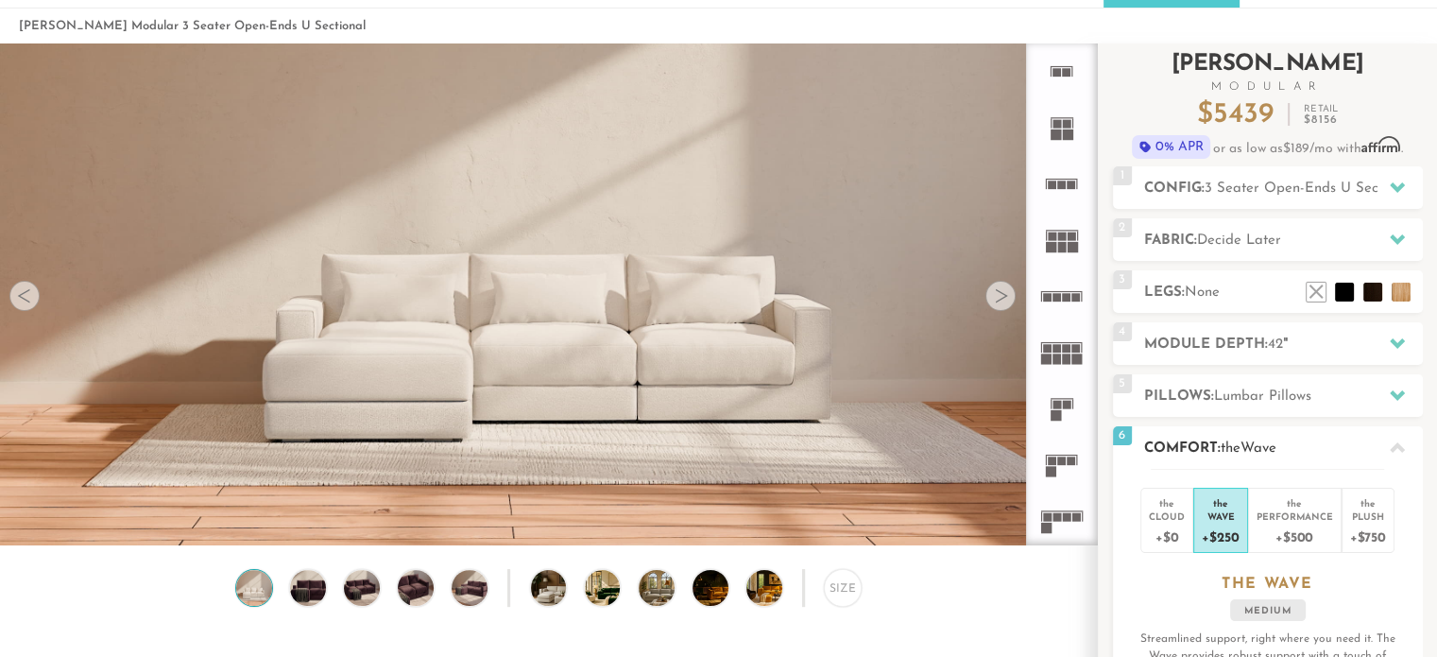
scroll to position [68, 0]
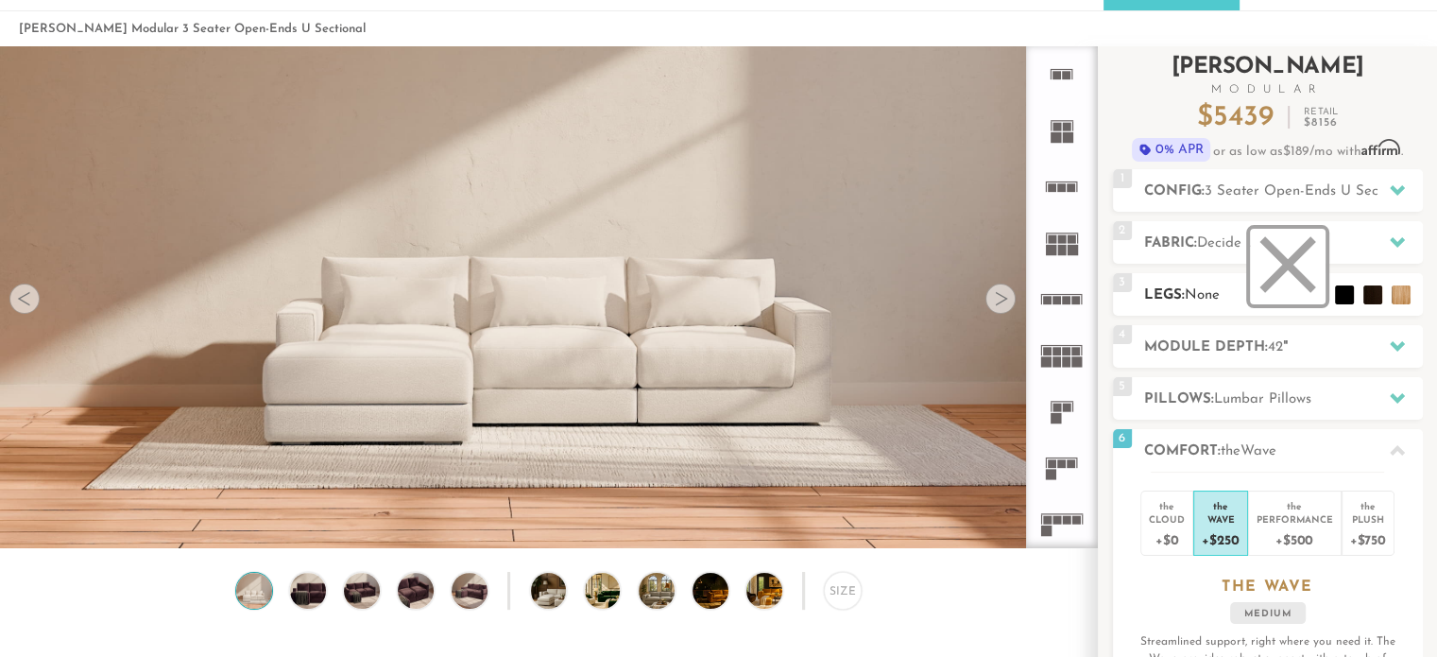
click at [1294, 269] on li at bounding box center [1288, 267] width 76 height 76
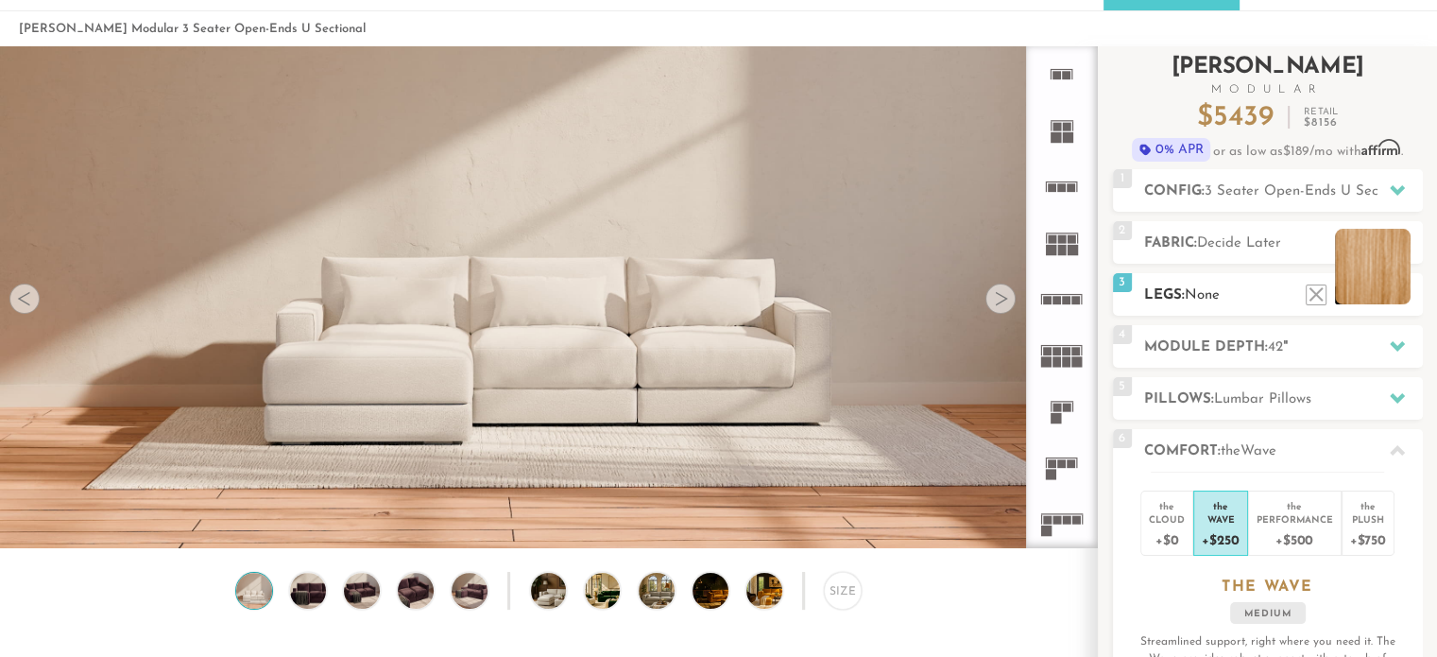
click at [1393, 298] on li at bounding box center [1373, 267] width 76 height 76
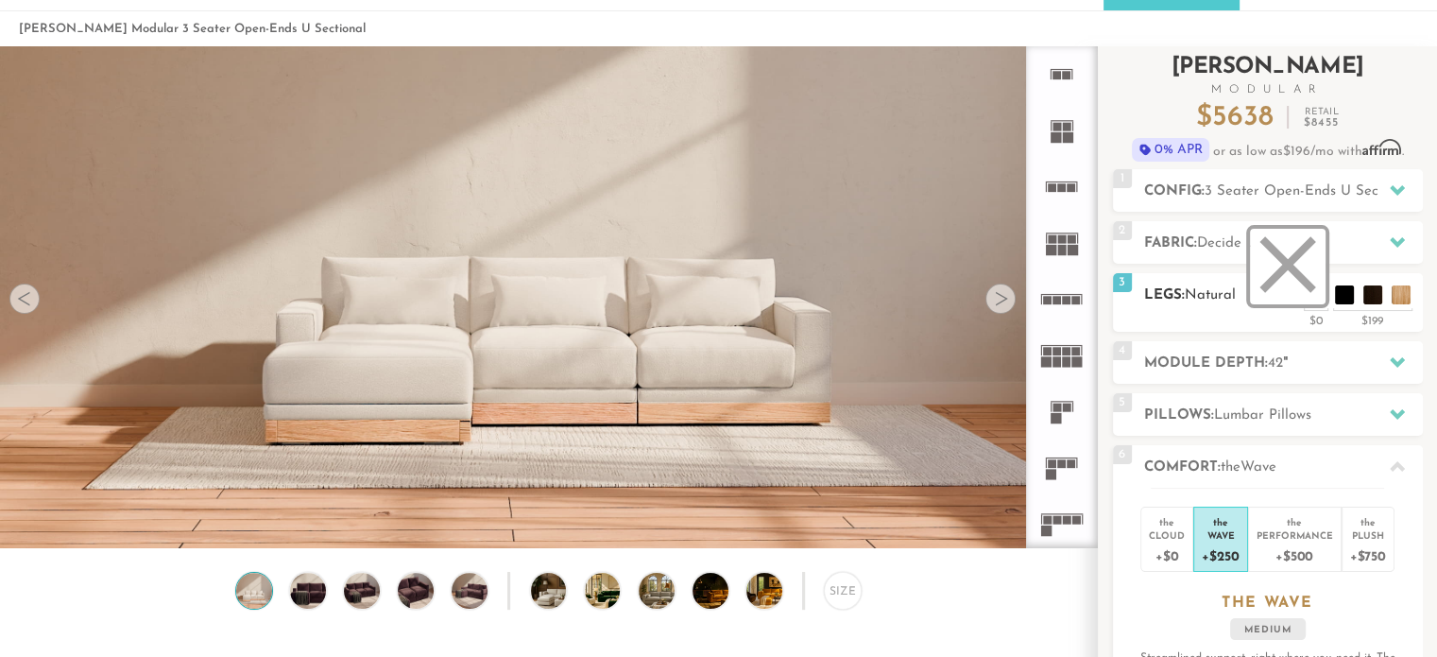
click at [1311, 291] on li at bounding box center [1288, 267] width 76 height 76
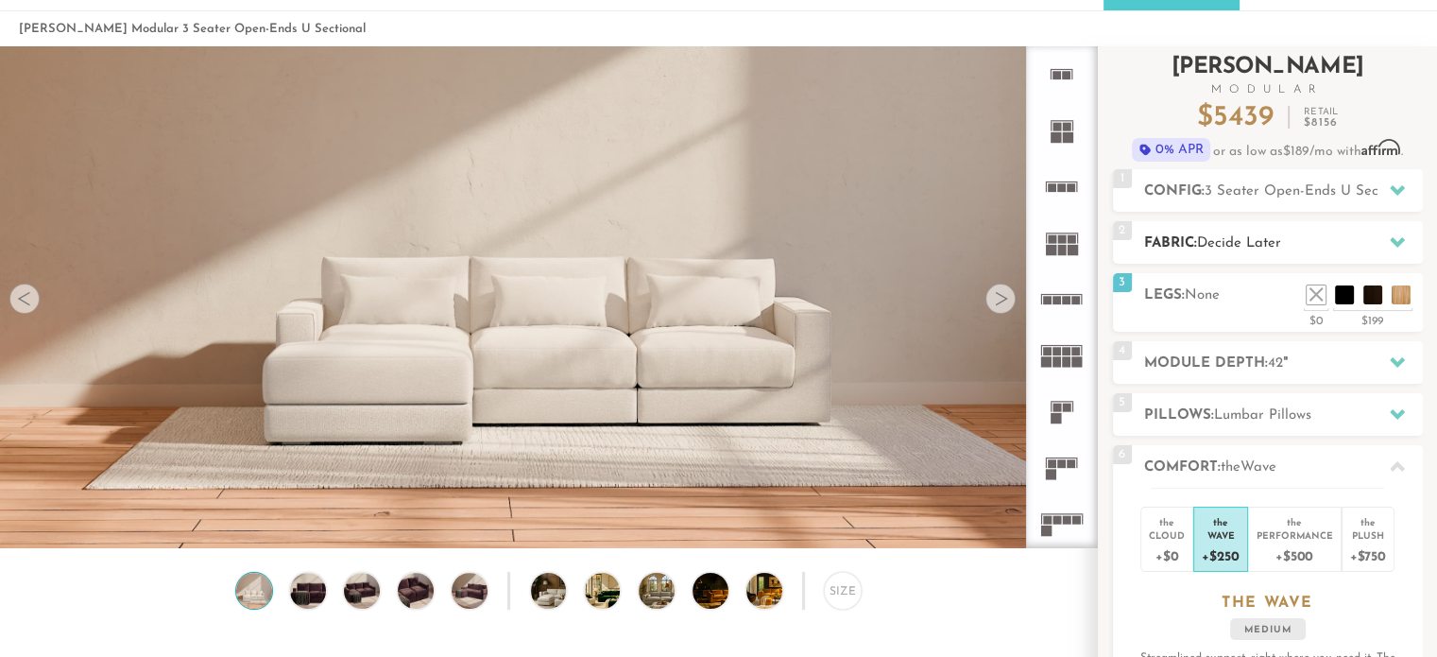
click at [1394, 247] on icon at bounding box center [1397, 241] width 15 height 15
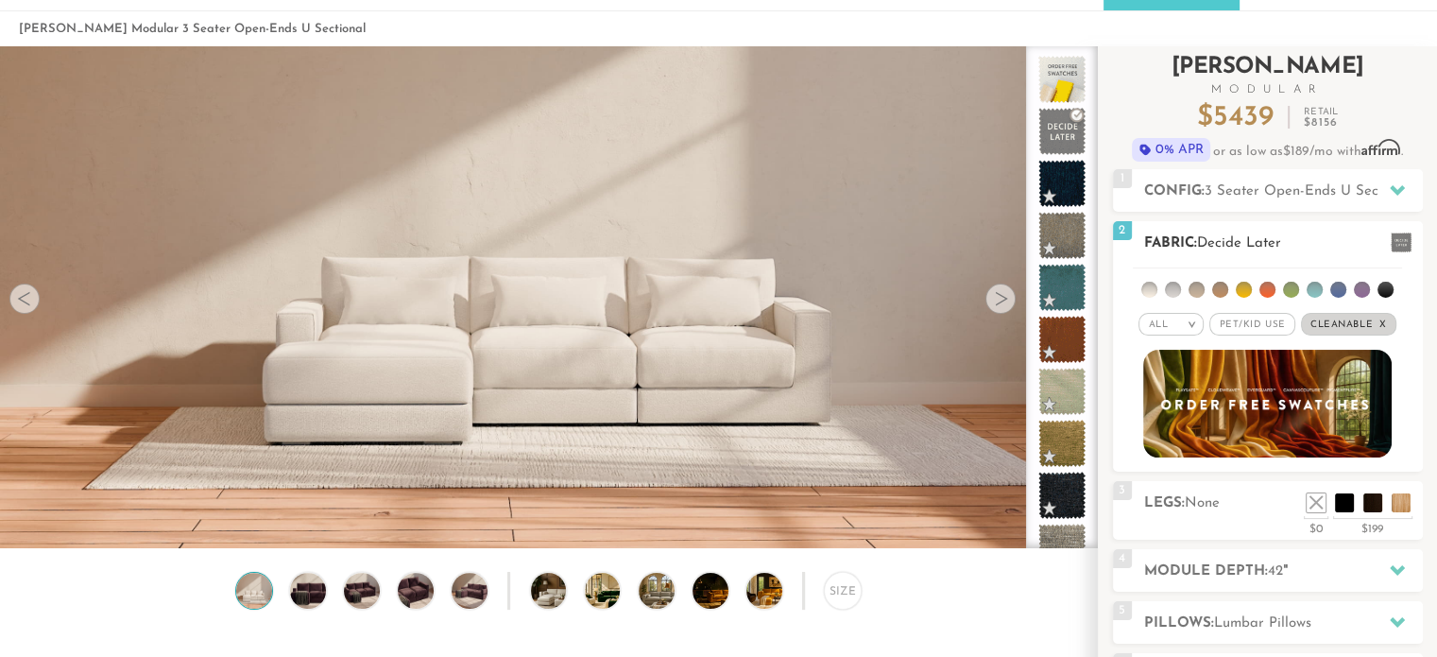
click at [1344, 318] on span "Cleanable x" at bounding box center [1348, 324] width 95 height 23
click at [1198, 290] on li at bounding box center [1196, 290] width 16 height 16
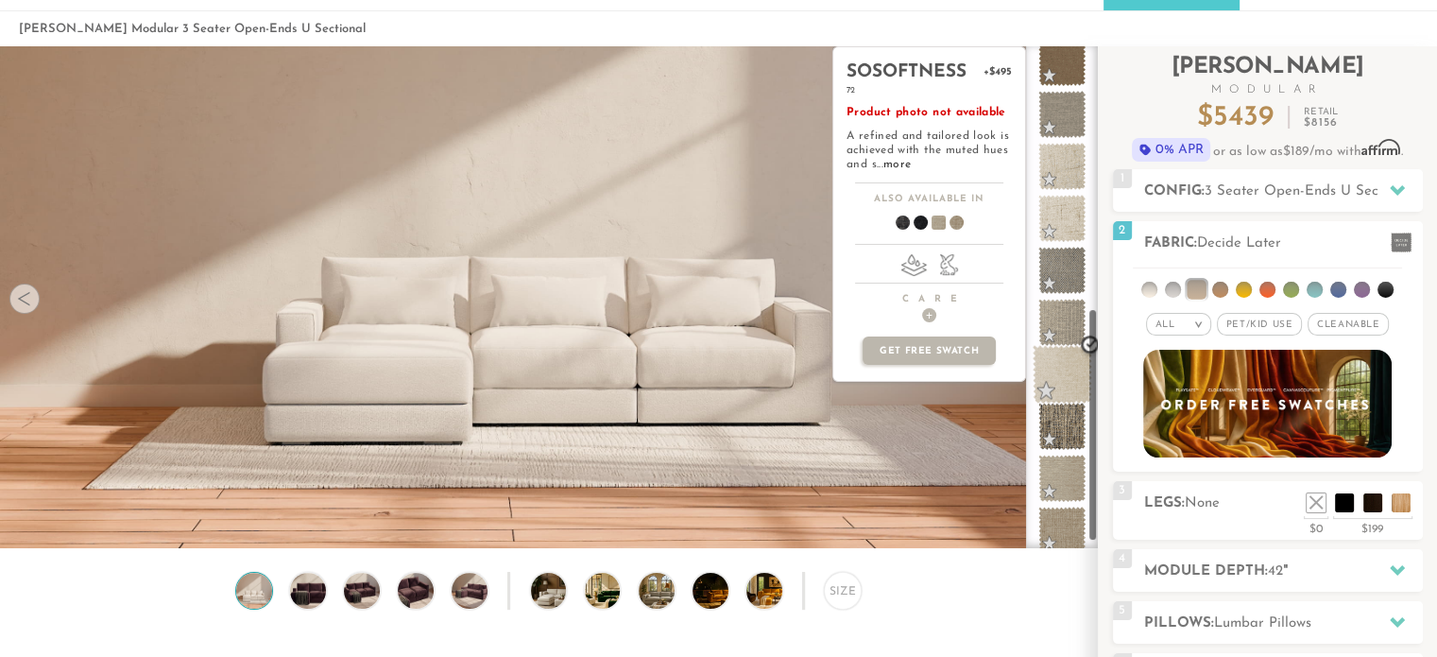
scroll to position [597, 0]
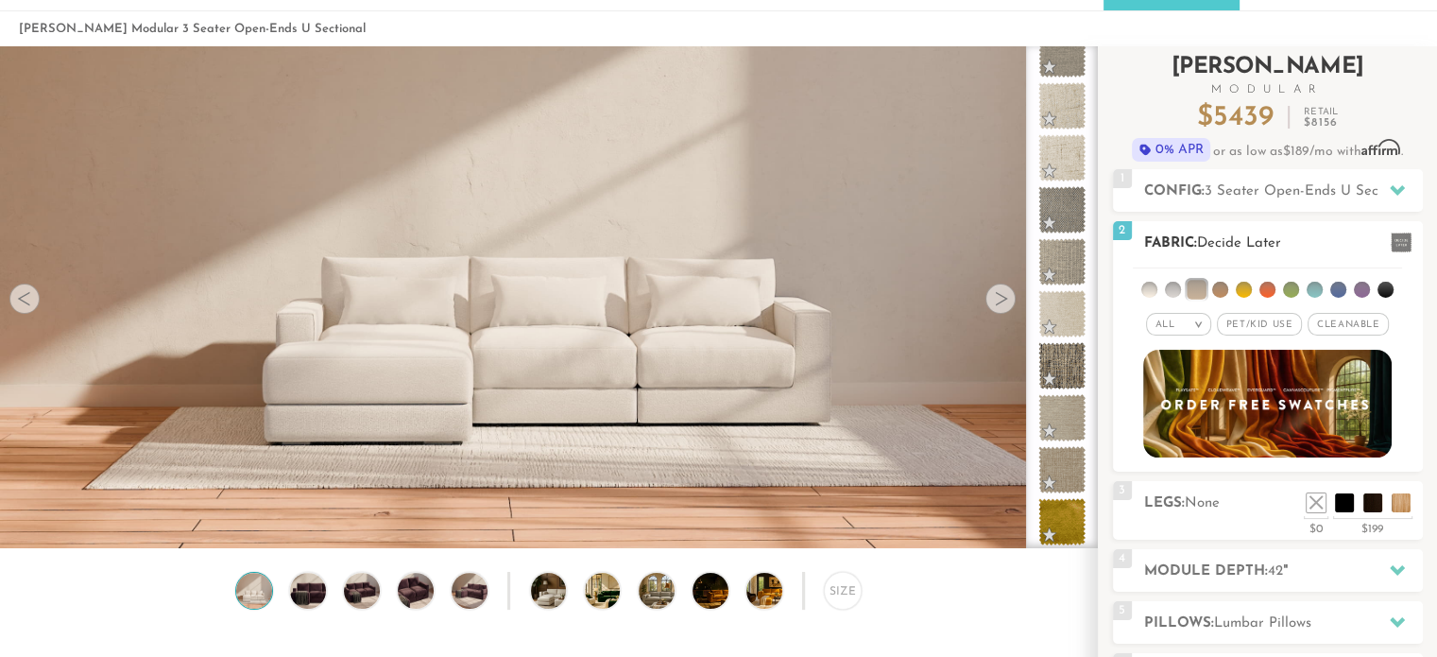
click at [1172, 286] on li at bounding box center [1173, 290] width 16 height 16
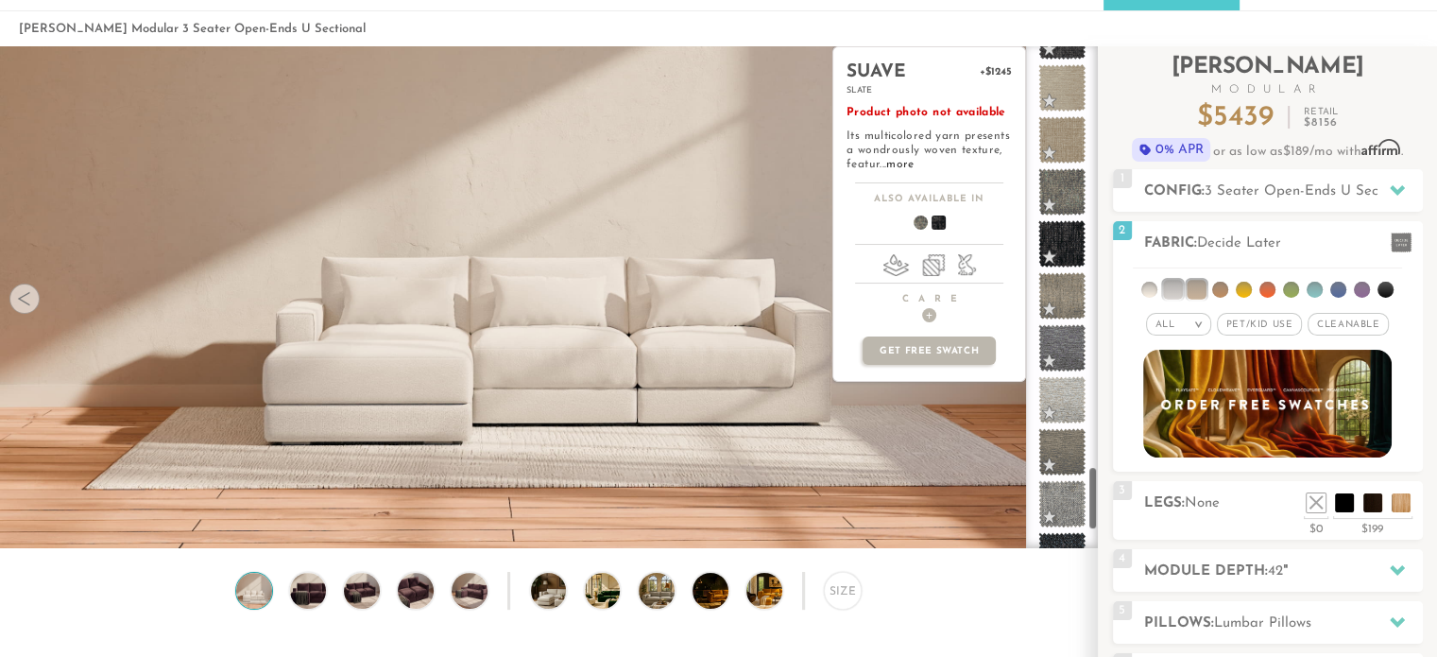
scroll to position [3266, 0]
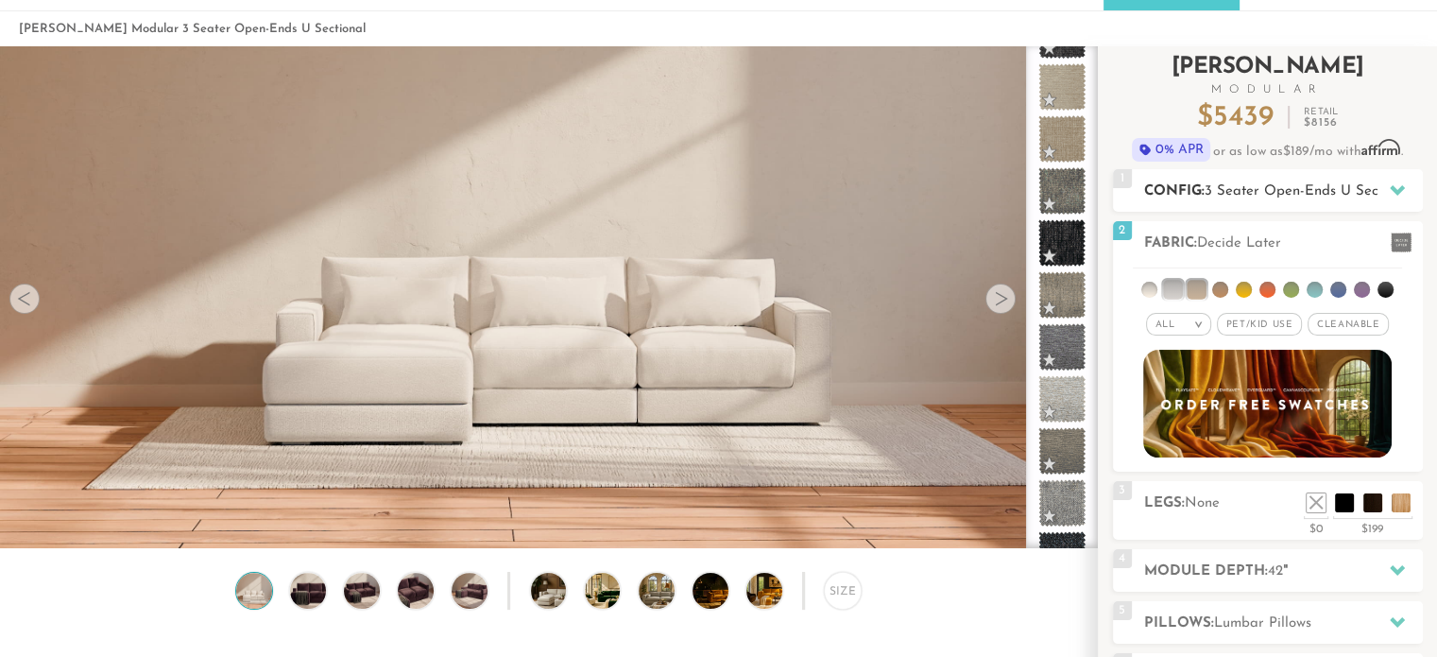
click at [1392, 186] on icon at bounding box center [1397, 190] width 15 height 10
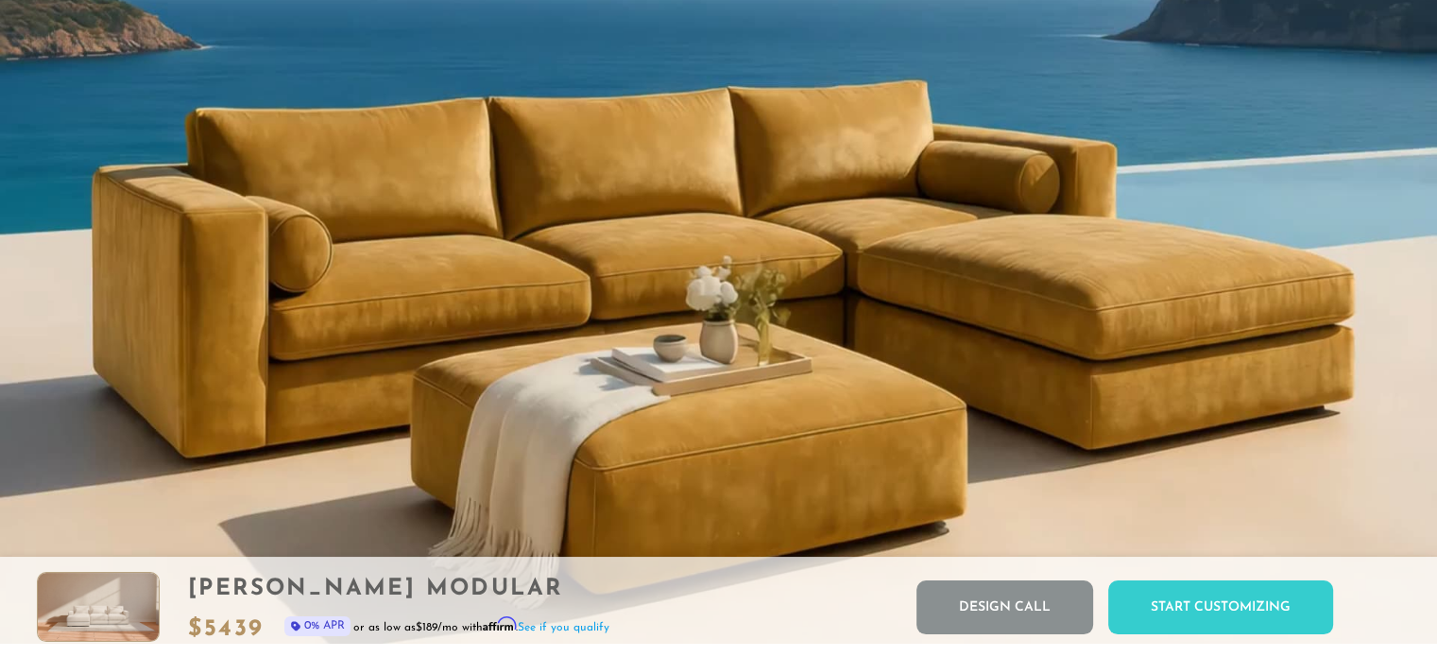
scroll to position [1769, 0]
